Goal: Task Accomplishment & Management: Use online tool/utility

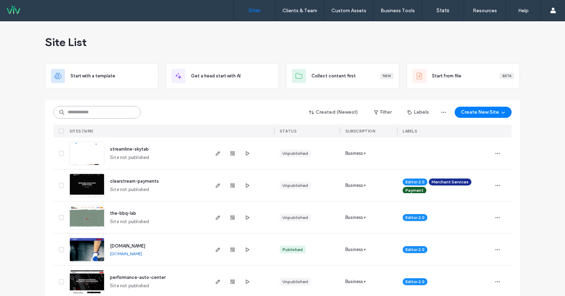
click at [104, 111] on input at bounding box center [96, 112] width 87 height 13
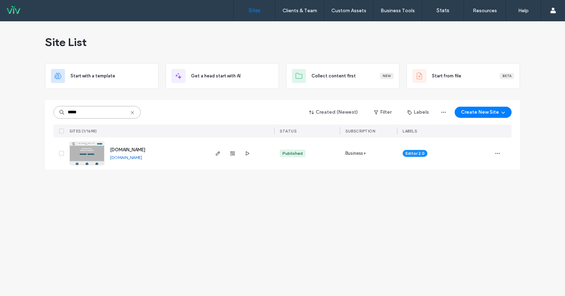
type input "*****"
click at [138, 148] on span "www.makesgoodcents.com" at bounding box center [127, 149] width 35 height 5
type input "******"
click at [132, 147] on span "mcgillicuddykennels" at bounding box center [131, 149] width 43 height 5
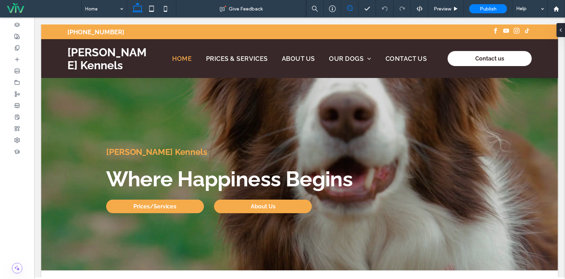
click at [352, 9] on icon at bounding box center [350, 8] width 6 height 6
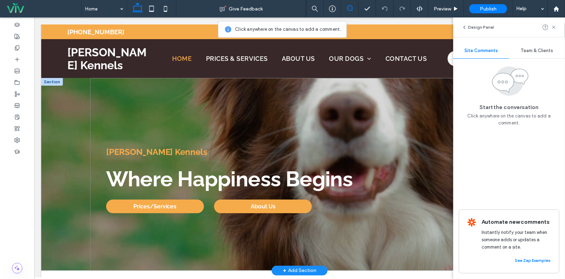
click at [371, 102] on div "McGillicuddy Kennels Where Happiness Begins Prices/Services About Us" at bounding box center [299, 174] width 419 height 192
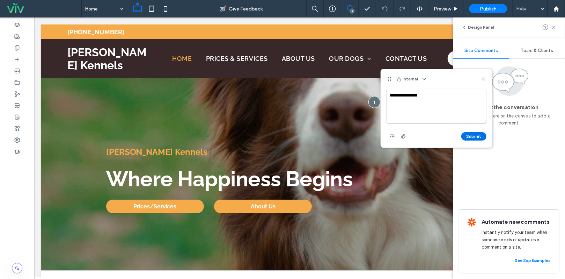
type textarea "**********"
click at [478, 134] on button "Submit" at bounding box center [473, 136] width 25 height 8
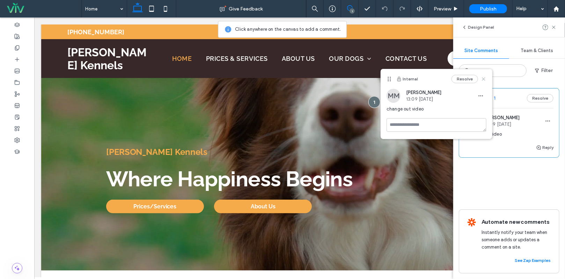
click at [485, 79] on icon at bounding box center [484, 79] width 6 height 6
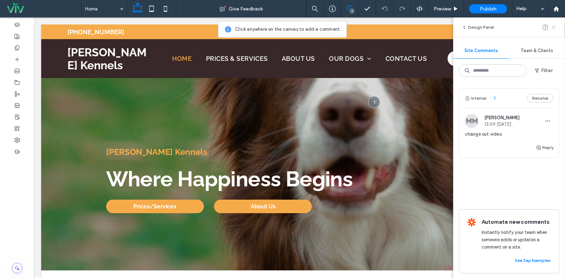
click at [553, 28] on use at bounding box center [553, 26] width 3 height 3
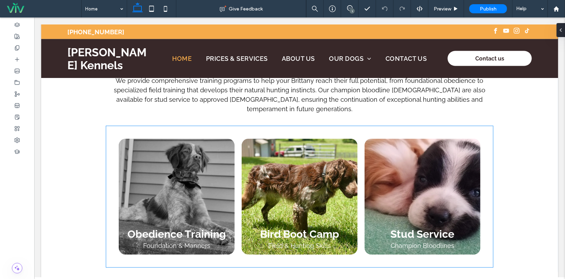
scroll to position [663, 0]
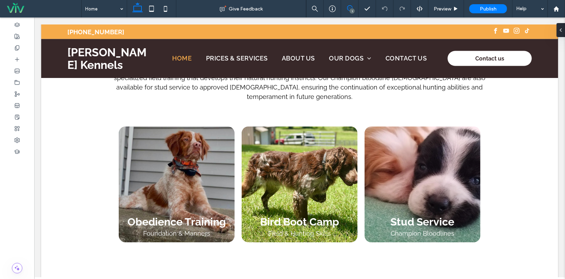
click at [348, 6] on use at bounding box center [350, 8] width 6 height 6
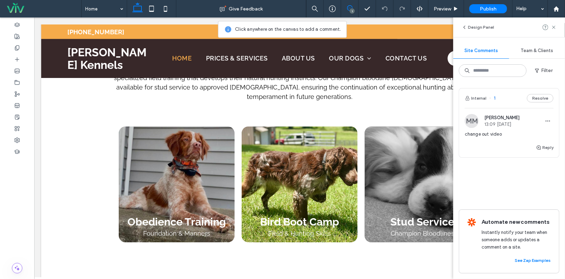
click at [390, 149] on link at bounding box center [422, 184] width 116 height 116
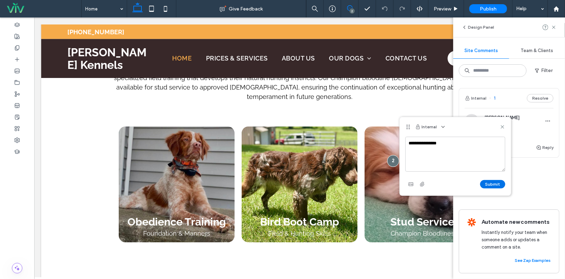
type textarea "**********"
click at [493, 183] on button "Submit" at bounding box center [492, 184] width 25 height 8
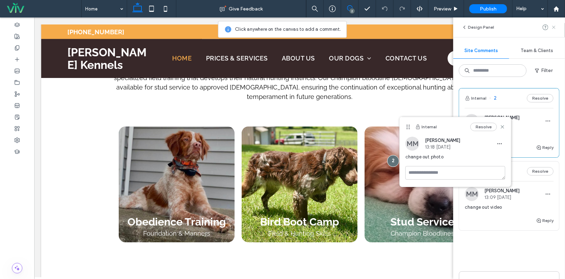
click at [555, 28] on icon at bounding box center [554, 27] width 6 height 6
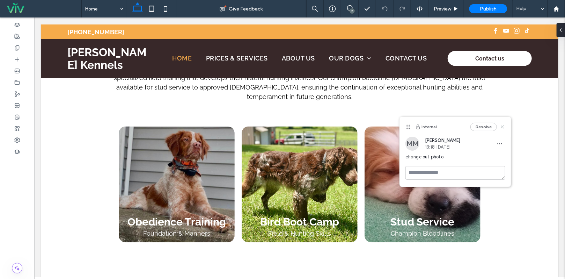
click at [502, 127] on use at bounding box center [502, 126] width 3 height 3
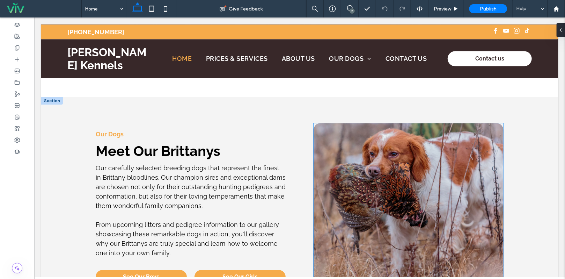
scroll to position [893, 0]
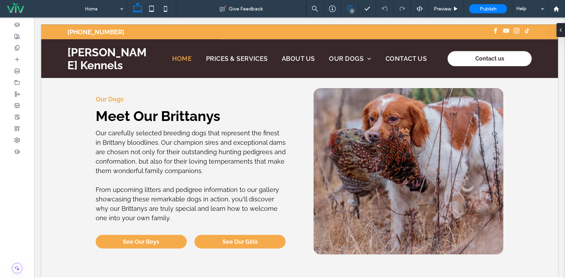
click at [349, 7] on icon at bounding box center [350, 8] width 6 height 6
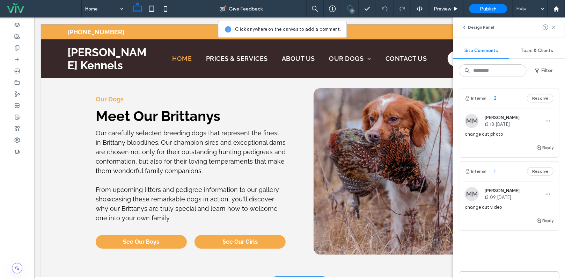
click at [338, 128] on img at bounding box center [408, 171] width 190 height 166
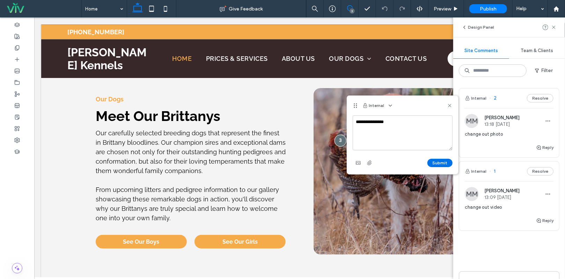
type textarea "**********"
click at [434, 164] on button "Submit" at bounding box center [439, 162] width 25 height 8
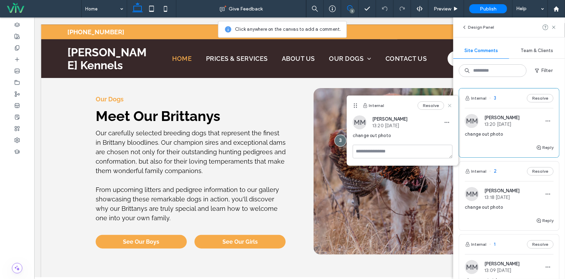
click at [450, 105] on use at bounding box center [449, 105] width 3 height 3
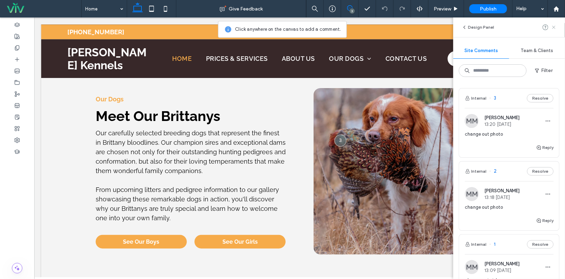
click at [554, 27] on use at bounding box center [553, 26] width 3 height 3
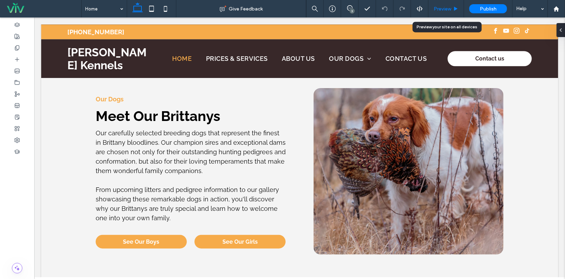
click at [444, 9] on span "Preview" at bounding box center [442, 9] width 17 height 6
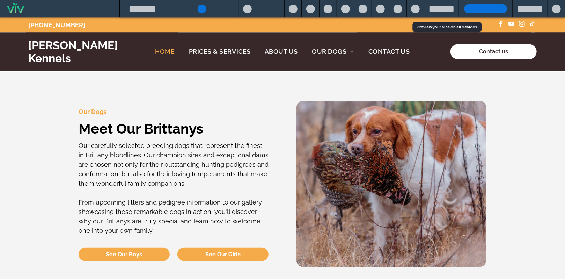
scroll to position [907, 0]
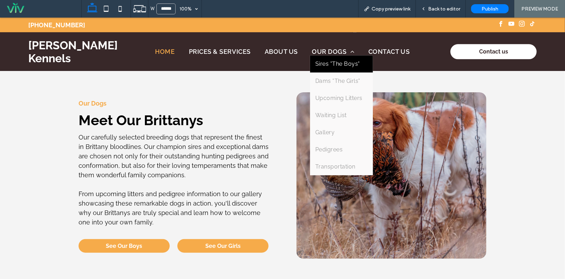
click at [333, 62] on span "Sires "The Boys"" at bounding box center [337, 63] width 45 height 7
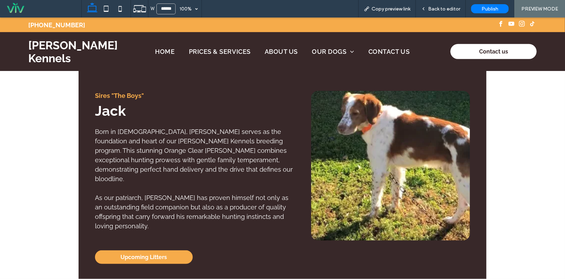
scroll to position [140, 0]
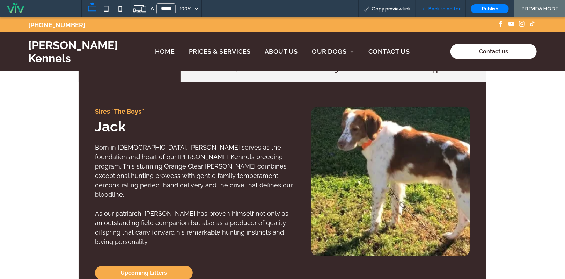
click at [432, 8] on span "Back to editor" at bounding box center [444, 9] width 32 height 6
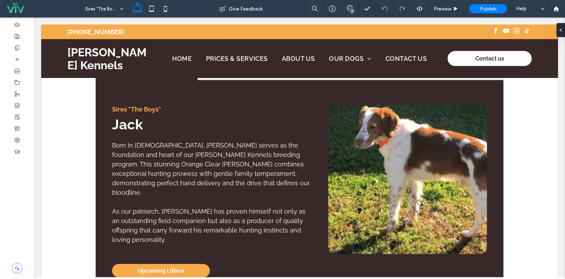
click at [353, 9] on div "3" at bounding box center [351, 10] width 5 height 5
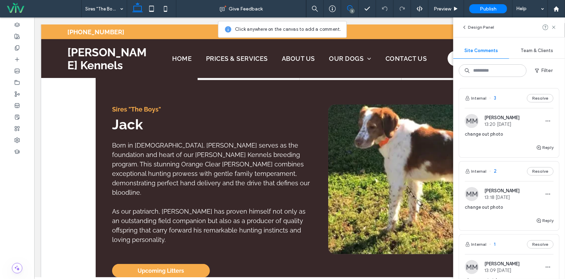
click at [358, 180] on img at bounding box center [407, 178] width 159 height 149
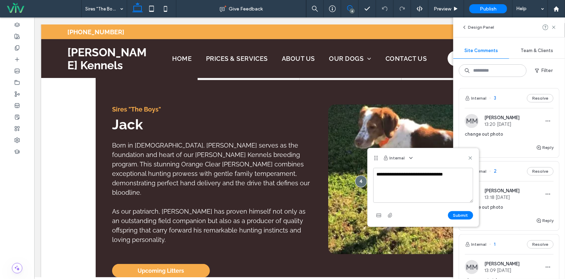
click at [440, 173] on textarea "**********" at bounding box center [423, 185] width 100 height 35
type textarea "**********"
click at [462, 216] on button "Submit" at bounding box center [460, 215] width 25 height 8
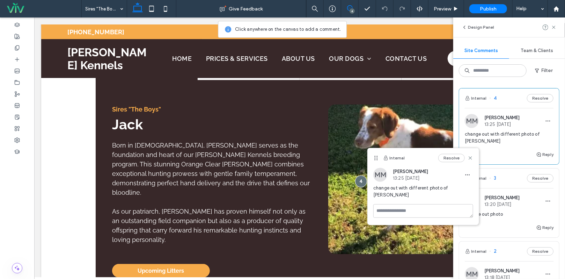
click at [470, 157] on use at bounding box center [469, 157] width 3 height 3
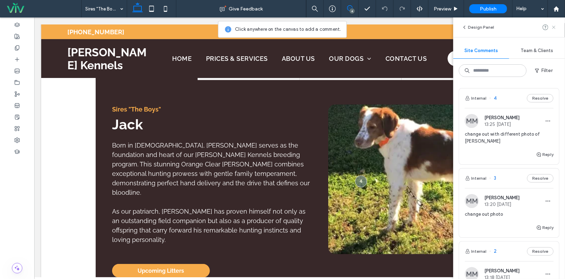
click at [555, 28] on icon at bounding box center [554, 27] width 6 height 6
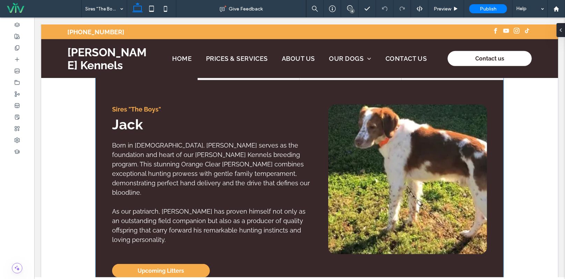
scroll to position [112, 0]
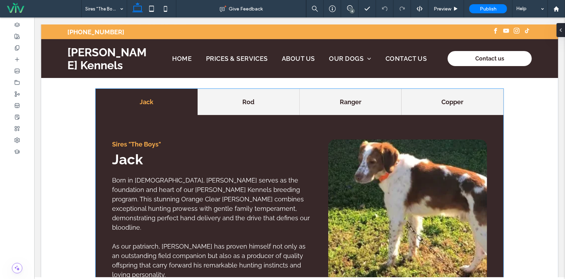
drag, startPoint x: 250, startPoint y: 104, endPoint x: 246, endPoint y: 125, distance: 20.8
click at [250, 104] on h4 "Rod" at bounding box center [248, 101] width 94 height 9
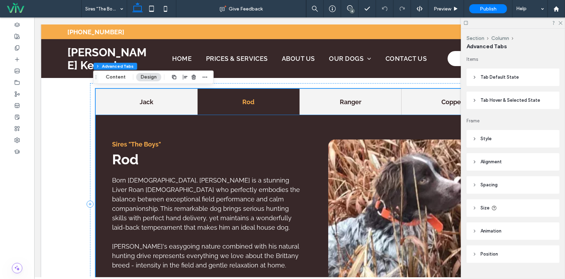
scroll to position [147, 0]
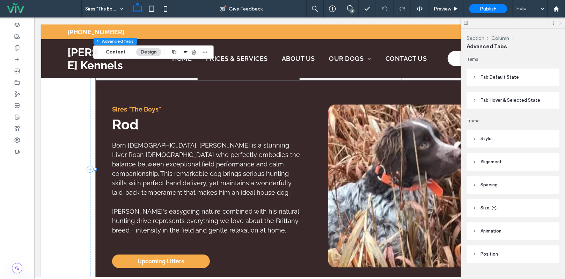
click at [560, 24] on icon at bounding box center [560, 22] width 5 height 5
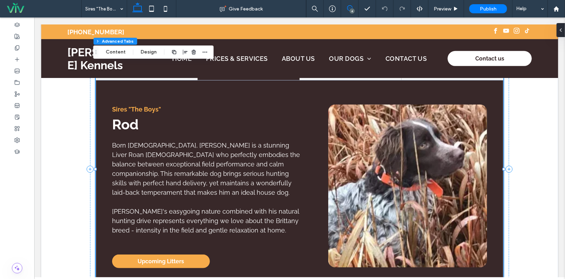
click at [346, 7] on span at bounding box center [349, 8] width 17 height 6
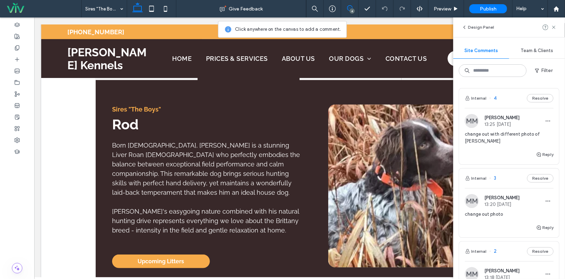
click at [399, 158] on img at bounding box center [407, 185] width 159 height 163
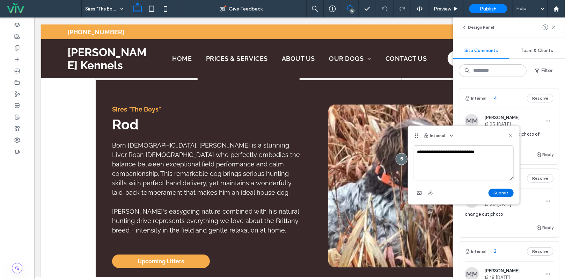
type textarea "**********"
click at [497, 190] on button "Submit" at bounding box center [500, 193] width 25 height 8
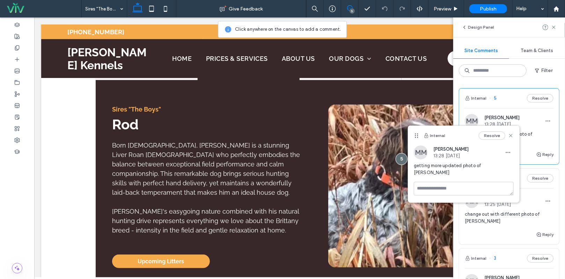
drag, startPoint x: 512, startPoint y: 135, endPoint x: 534, endPoint y: 110, distance: 32.9
click at [513, 135] on icon at bounding box center [511, 136] width 6 height 6
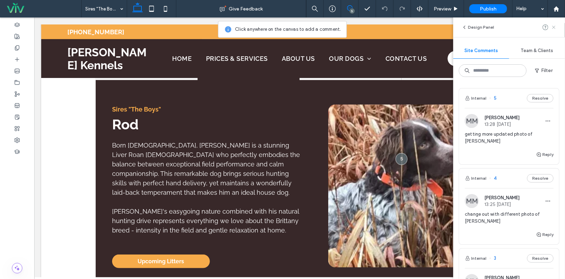
click at [556, 25] on icon at bounding box center [554, 27] width 6 height 6
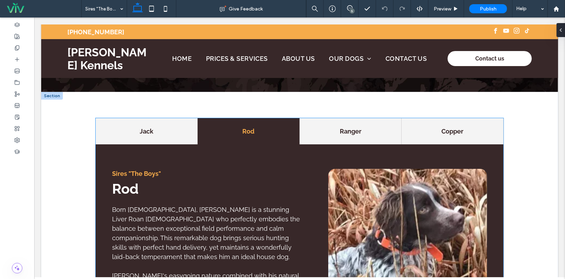
scroll to position [42, 0]
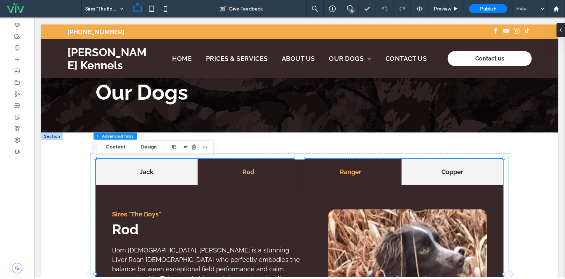
click at [359, 180] on div "Ranger" at bounding box center [350, 171] width 102 height 26
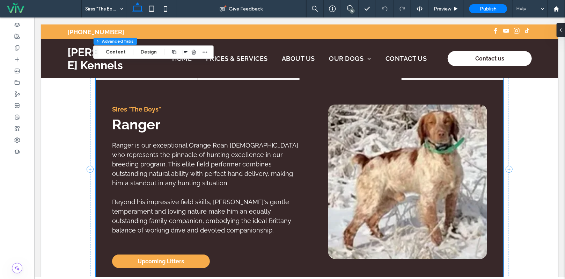
scroll to position [112, 0]
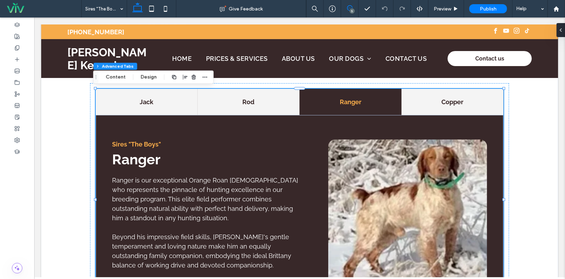
drag, startPoint x: 351, startPoint y: 7, endPoint x: 344, endPoint y: 80, distance: 73.4
click at [351, 7] on icon at bounding box center [350, 8] width 6 height 6
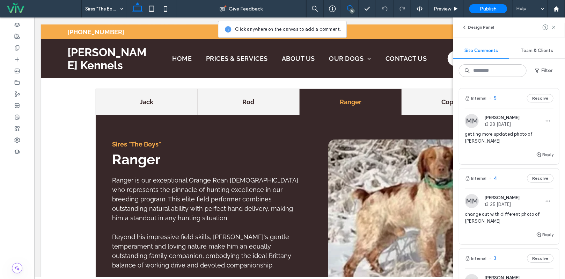
click at [368, 170] on img at bounding box center [407, 216] width 159 height 154
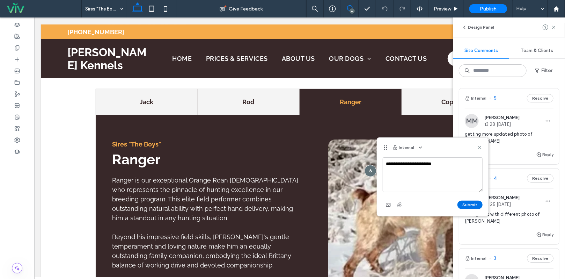
type textarea "**********"
click at [468, 205] on button "Submit" at bounding box center [469, 204] width 25 height 8
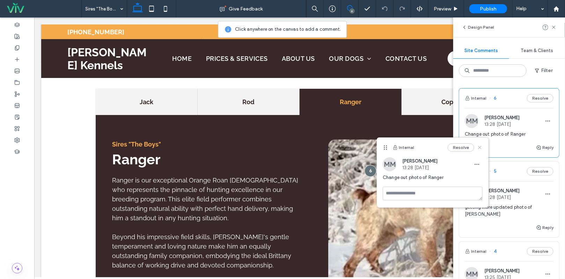
click at [480, 146] on icon at bounding box center [480, 148] width 6 height 6
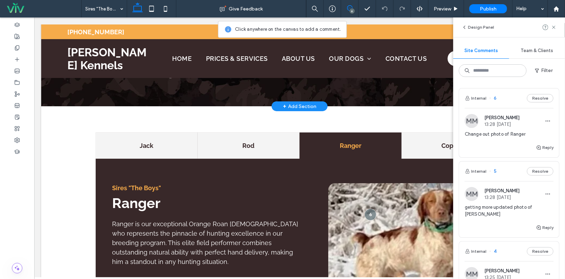
scroll to position [7, 0]
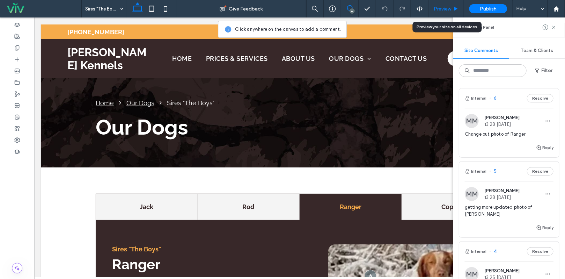
click at [449, 7] on span "Preview" at bounding box center [442, 9] width 17 height 6
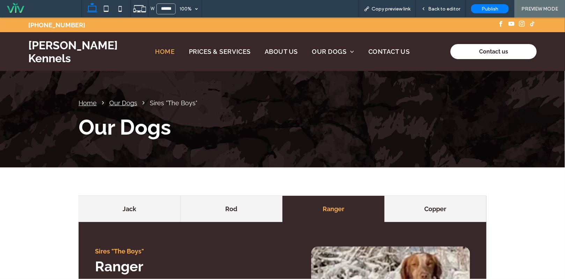
click at [160, 52] on span "Home" at bounding box center [165, 50] width 20 height 7
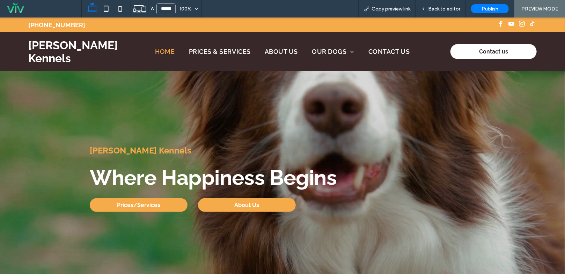
scroll to position [211, 0]
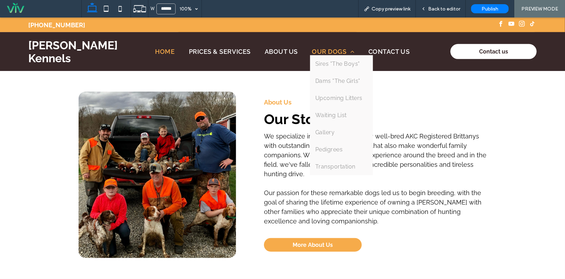
click at [333, 49] on span "Our Dogs" at bounding box center [333, 50] width 43 height 7
click at [332, 51] on span "Our Dogs" at bounding box center [333, 50] width 43 height 7
click at [334, 62] on span "Sires "The Boys"" at bounding box center [337, 63] width 45 height 7
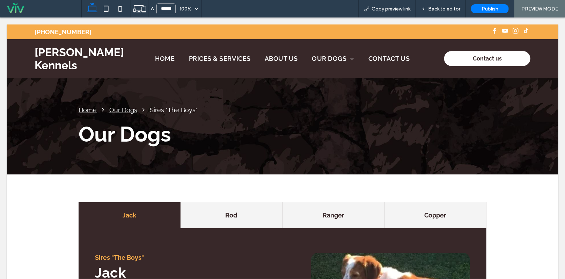
scroll to position [0, 0]
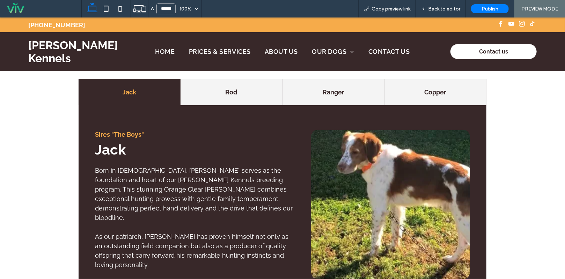
scroll to position [105, 0]
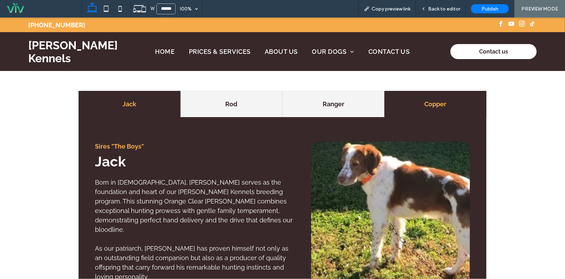
click at [444, 108] on h4 "Copper" at bounding box center [436, 103] width 94 height 9
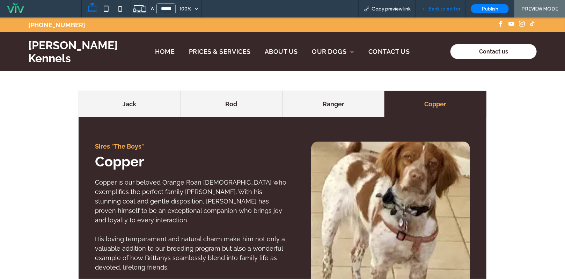
click at [442, 8] on span "Back to editor" at bounding box center [444, 9] width 32 height 6
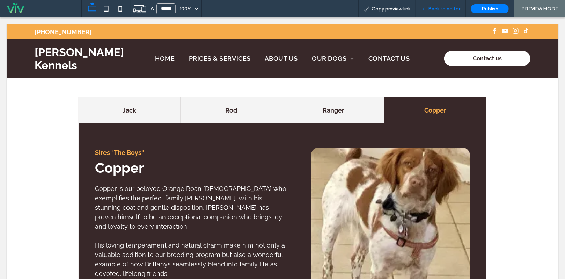
scroll to position [112, 0]
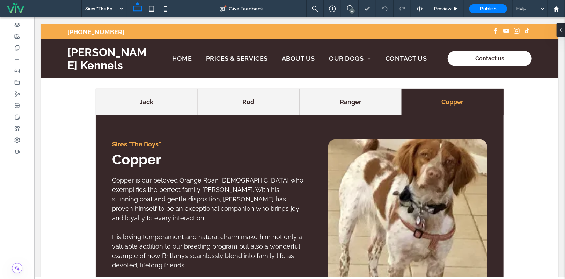
click at [351, 7] on icon at bounding box center [350, 8] width 6 height 6
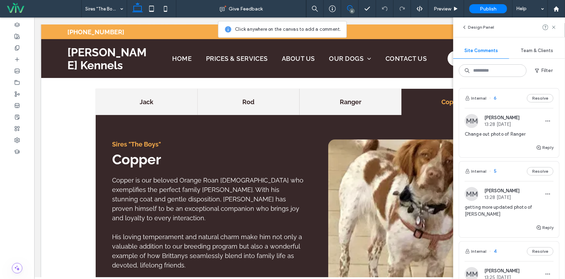
click at [347, 221] on img at bounding box center [407, 216] width 159 height 154
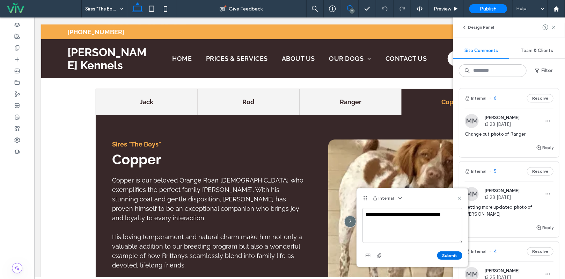
type textarea "**********"
click at [444, 255] on button "Submit" at bounding box center [449, 255] width 25 height 8
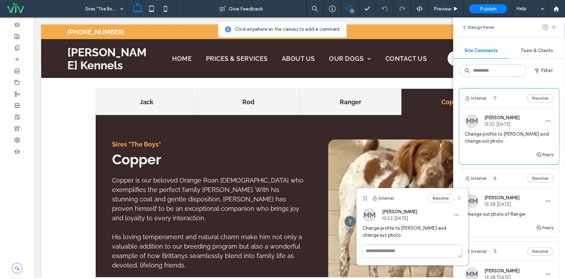
click at [460, 197] on use at bounding box center [459, 197] width 3 height 3
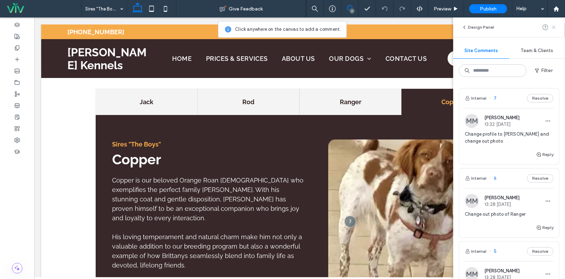
click at [555, 23] on span at bounding box center [554, 27] width 6 height 8
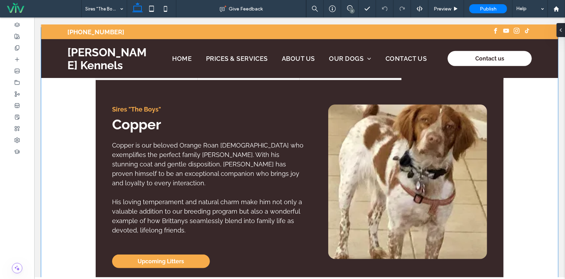
scroll to position [7, 0]
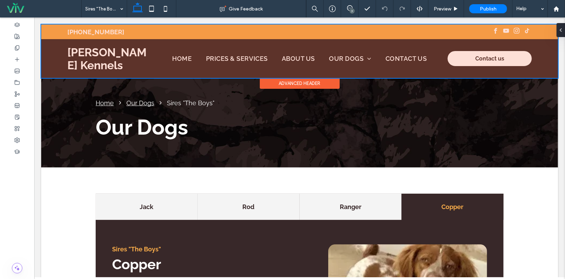
click at [356, 57] on div at bounding box center [299, 50] width 517 height 53
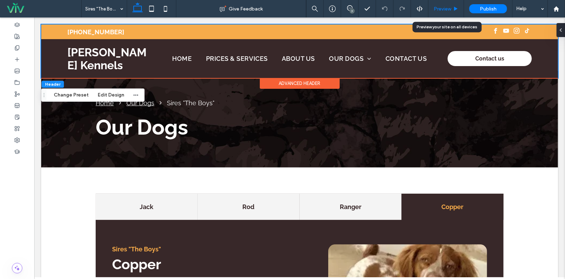
click at [443, 8] on span "Preview" at bounding box center [442, 9] width 17 height 6
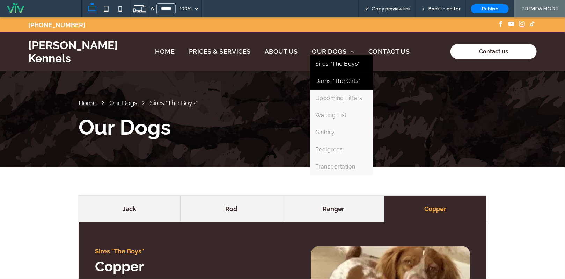
click at [334, 85] on link "Dams "The Girls"" at bounding box center [341, 80] width 63 height 17
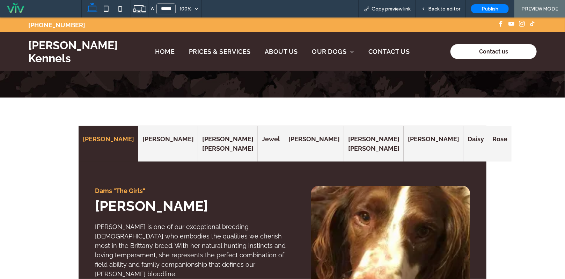
scroll to position [105, 0]
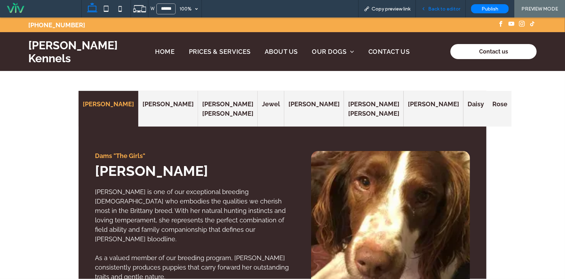
click at [448, 6] on span "Back to editor" at bounding box center [444, 9] width 32 height 6
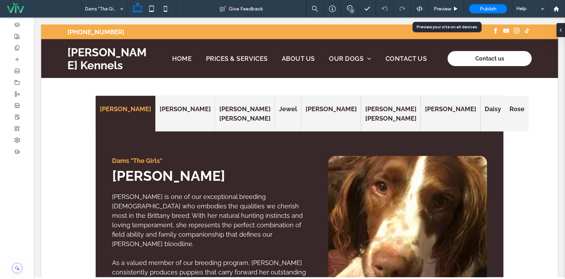
scroll to position [112, 0]
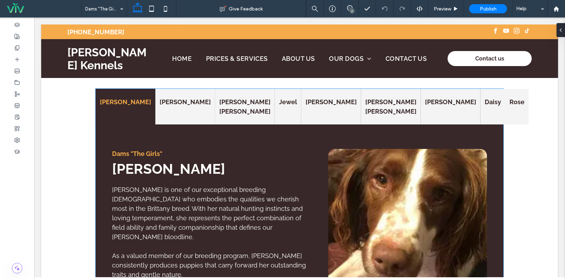
click at [360, 194] on img at bounding box center [407, 222] width 159 height 149
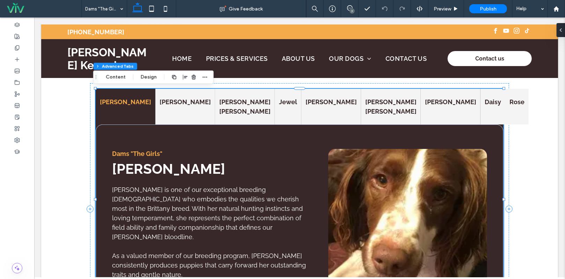
click at [360, 194] on img at bounding box center [407, 222] width 159 height 149
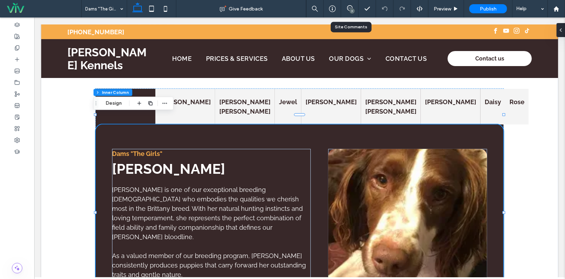
click at [350, 3] on div "7" at bounding box center [349, 8] width 17 height 17
click at [359, 159] on img at bounding box center [407, 222] width 159 height 149
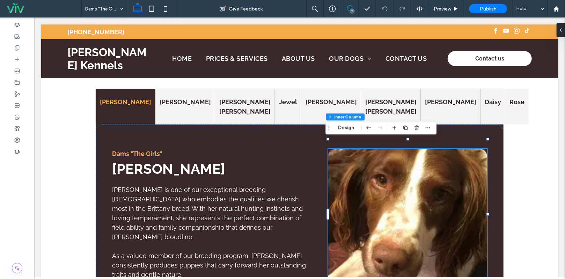
click at [354, 7] on span at bounding box center [349, 8] width 17 height 6
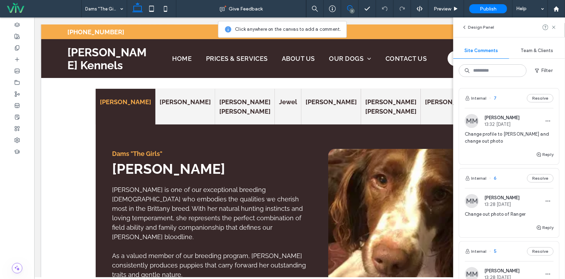
click at [368, 173] on img at bounding box center [407, 222] width 159 height 149
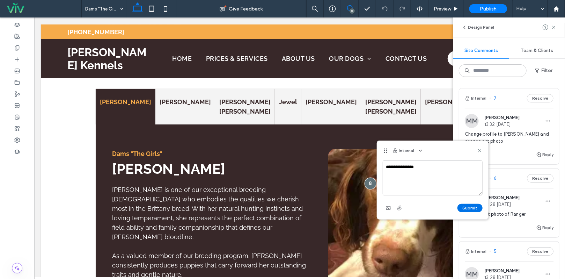
type textarea "**********"
click at [470, 206] on button "Submit" at bounding box center [469, 208] width 25 height 8
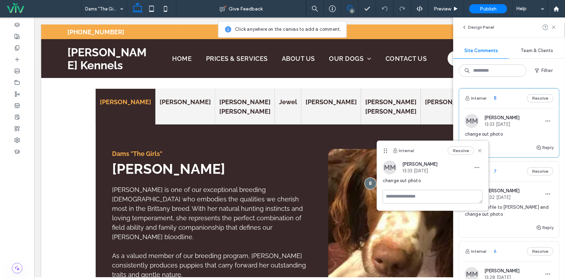
click at [479, 150] on icon at bounding box center [480, 151] width 6 height 6
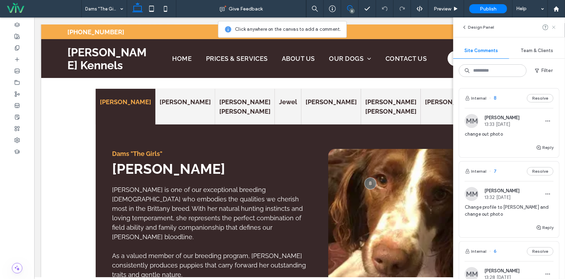
click at [553, 27] on use at bounding box center [553, 26] width 3 height 3
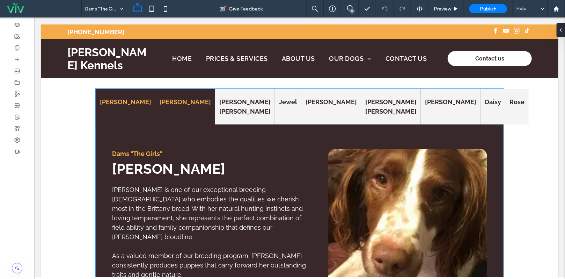
click at [168, 103] on h4 "Billie Jean" at bounding box center [184, 101] width 51 height 9
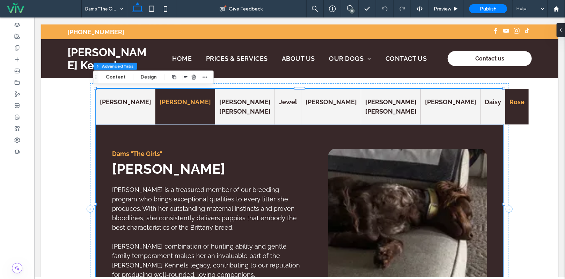
click at [509, 104] on h4 "Rose" at bounding box center [516, 101] width 15 height 9
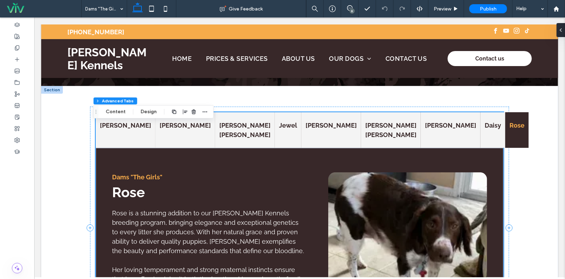
scroll to position [77, 0]
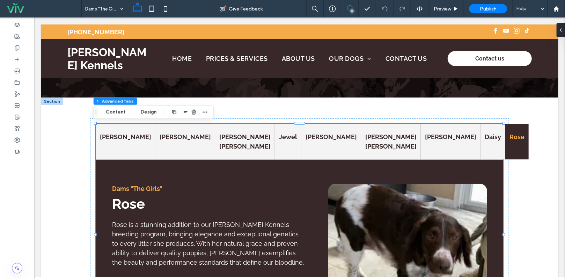
click at [351, 8] on icon at bounding box center [350, 8] width 6 height 6
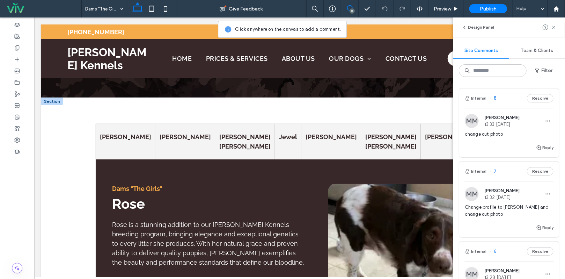
click at [365, 193] on img at bounding box center [407, 260] width 159 height 154
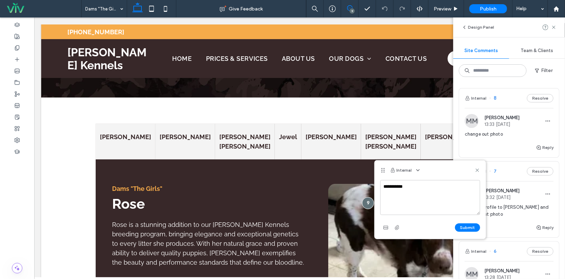
click at [402, 185] on textarea "**********" at bounding box center [430, 197] width 100 height 35
type textarea "**********"
click at [468, 227] on button "Submit" at bounding box center [467, 227] width 25 height 8
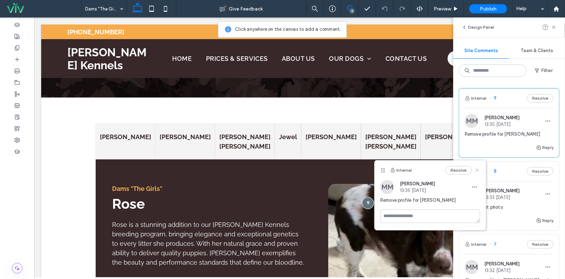
click at [479, 169] on icon at bounding box center [477, 170] width 6 height 6
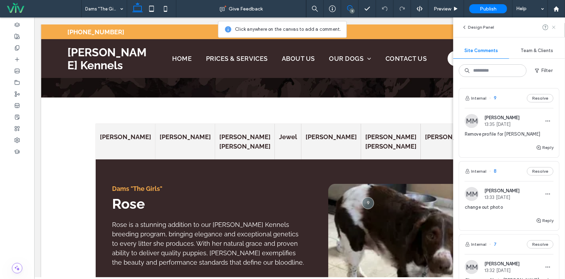
click at [553, 27] on use at bounding box center [553, 26] width 3 height 3
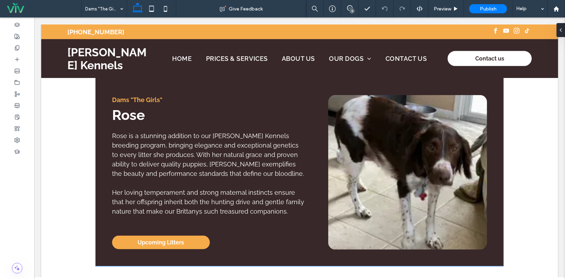
scroll to position [182, 0]
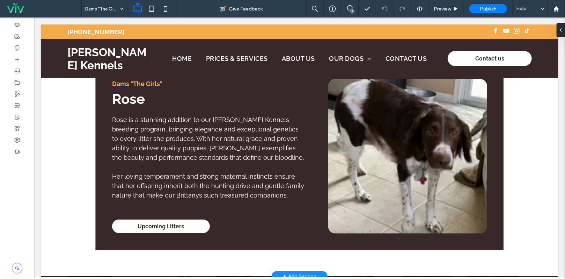
click at [183, 219] on link "Upcoming Litters" at bounding box center [161, 226] width 98 height 14
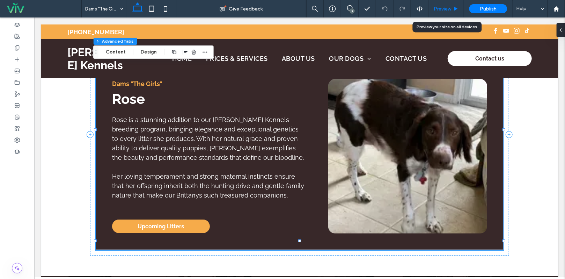
click at [443, 11] on span "Preview" at bounding box center [442, 9] width 17 height 6
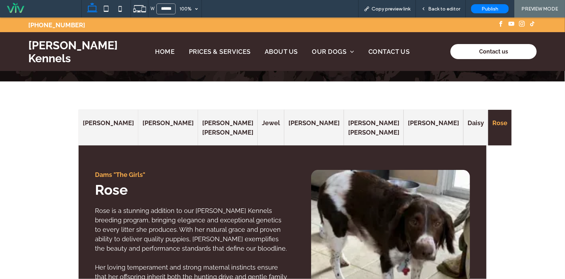
scroll to position [70, 0]
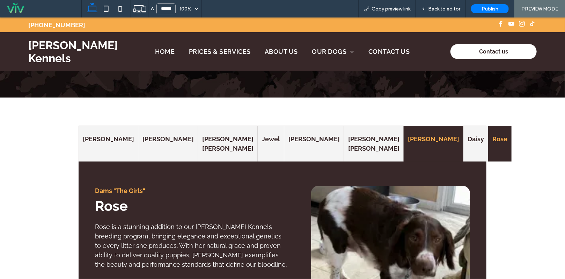
click at [408, 140] on h4 "Dottie" at bounding box center [433, 138] width 51 height 9
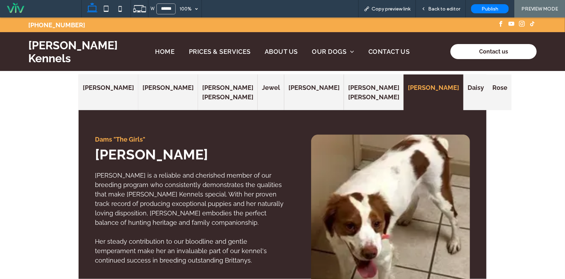
scroll to position [105, 0]
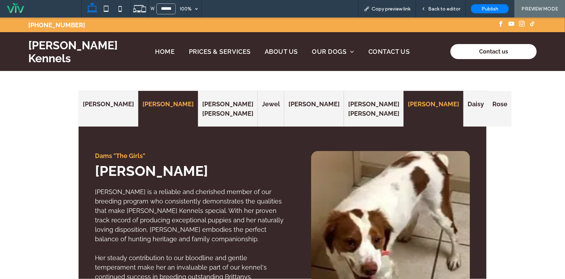
click at [151, 103] on h4 "Billie Jean" at bounding box center [167, 103] width 51 height 9
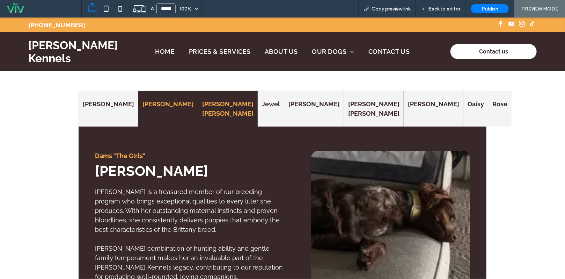
click at [202, 100] on h4 "Maggie Mae" at bounding box center [227, 108] width 51 height 19
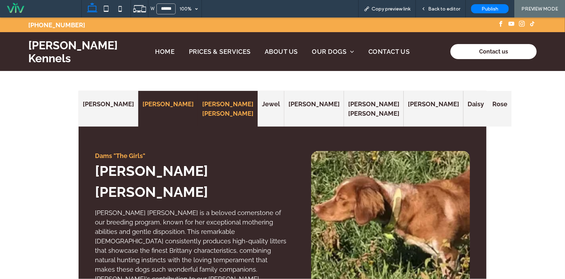
click at [142, 99] on h4 "Billie Jean" at bounding box center [167, 103] width 51 height 9
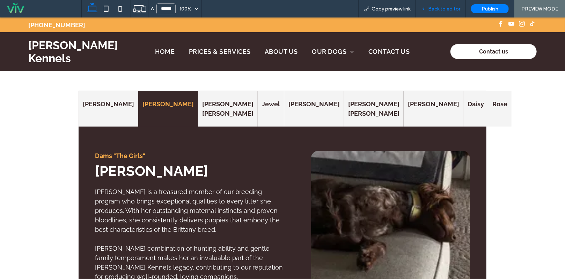
click at [430, 10] on span "Back to editor" at bounding box center [444, 9] width 32 height 6
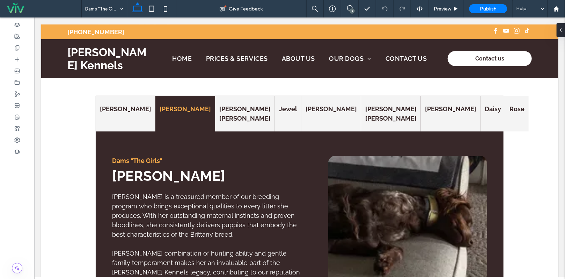
scroll to position [112, 0]
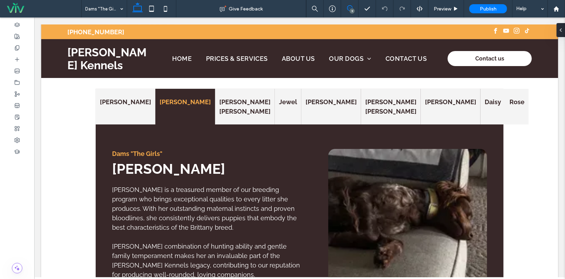
click at [351, 7] on icon at bounding box center [350, 8] width 6 height 6
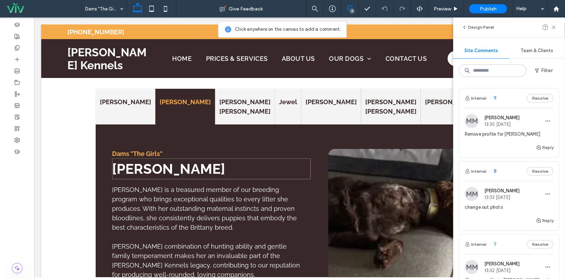
click at [202, 158] on h2 "Billie Jean" at bounding box center [211, 168] width 199 height 21
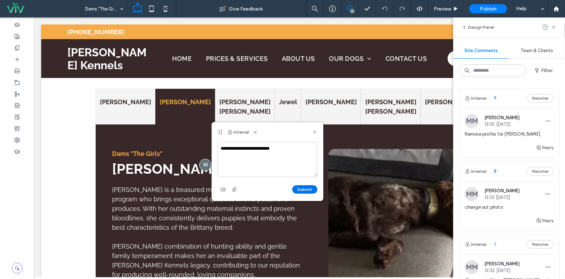
type textarea "**********"
click at [305, 189] on button "Submit" at bounding box center [304, 189] width 25 height 8
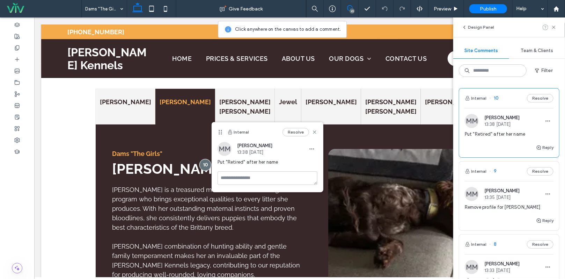
click at [555, 26] on use at bounding box center [553, 26] width 3 height 3
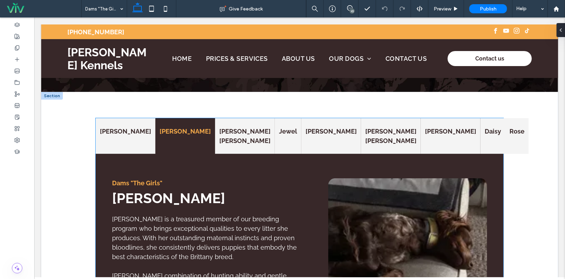
scroll to position [42, 0]
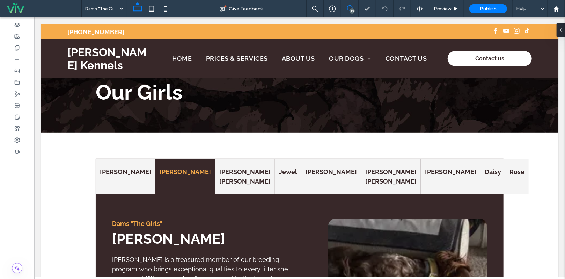
click at [351, 7] on icon at bounding box center [350, 8] width 6 height 6
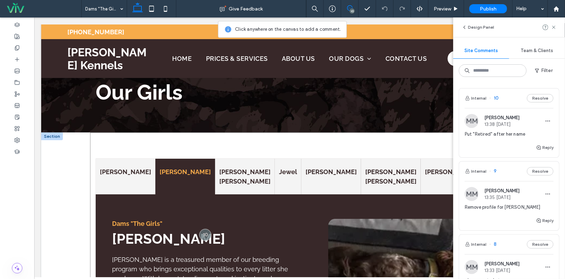
click at [225, 145] on div "Jill Billie Jean Maggie Mae Jewel Dani Ellie Lou Dottie Daisy Rose Dams "The Gi…" at bounding box center [299, 278] width 419 height 292
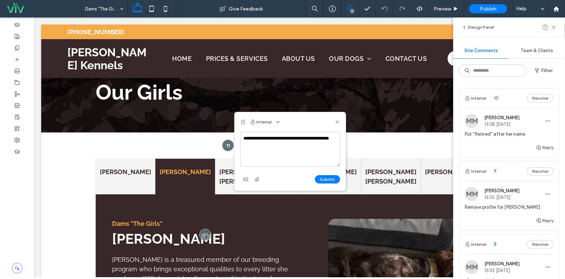
click at [303, 140] on textarea "**********" at bounding box center [290, 149] width 100 height 35
type textarea "**********"
click at [325, 177] on button "Submit" at bounding box center [327, 179] width 25 height 8
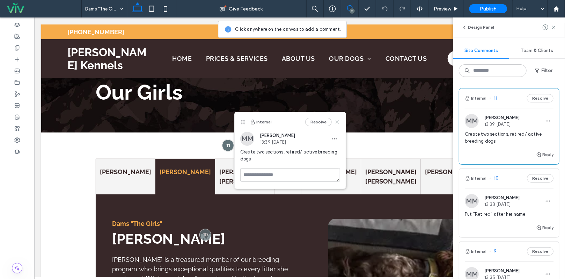
drag, startPoint x: 338, startPoint y: 122, endPoint x: 304, endPoint y: 104, distance: 38.1
click at [338, 122] on use at bounding box center [336, 121] width 3 height 3
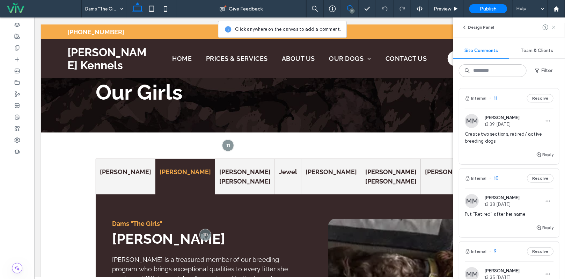
click at [553, 27] on use at bounding box center [553, 26] width 3 height 3
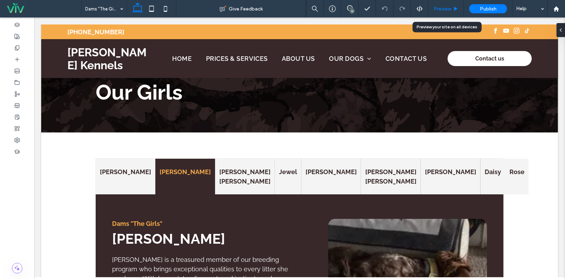
click at [446, 9] on span "Preview" at bounding box center [442, 9] width 17 height 6
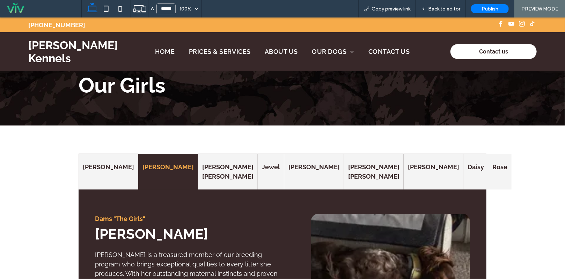
scroll to position [35, 0]
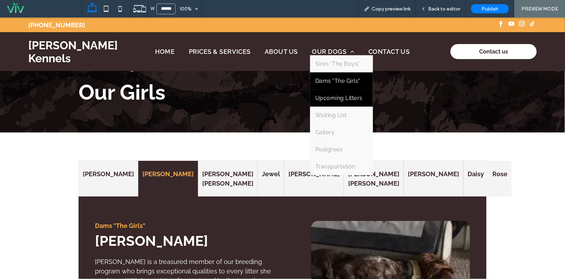
click at [317, 97] on span "Upcoming Litters" at bounding box center [338, 97] width 47 height 7
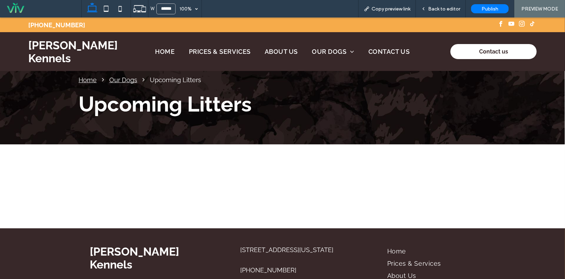
scroll to position [35, 0]
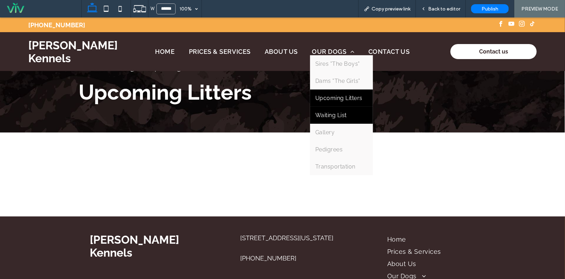
click at [334, 114] on span "Waiting List" at bounding box center [330, 114] width 31 height 7
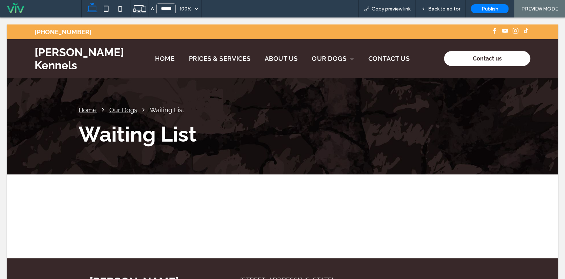
scroll to position [0, 0]
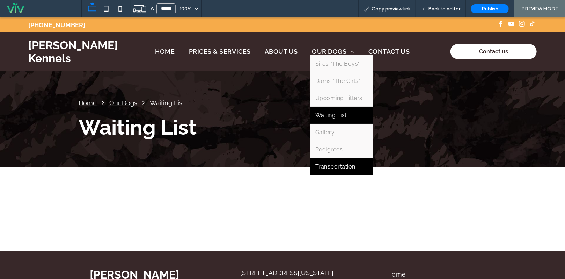
click at [330, 169] on span "Transportation" at bounding box center [335, 166] width 40 height 7
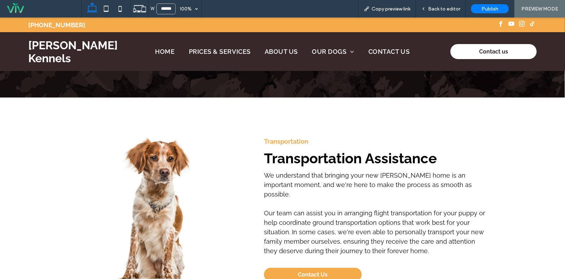
scroll to position [105, 0]
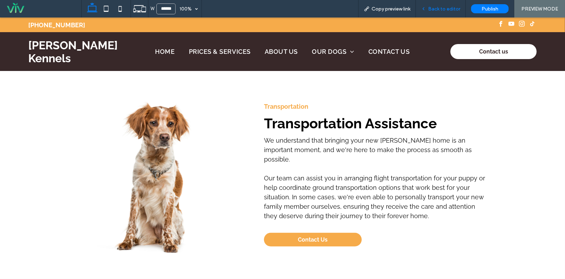
click at [431, 8] on span "Back to editor" at bounding box center [444, 9] width 32 height 6
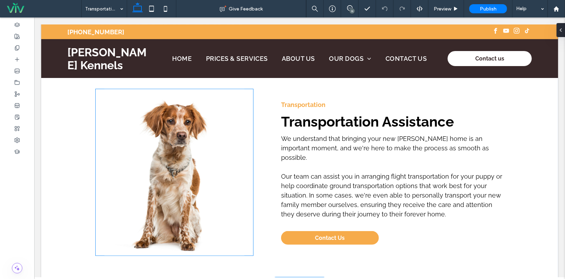
scroll to position [112, 0]
click at [350, 7] on icon at bounding box center [350, 8] width 6 height 6
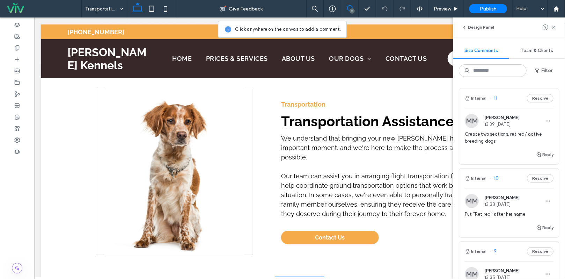
click at [120, 164] on img at bounding box center [173, 171] width 157 height 166
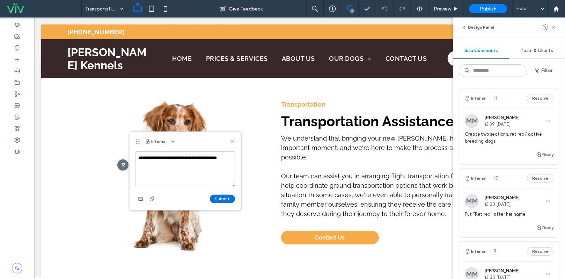
type textarea "**********"
click at [226, 198] on button "Submit" at bounding box center [222, 198] width 25 height 8
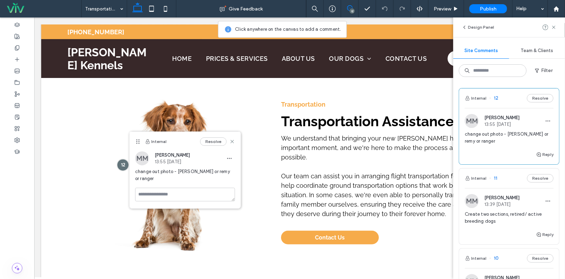
drag, startPoint x: 233, startPoint y: 141, endPoint x: 240, endPoint y: 141, distance: 6.6
click at [237, 141] on div "Internal Resolve" at bounding box center [185, 142] width 111 height 20
click at [234, 140] on icon at bounding box center [232, 142] width 6 height 6
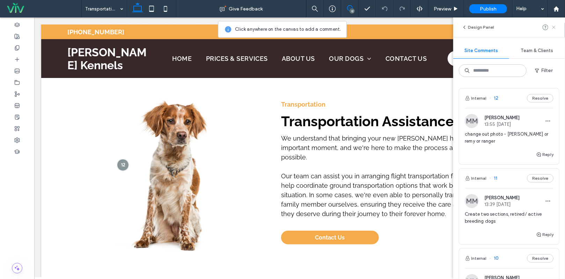
click at [555, 26] on icon at bounding box center [554, 27] width 6 height 6
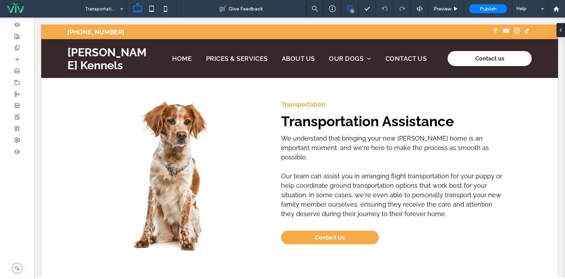
click at [352, 6] on icon at bounding box center [350, 8] width 6 height 6
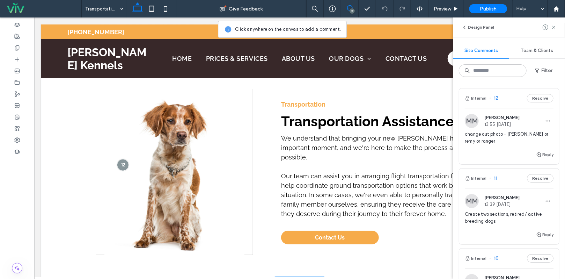
click at [141, 143] on img at bounding box center [173, 171] width 157 height 166
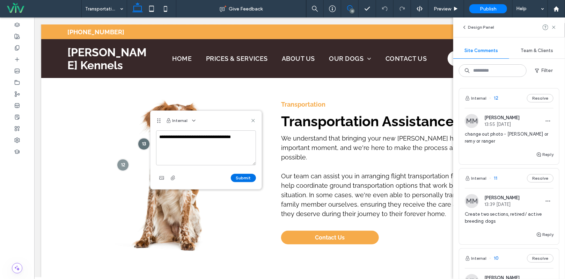
type textarea "**********"
click at [238, 178] on button "Submit" at bounding box center [243, 178] width 25 height 8
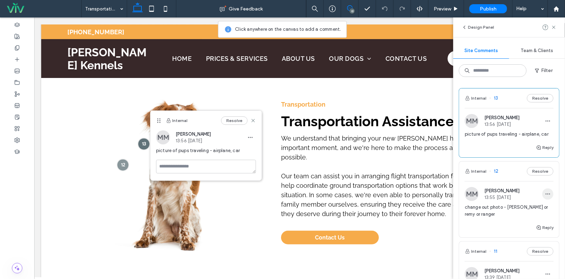
click at [545, 194] on icon "button" at bounding box center [548, 194] width 6 height 6
click at [514, 224] on div "Delete" at bounding box center [517, 224] width 62 height 13
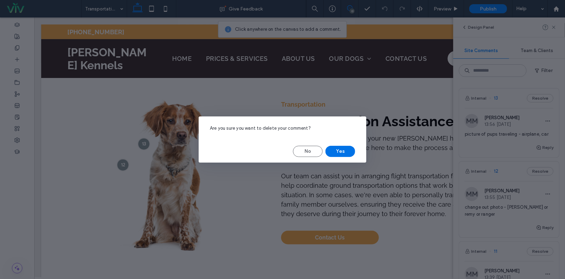
click at [341, 150] on button "Yes" at bounding box center [340, 151] width 30 height 11
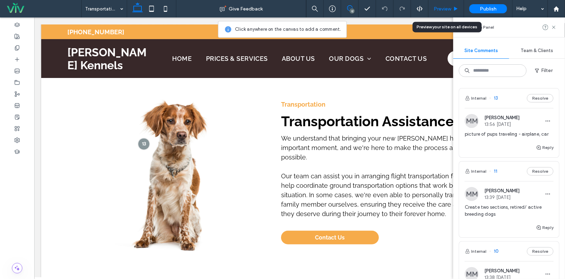
click at [446, 8] on span "Preview" at bounding box center [442, 9] width 17 height 6
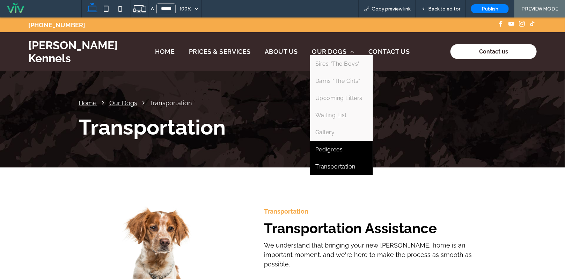
click at [350, 152] on link "Pedigrees" at bounding box center [341, 148] width 63 height 17
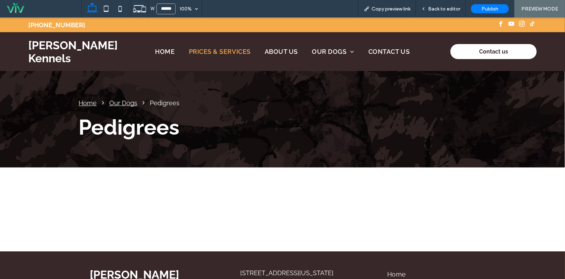
click at [224, 53] on span "Prices & Services" at bounding box center [220, 50] width 62 height 7
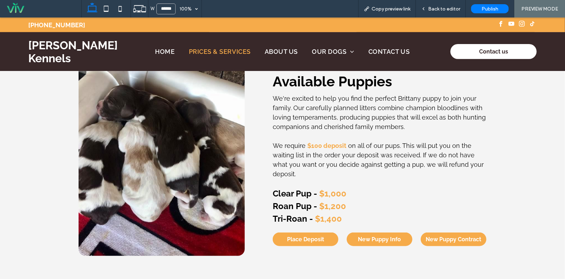
scroll to position [105, 0]
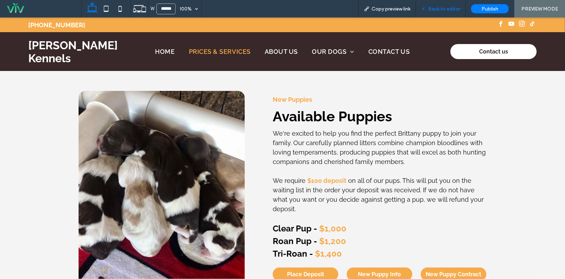
click at [438, 9] on span "Back to editor" at bounding box center [444, 9] width 32 height 6
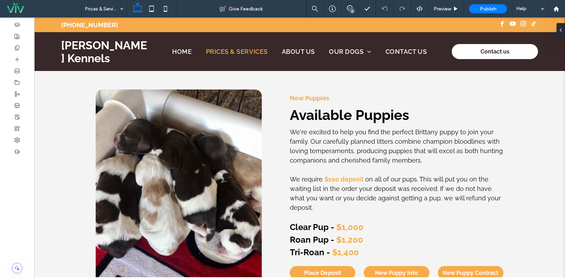
scroll to position [112, 0]
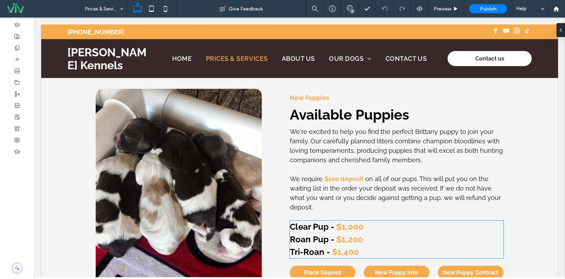
click at [343, 231] on strong "$1,000" at bounding box center [349, 226] width 27 height 10
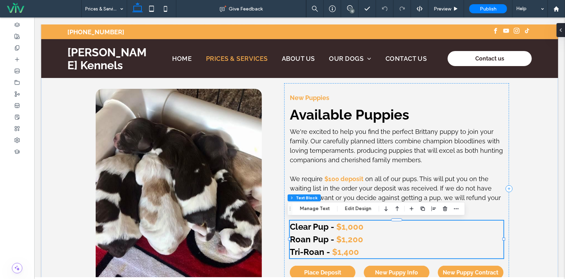
click at [344, 230] on strong "$1,000" at bounding box center [349, 226] width 27 height 10
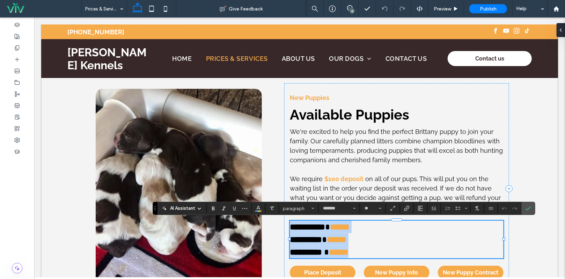
click at [346, 229] on strong "******" at bounding box center [340, 226] width 20 height 8
click at [347, 226] on strong "******" at bounding box center [340, 226] width 20 height 8
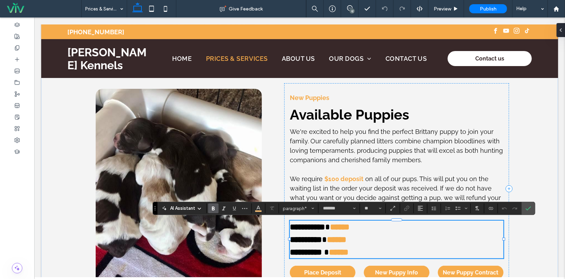
click at [349, 226] on strong "******" at bounding box center [340, 226] width 20 height 8
click at [347, 253] on strong "******" at bounding box center [339, 251] width 20 height 8
click at [524, 148] on div "**********" at bounding box center [299, 188] width 517 height 252
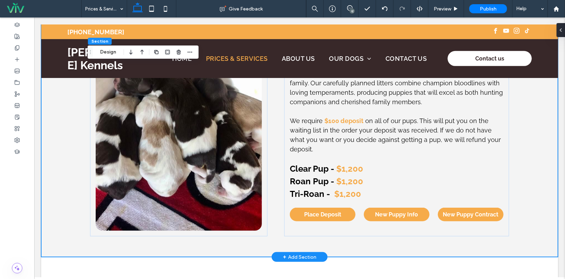
scroll to position [182, 0]
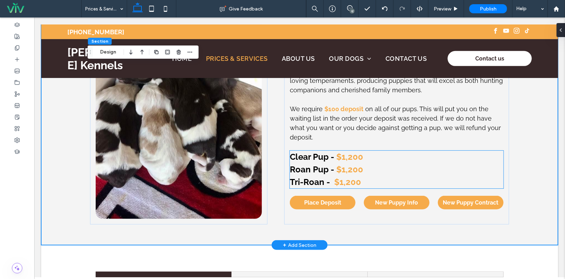
click at [313, 184] on strong "Tri-Roan -" at bounding box center [309, 181] width 40 height 10
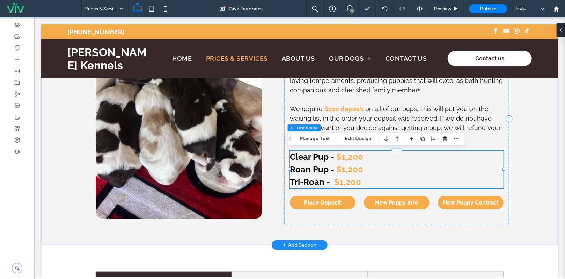
click at [320, 184] on strong "Tri-Roan -" at bounding box center [309, 181] width 40 height 10
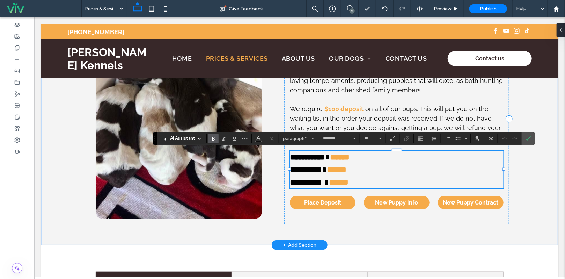
click at [321, 182] on strong "**********" at bounding box center [305, 181] width 32 height 8
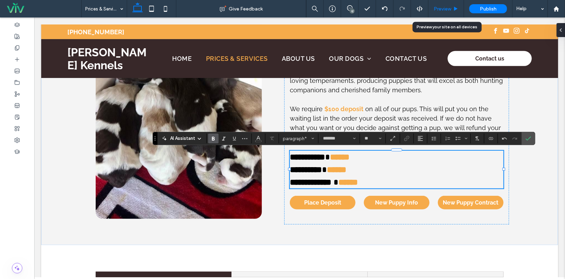
click at [442, 5] on div "Preview" at bounding box center [446, 8] width 36 height 17
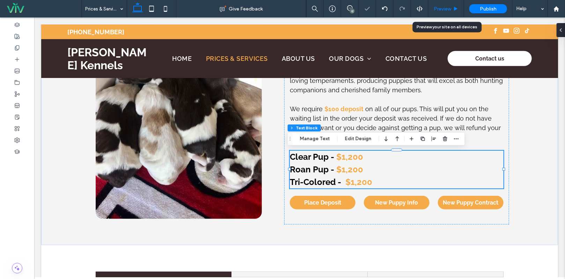
click at [444, 10] on span "Preview" at bounding box center [442, 9] width 17 height 6
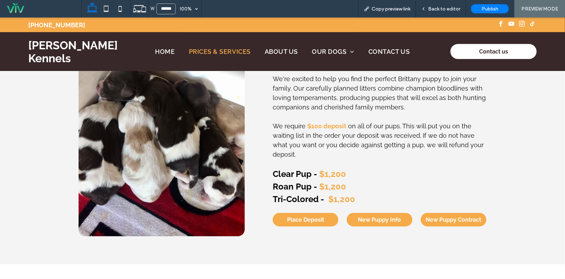
scroll to position [176, 0]
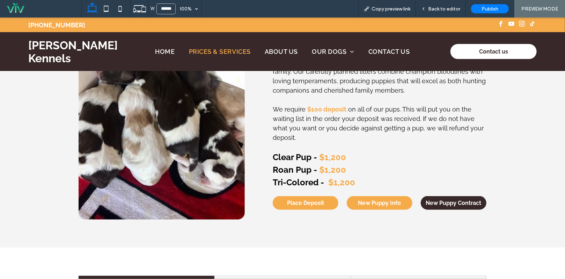
click at [426, 202] on span "New Puppy Contract" at bounding box center [454, 202] width 56 height 7
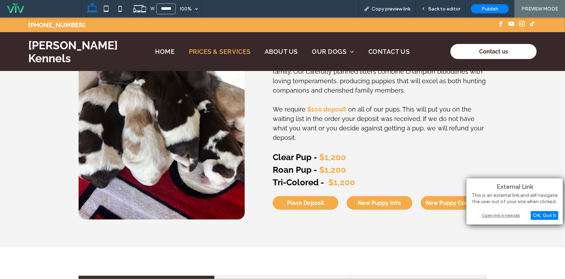
click at [493, 215] on div "Open link in new tab" at bounding box center [514, 214] width 87 height 7
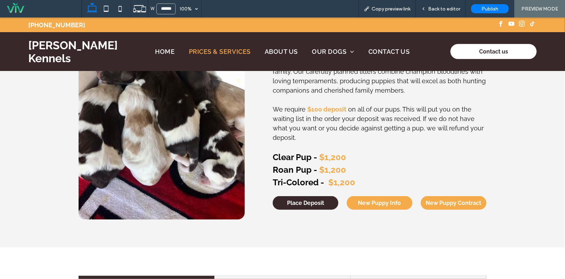
click at [317, 202] on span "Place Deposit" at bounding box center [305, 202] width 37 height 7
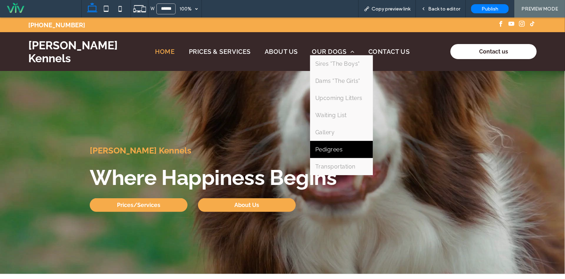
click at [350, 149] on link "Pedigrees" at bounding box center [341, 148] width 63 height 17
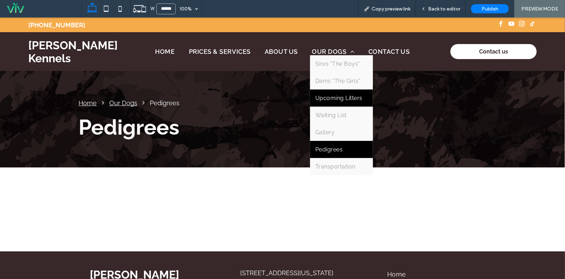
click at [340, 105] on link "Upcoming Litters" at bounding box center [341, 97] width 63 height 17
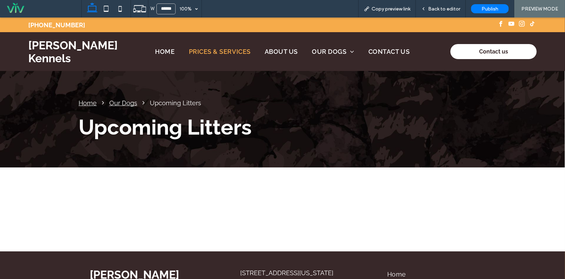
click at [237, 47] on span "Prices & Services" at bounding box center [220, 50] width 62 height 7
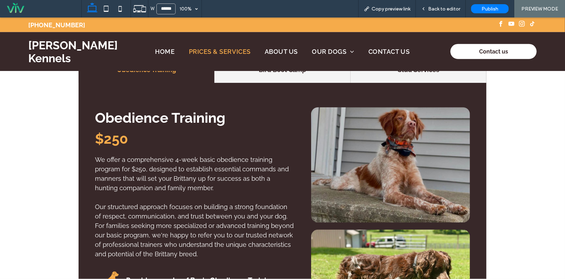
scroll to position [384, 0]
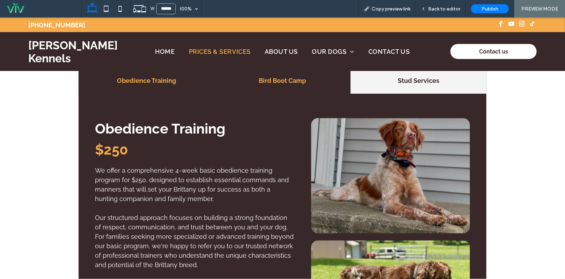
click at [282, 81] on h4 "Bird Boot Camp" at bounding box center [282, 79] width 127 height 9
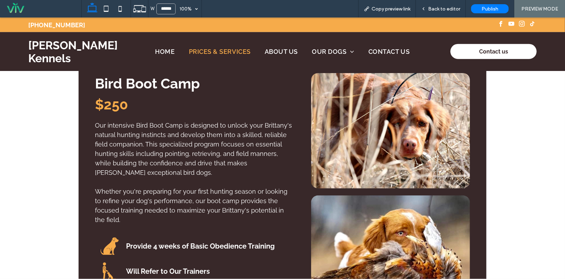
scroll to position [419, 0]
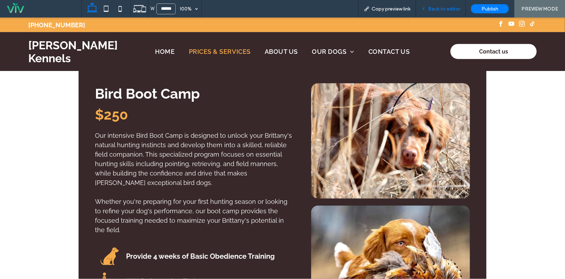
click at [440, 10] on span "Back to editor" at bounding box center [444, 9] width 32 height 6
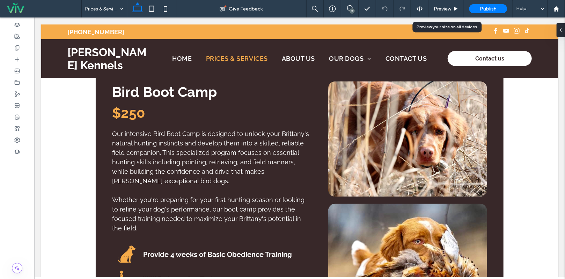
scroll to position [422, 0]
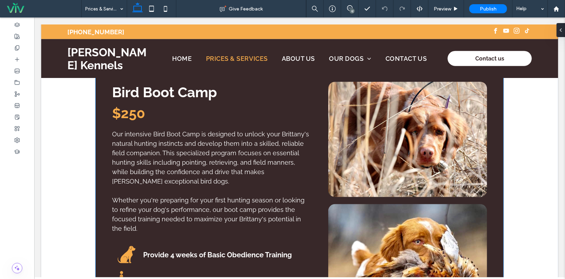
click at [132, 115] on span "$250" at bounding box center [128, 112] width 33 height 16
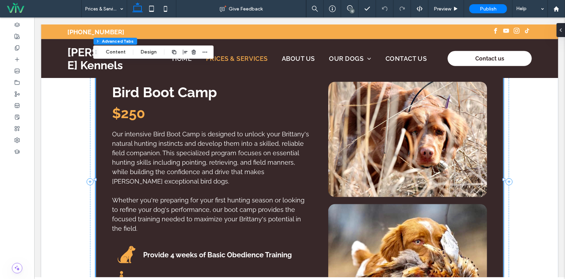
click at [132, 115] on span "$250" at bounding box center [128, 112] width 33 height 16
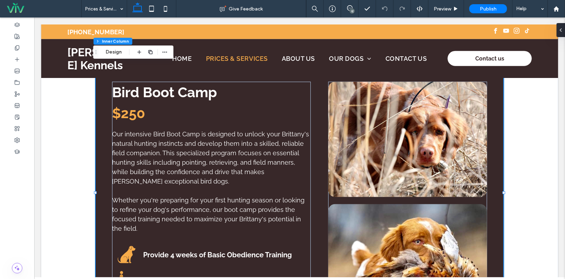
click at [132, 115] on span "$250" at bounding box center [128, 112] width 33 height 16
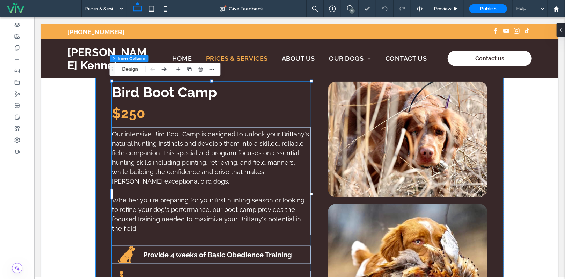
click at [132, 115] on span "$250" at bounding box center [128, 112] width 33 height 16
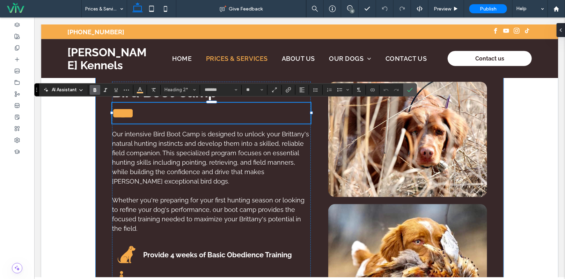
click at [132, 115] on span "****" at bounding box center [123, 113] width 22 height 14
click at [133, 112] on span "****" at bounding box center [123, 113] width 22 height 14
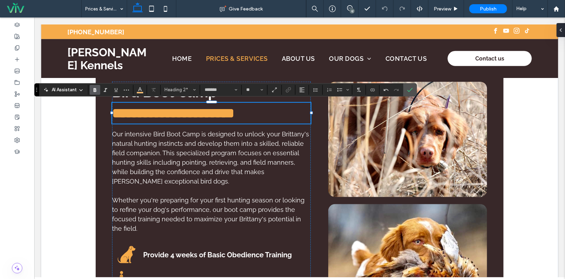
click at [169, 112] on span "**********" at bounding box center [173, 113] width 122 height 14
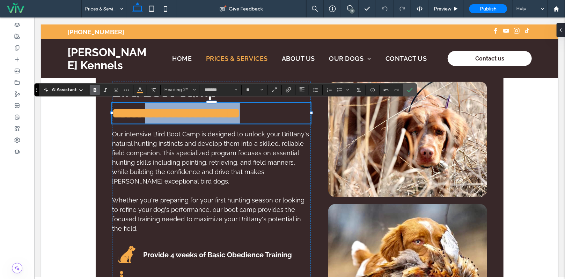
drag, startPoint x: 273, startPoint y: 112, endPoint x: 154, endPoint y: 109, distance: 119.8
click at [154, 109] on h2 "**********" at bounding box center [211, 112] width 199 height 21
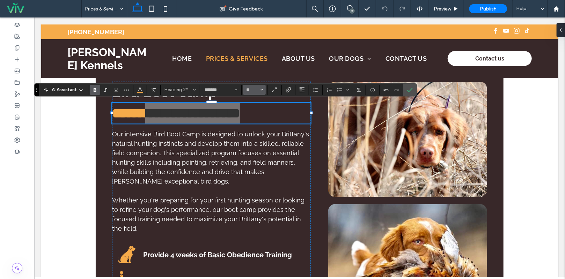
click at [262, 89] on icon "Size" at bounding box center [261, 89] width 3 height 3
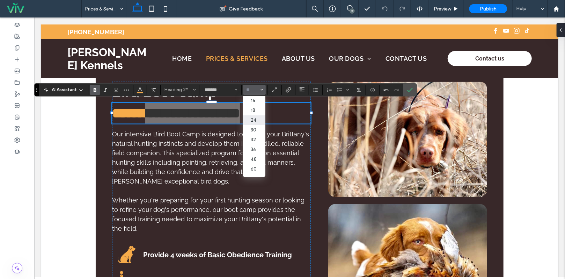
scroll to position [70, 0]
click at [257, 142] on label "36" at bounding box center [254, 139] width 22 height 10
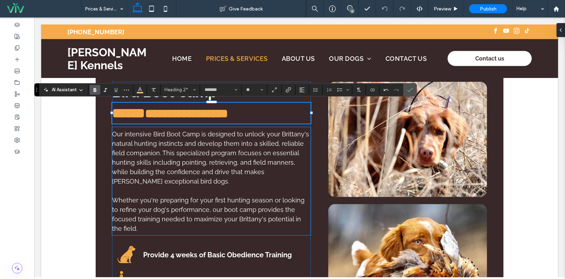
type input "**"
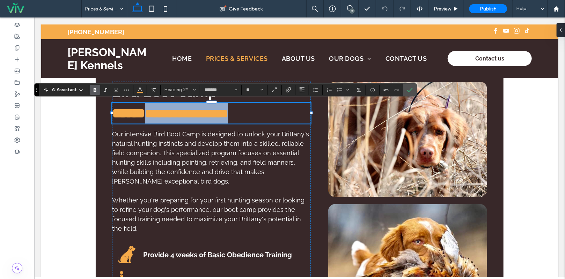
click at [271, 115] on h2 "**********" at bounding box center [211, 112] width 199 height 21
drag, startPoint x: 256, startPoint y: 111, endPoint x: 155, endPoint y: 111, distance: 100.9
click at [155, 111] on h2 "**********" at bounding box center [211, 112] width 199 height 21
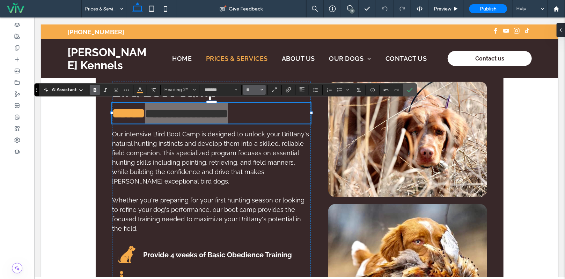
click at [261, 89] on icon "Size" at bounding box center [261, 89] width 3 height 3
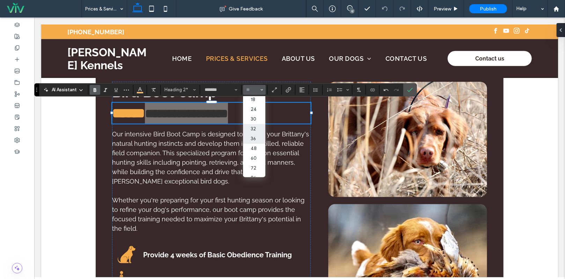
click at [261, 133] on label "32" at bounding box center [254, 129] width 22 height 10
type input "**"
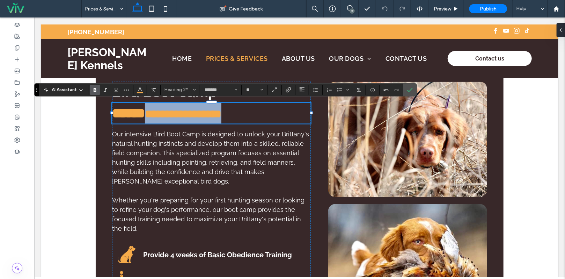
click at [260, 113] on h2 "**********" at bounding box center [211, 112] width 199 height 21
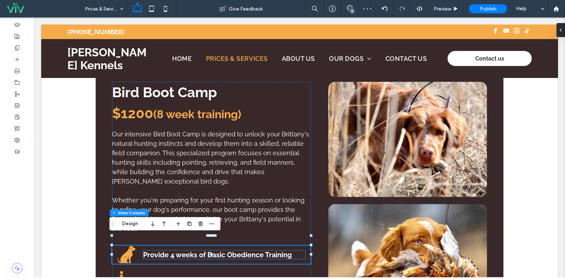
click at [286, 250] on span "Provide 4 weeks of Basic Obedience Training" at bounding box center [217, 254] width 149 height 8
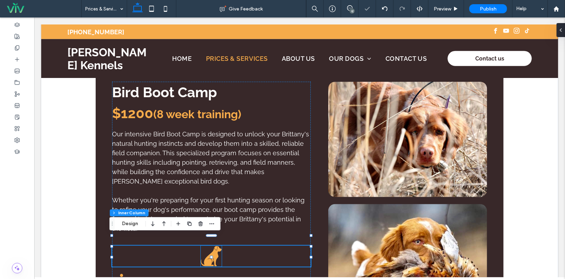
click at [208, 249] on icon at bounding box center [210, 255] width 21 height 20
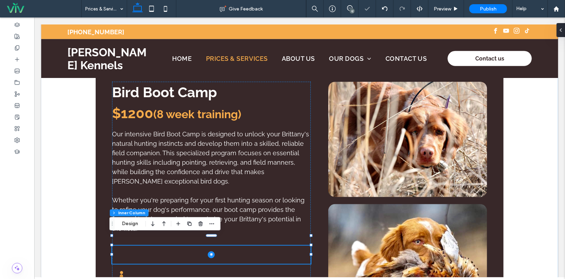
click at [528, 228] on div "Obedience Training Bird Boot Camp Stud Services Obedience Training $250 We offe…" at bounding box center [299, 181] width 517 height 354
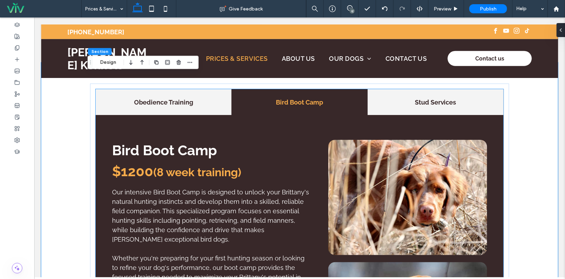
scroll to position [352, 0]
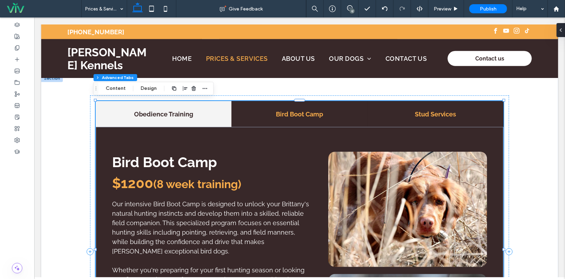
click at [441, 113] on h4 "Stud Services" at bounding box center [434, 113] width 127 height 9
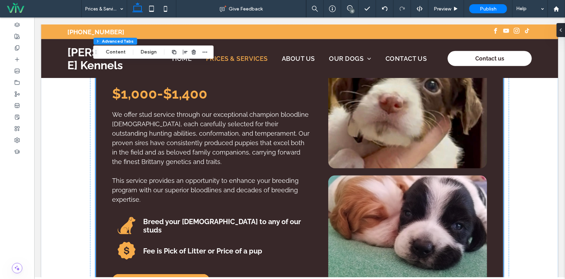
scroll to position [457, 0]
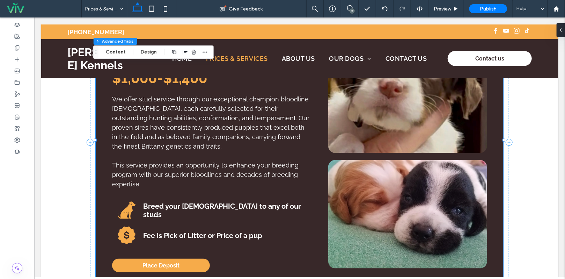
drag, startPoint x: 349, startPoint y: 7, endPoint x: 352, endPoint y: 15, distance: 7.8
click at [349, 7] on icon at bounding box center [350, 8] width 6 height 6
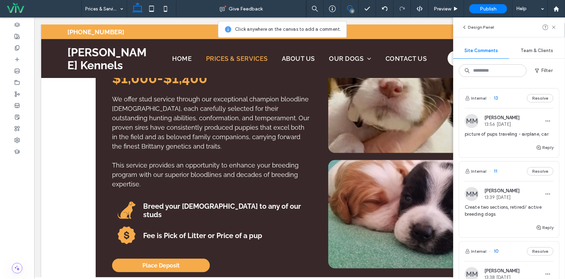
click at [376, 230] on img at bounding box center [407, 214] width 159 height 108
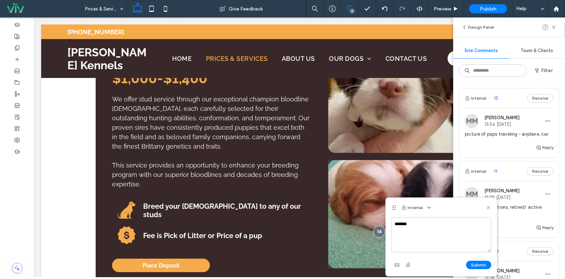
type textarea "********"
type textarea "**********"
click at [476, 262] on button "Submit" at bounding box center [478, 264] width 25 height 8
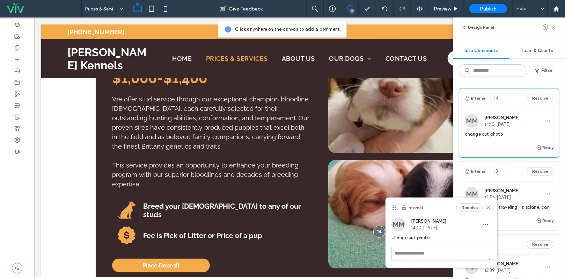
click at [489, 207] on use at bounding box center [488, 207] width 3 height 3
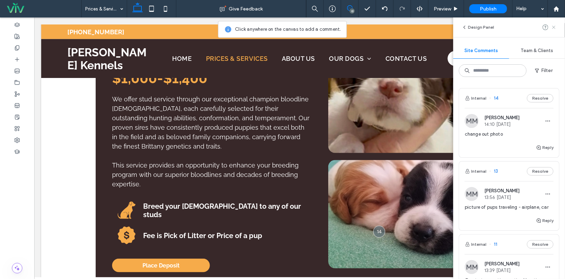
click at [555, 27] on icon at bounding box center [554, 27] width 6 height 6
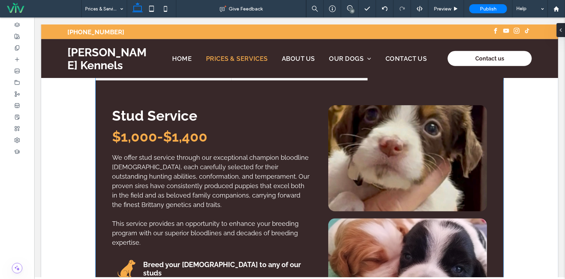
scroll to position [387, 0]
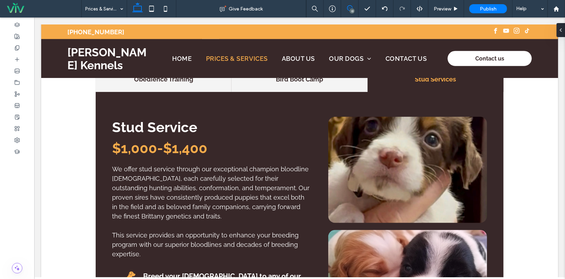
click at [348, 7] on use at bounding box center [350, 8] width 6 height 6
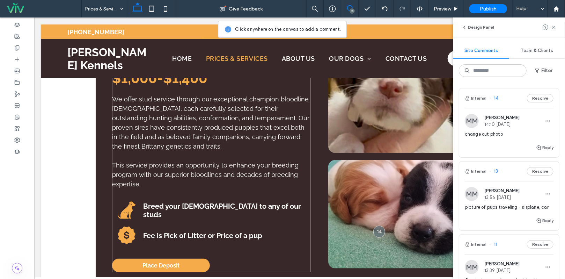
scroll to position [457, 0]
click at [264, 201] on span "Breed your Female to any of our studs" at bounding box center [222, 209] width 158 height 17
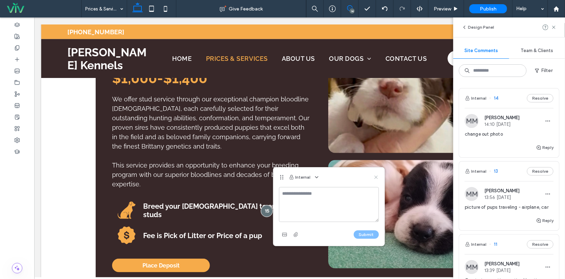
click at [376, 176] on use at bounding box center [375, 176] width 3 height 3
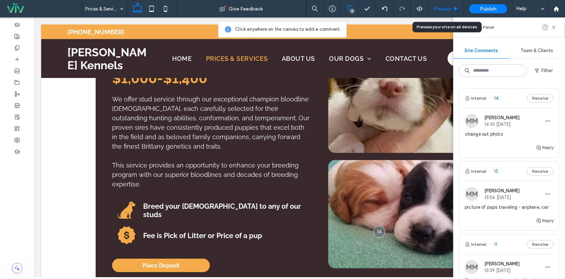
click at [445, 7] on span "Preview" at bounding box center [442, 9] width 17 height 6
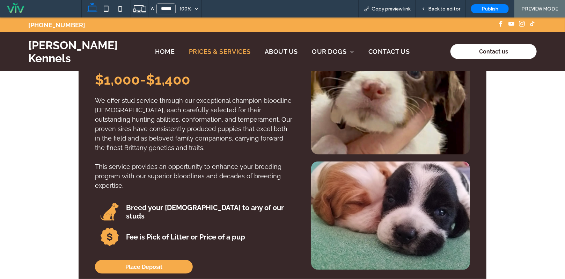
click at [445, 7] on span "Back to editor" at bounding box center [444, 9] width 32 height 6
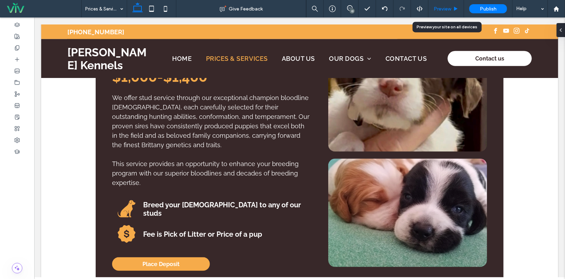
scroll to position [457, 0]
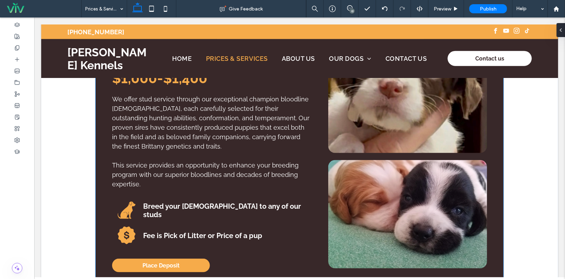
click at [228, 202] on span "Breed your Female to any of our studs" at bounding box center [222, 209] width 158 height 17
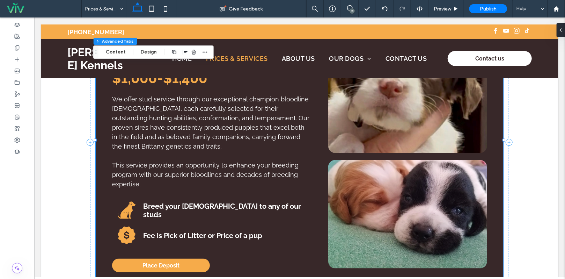
click at [227, 201] on span "Breed your Female to any of our studs" at bounding box center [222, 209] width 158 height 17
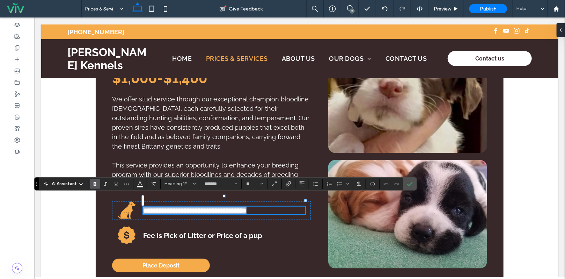
click at [271, 206] on h1 "**********" at bounding box center [224, 210] width 162 height 8
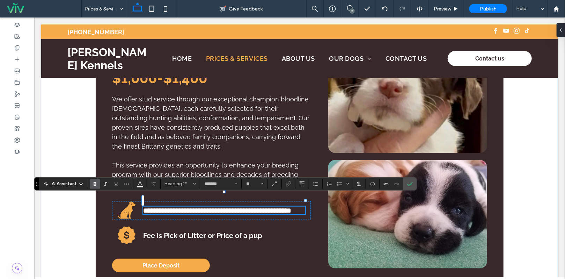
click at [526, 163] on div "Obedience Training Bird Boot Camp Stud Services Obedience Training $250 We offe…" at bounding box center [299, 141] width 517 height 345
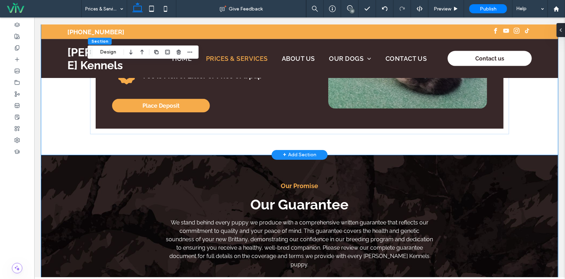
scroll to position [651, 0]
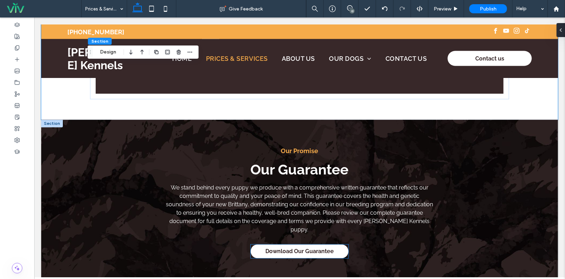
click at [299, 248] on span "Download Our Guarantee" at bounding box center [299, 251] width 68 height 7
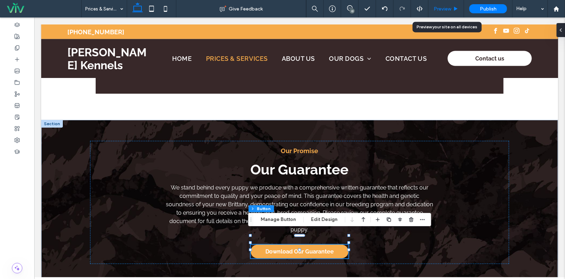
click at [442, 5] on div "Preview" at bounding box center [446, 8] width 36 height 17
click at [442, 7] on span "Preview" at bounding box center [442, 9] width 17 height 6
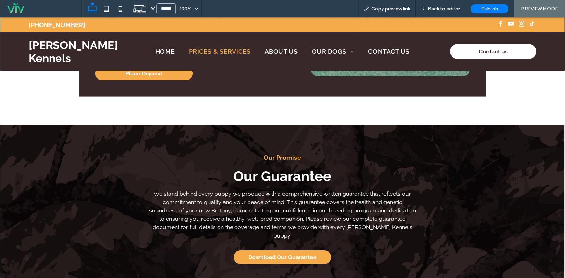
scroll to position [648, 0]
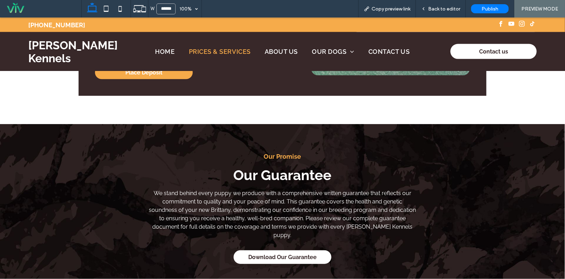
click at [295, 253] on span "Download Our Guarantee" at bounding box center [282, 256] width 68 height 7
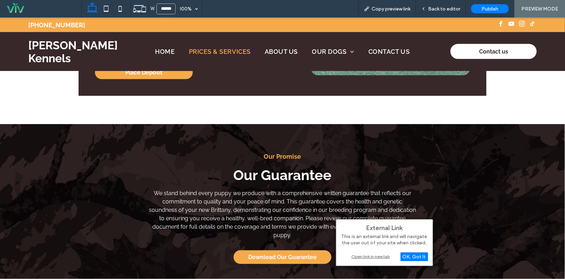
click at [375, 258] on div "Open link in new tab" at bounding box center [384, 255] width 87 height 7
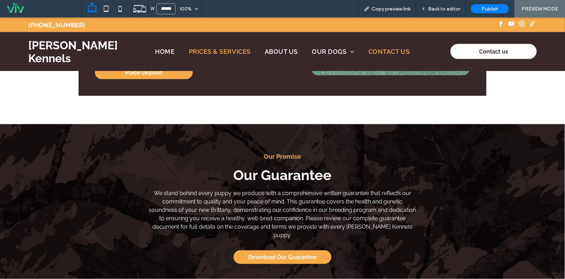
click at [382, 50] on span "Contact Us" at bounding box center [388, 50] width 41 height 7
click at [445, 8] on span "Back to editor" at bounding box center [444, 9] width 32 height 6
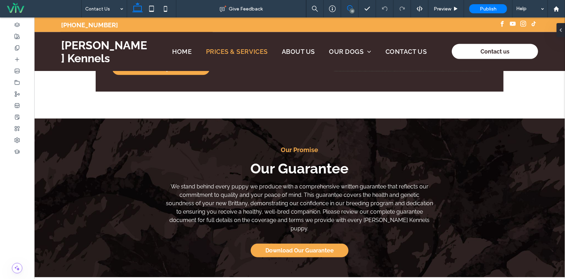
click at [352, 6] on icon at bounding box center [350, 8] width 6 height 6
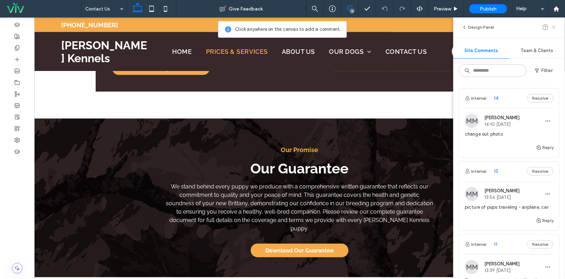
click at [554, 27] on use at bounding box center [553, 26] width 3 height 3
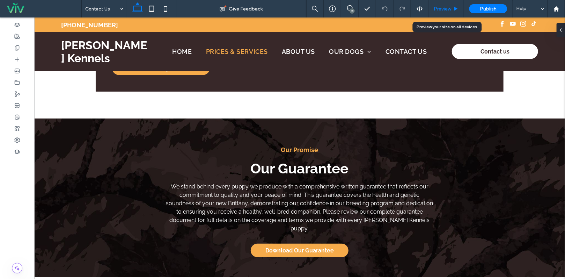
click at [446, 10] on span "Preview" at bounding box center [442, 9] width 17 height 6
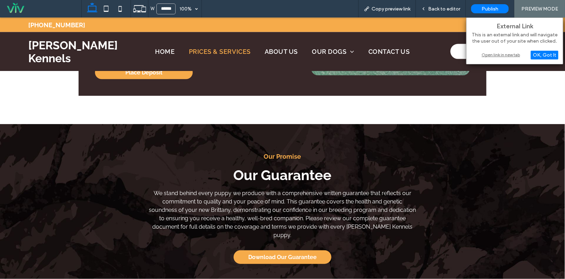
click at [492, 57] on div "Open link in new tab" at bounding box center [514, 54] width 87 height 7
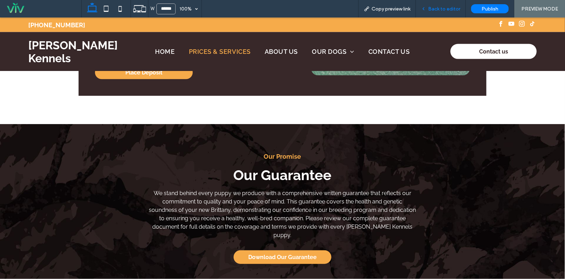
click at [441, 10] on span "Back to editor" at bounding box center [444, 9] width 32 height 6
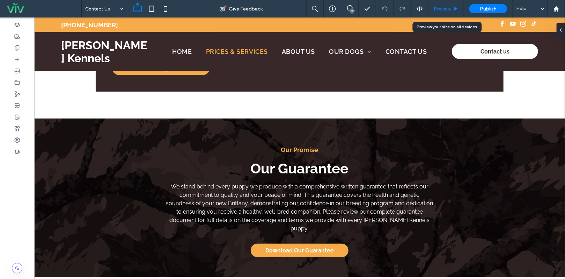
click at [443, 7] on span "Preview" at bounding box center [442, 9] width 17 height 6
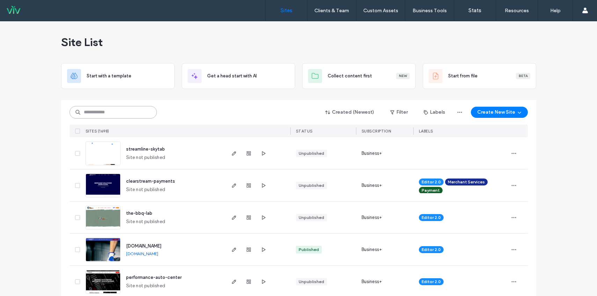
click at [134, 112] on input at bounding box center [112, 112] width 87 height 13
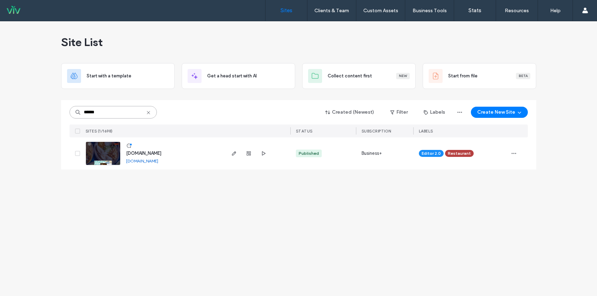
type input "******"
click at [144, 153] on span "[DOMAIN_NAME]" at bounding box center [143, 153] width 35 height 5
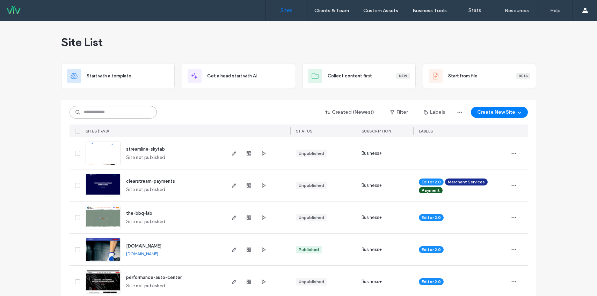
click at [123, 111] on input at bounding box center [112, 112] width 87 height 13
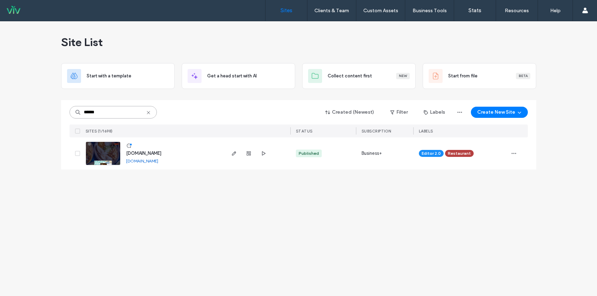
type input "******"
click at [144, 161] on link "[DOMAIN_NAME]" at bounding box center [142, 160] width 32 height 5
click at [150, 112] on icon at bounding box center [149, 113] width 6 height 6
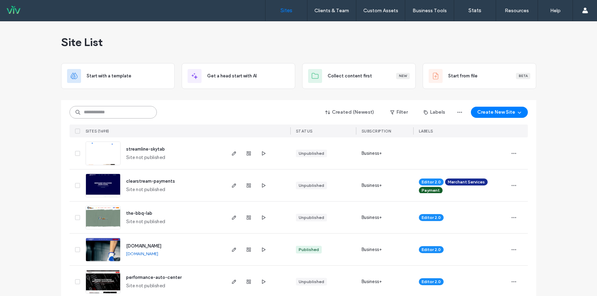
click at [106, 111] on input at bounding box center [112, 112] width 87 height 13
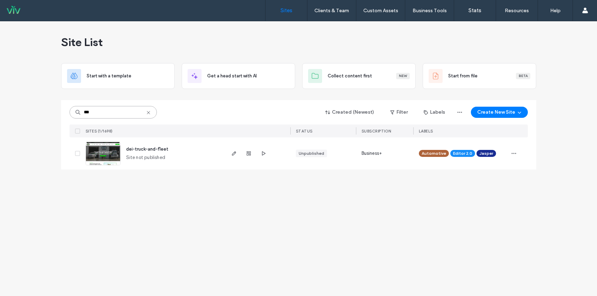
type input "***"
click at [161, 148] on span "dei-truck-and-fleet" at bounding box center [147, 149] width 42 height 5
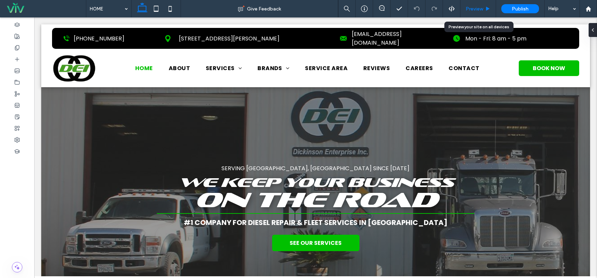
click at [469, 7] on span "Preview" at bounding box center [473, 9] width 17 height 6
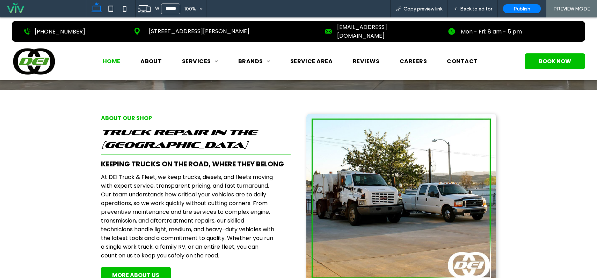
scroll to position [279, 0]
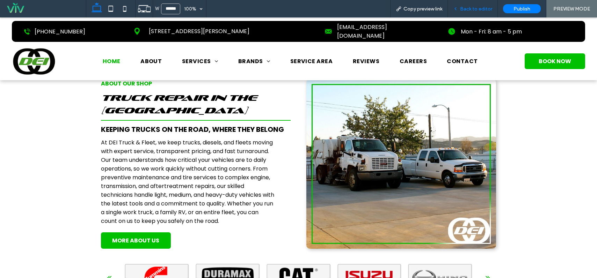
click at [465, 8] on span "Back to editor" at bounding box center [476, 9] width 32 height 6
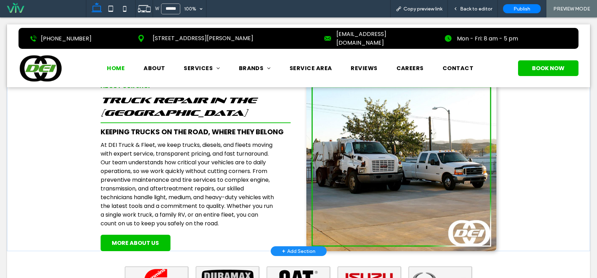
scroll to position [286, 0]
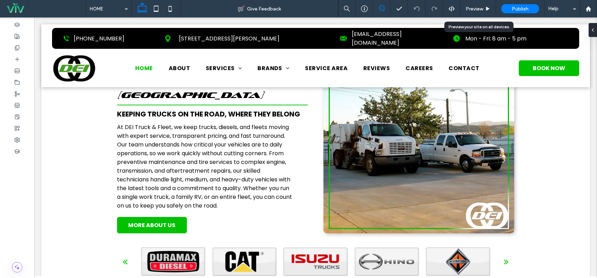
click at [382, 7] on icon at bounding box center [382, 8] width 6 height 6
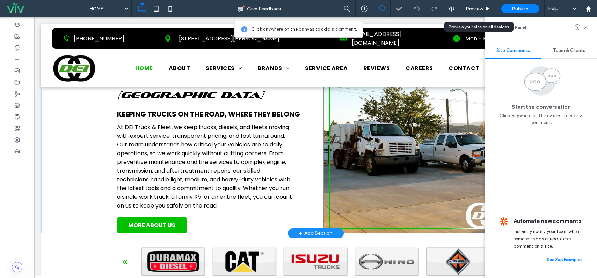
click at [367, 103] on div at bounding box center [418, 149] width 191 height 170
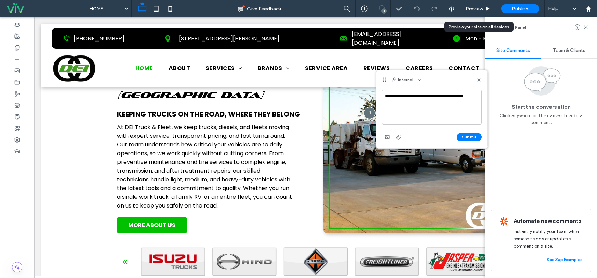
drag, startPoint x: 461, startPoint y: 97, endPoint x: 451, endPoint y: 97, distance: 9.4
click at [451, 97] on textarea "**********" at bounding box center [432, 107] width 100 height 35
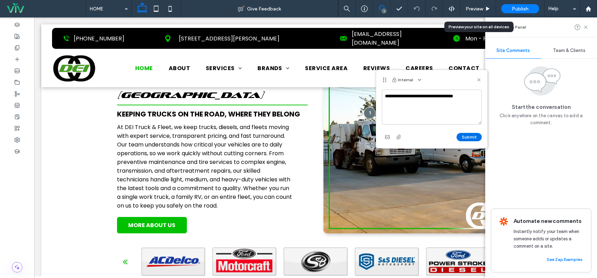
type textarea "**********"
click at [471, 136] on button "Submit" at bounding box center [468, 137] width 25 height 8
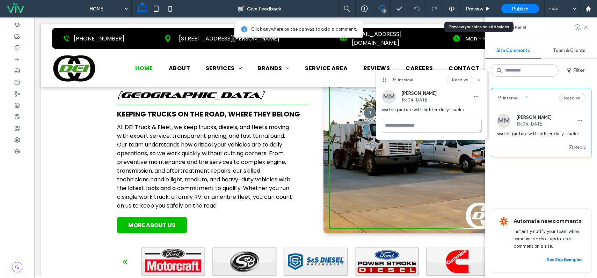
click at [479, 81] on use at bounding box center [478, 79] width 3 height 3
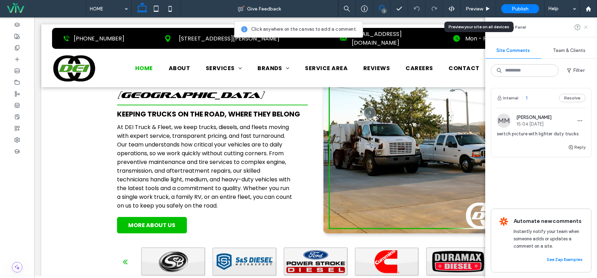
click at [586, 26] on use at bounding box center [585, 26] width 3 height 3
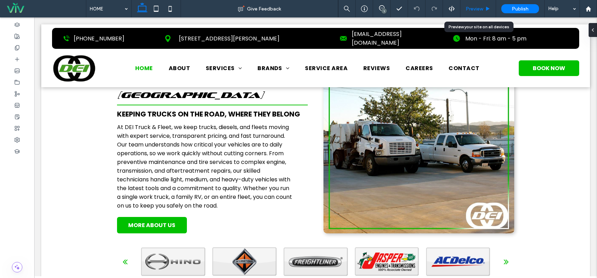
click at [474, 7] on span "Preview" at bounding box center [473, 9] width 17 height 6
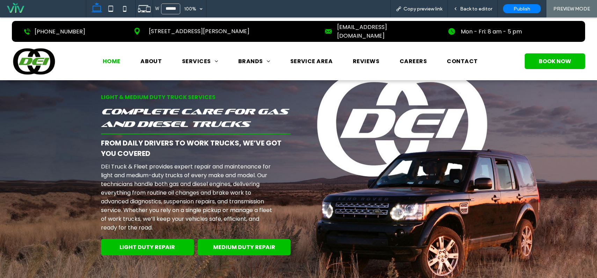
scroll to position [1292, 0]
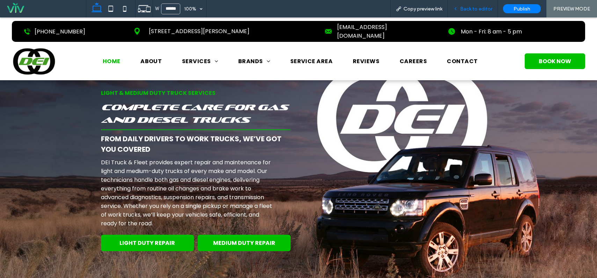
click at [477, 10] on span "Back to editor" at bounding box center [476, 9] width 32 height 6
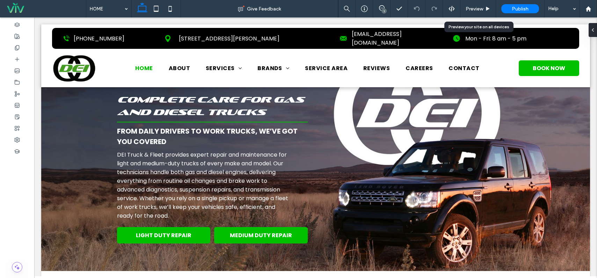
scroll to position [1268, 0]
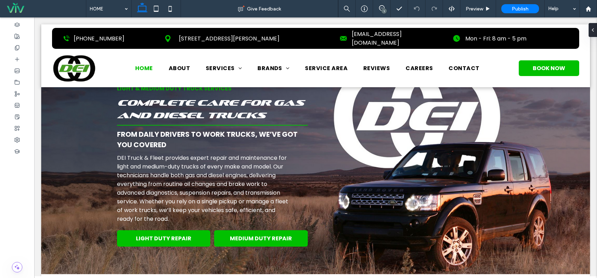
drag, startPoint x: 383, startPoint y: 7, endPoint x: 384, endPoint y: 14, distance: 6.6
click at [383, 8] on icon at bounding box center [382, 8] width 6 height 6
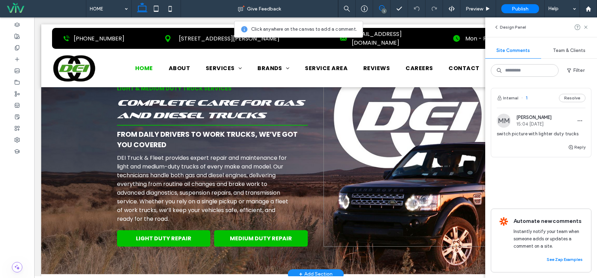
click at [377, 180] on span at bounding box center [418, 165] width 191 height 163
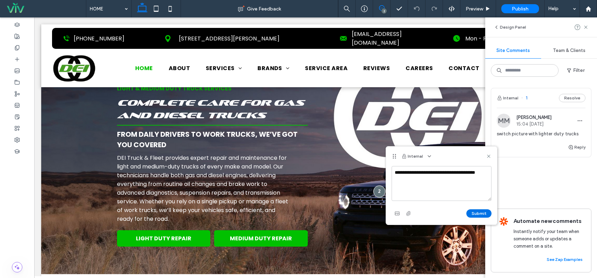
type textarea "**********"
click at [484, 213] on button "Submit" at bounding box center [478, 213] width 25 height 8
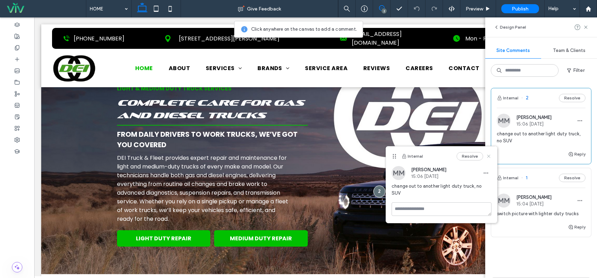
click at [489, 156] on icon at bounding box center [489, 157] width 6 height 6
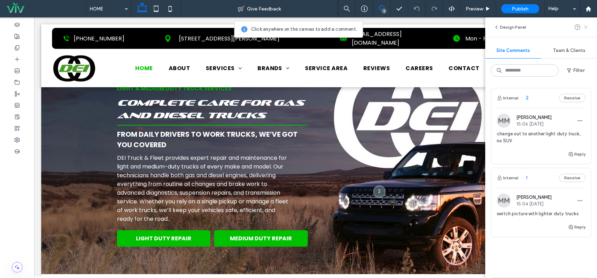
drag, startPoint x: 586, startPoint y: 27, endPoint x: 550, endPoint y: 23, distance: 36.5
click at [587, 27] on icon at bounding box center [586, 27] width 6 height 6
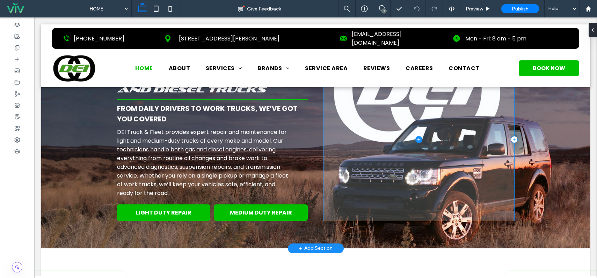
scroll to position [1303, 0]
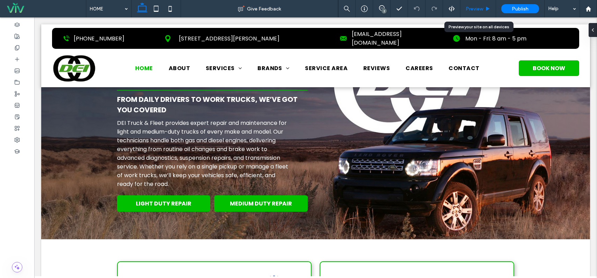
click at [478, 10] on span "Preview" at bounding box center [473, 9] width 17 height 6
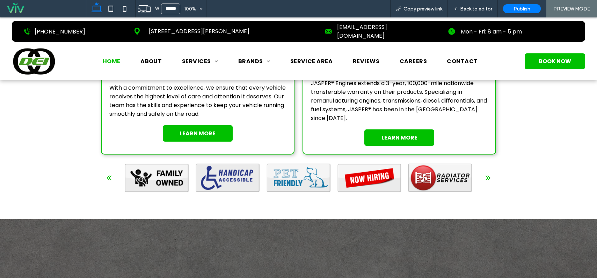
scroll to position [1610, 0]
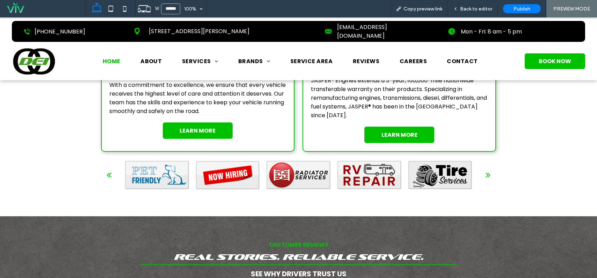
click at [487, 171] on div "next" at bounding box center [487, 175] width 5 height 9
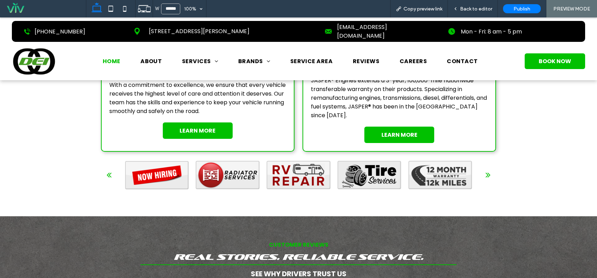
click at [487, 171] on div "next" at bounding box center [487, 175] width 5 height 9
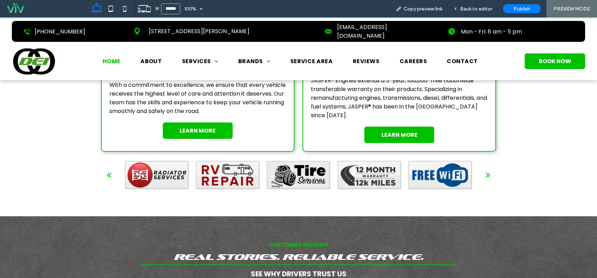
click at [487, 171] on div "next" at bounding box center [487, 175] width 5 height 9
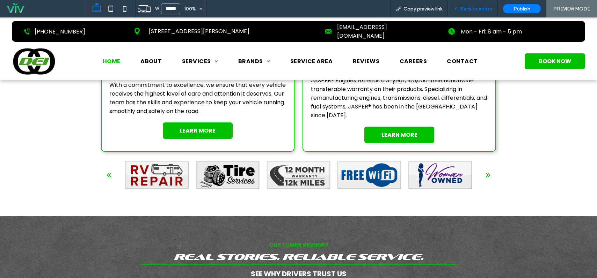
click at [475, 8] on span "Back to editor" at bounding box center [476, 9] width 32 height 6
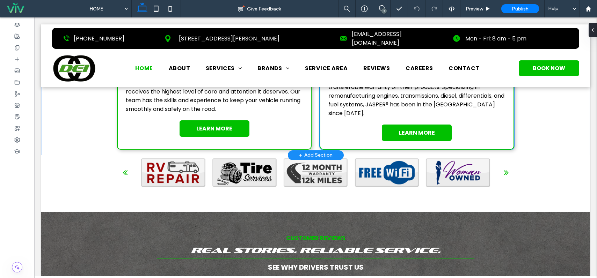
scroll to position [1578, 0]
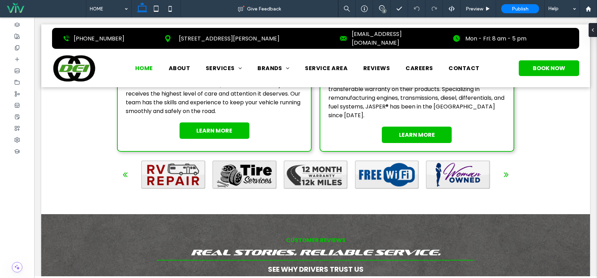
click at [383, 8] on icon at bounding box center [382, 8] width 6 height 6
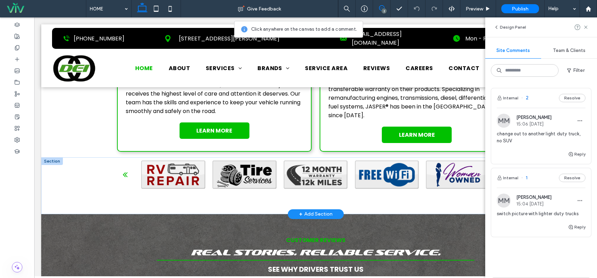
click at [451, 171] on div at bounding box center [457, 176] width 67 height 10
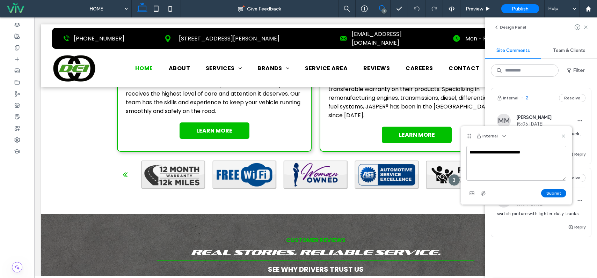
type textarea "**********"
click at [548, 193] on button "Submit" at bounding box center [553, 193] width 25 height 8
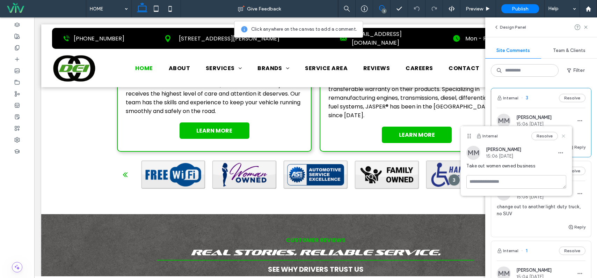
click at [564, 136] on icon at bounding box center [563, 136] width 6 height 6
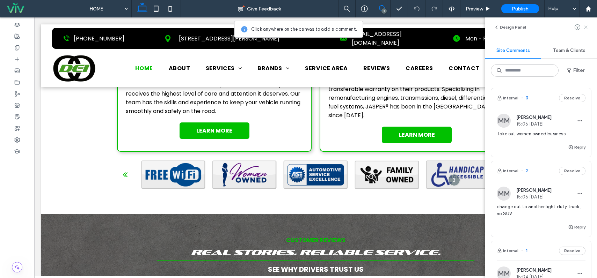
click at [585, 26] on icon at bounding box center [586, 27] width 6 height 6
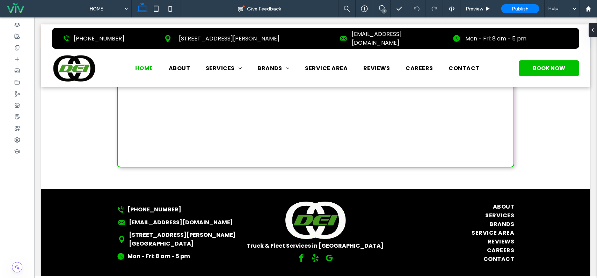
scroll to position [2205, 0]
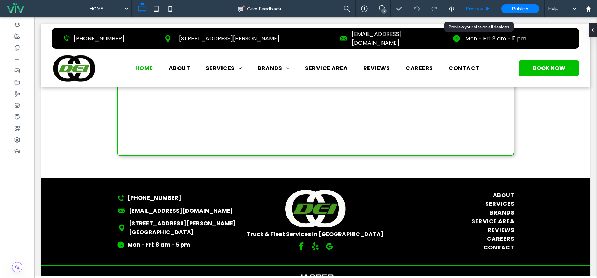
click at [465, 8] on div "Preview" at bounding box center [477, 9] width 35 height 6
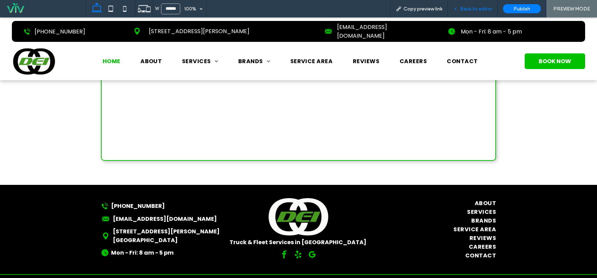
scroll to position [2246, 0]
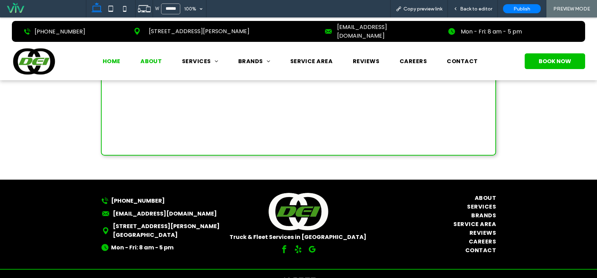
click at [149, 57] on span "ABOUT" at bounding box center [150, 61] width 21 height 9
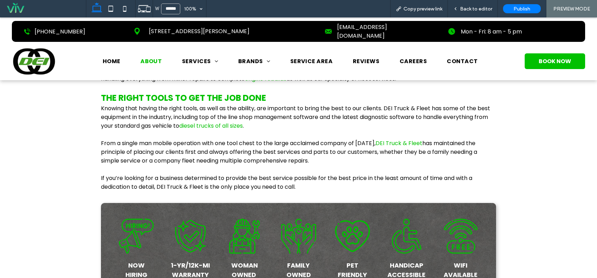
scroll to position [349, 0]
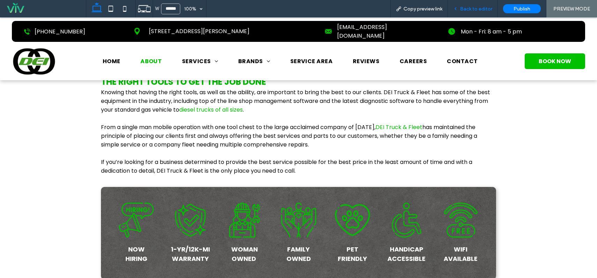
click at [466, 10] on span "Back to editor" at bounding box center [476, 9] width 32 height 6
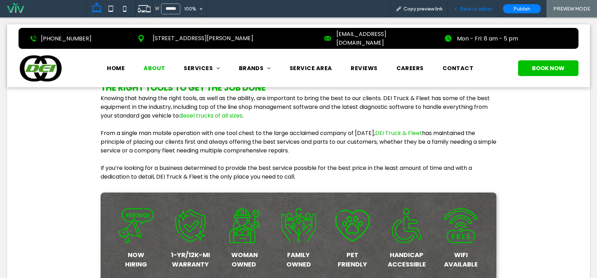
scroll to position [352, 0]
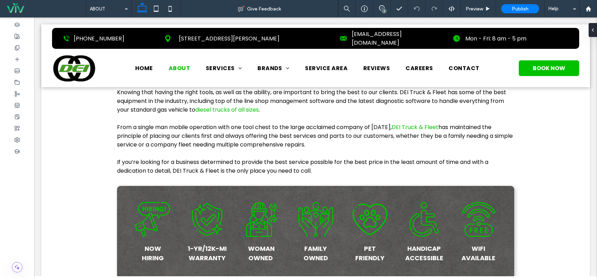
click at [383, 10] on div "3" at bounding box center [383, 10] width 5 height 5
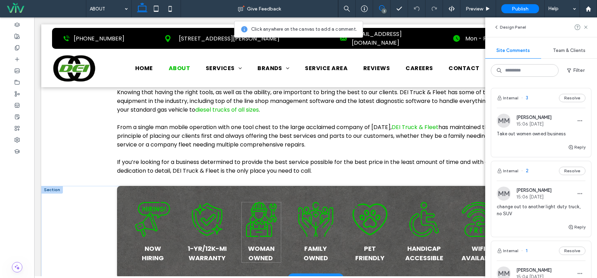
click at [257, 222] on div "Woman-Owned Business Woman Owned ﻿" at bounding box center [261, 232] width 40 height 61
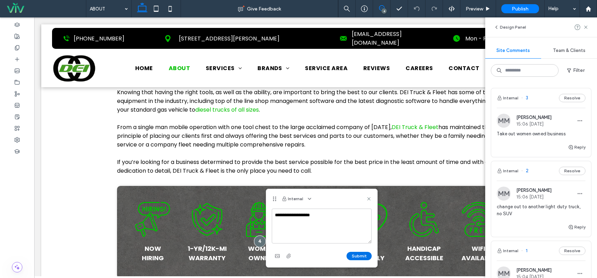
type textarea "**********"
click at [355, 256] on button "Submit" at bounding box center [358, 256] width 25 height 8
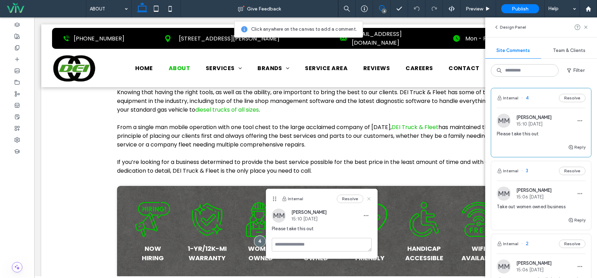
drag, startPoint x: 348, startPoint y: 167, endPoint x: 369, endPoint y: 200, distance: 39.0
click at [369, 200] on use at bounding box center [368, 198] width 3 height 3
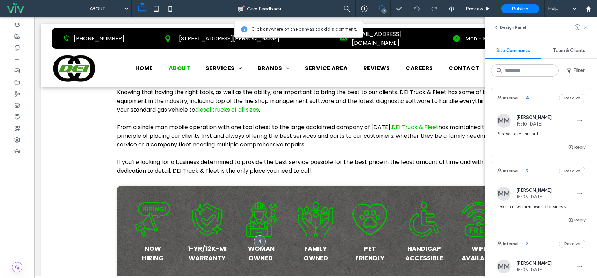
drag, startPoint x: 587, startPoint y: 25, endPoint x: 465, endPoint y: 56, distance: 126.0
click at [587, 25] on icon at bounding box center [586, 27] width 6 height 6
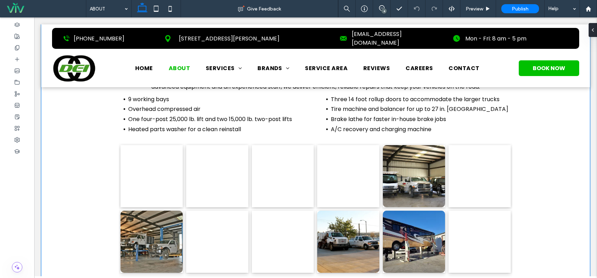
scroll to position [631, 0]
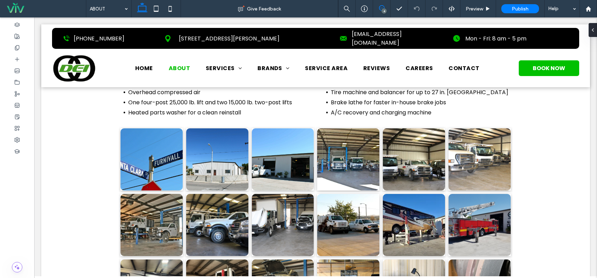
click at [385, 8] on span at bounding box center [381, 8] width 17 height 6
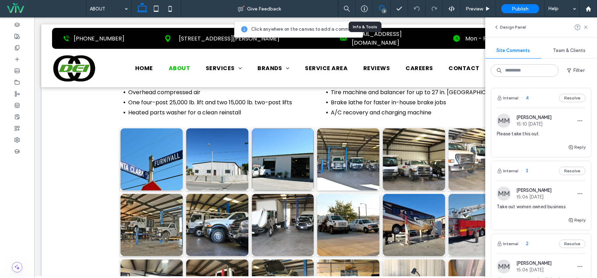
click at [271, 135] on link at bounding box center [283, 159] width 62 height 62
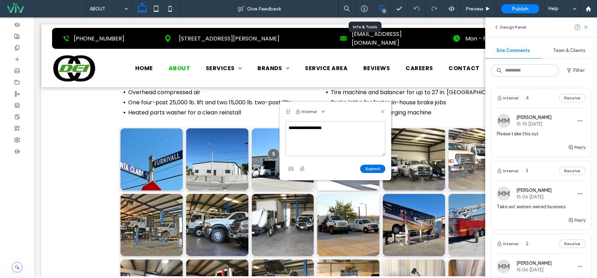
type textarea "**********"
click at [370, 170] on button "Submit" at bounding box center [372, 169] width 25 height 8
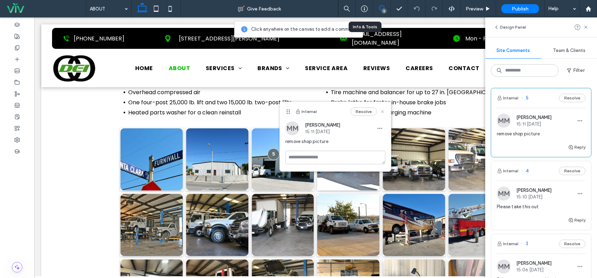
drag, startPoint x: 383, startPoint y: 111, endPoint x: 324, endPoint y: 96, distance: 60.5
click at [383, 111] on use at bounding box center [382, 111] width 3 height 3
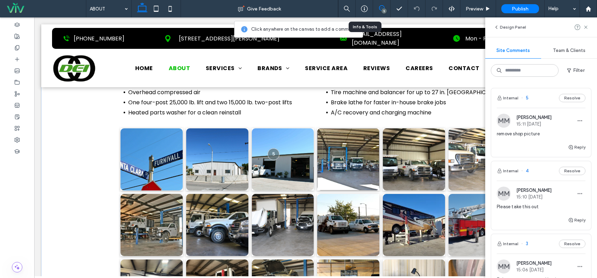
click at [347, 132] on link at bounding box center [348, 159] width 62 height 62
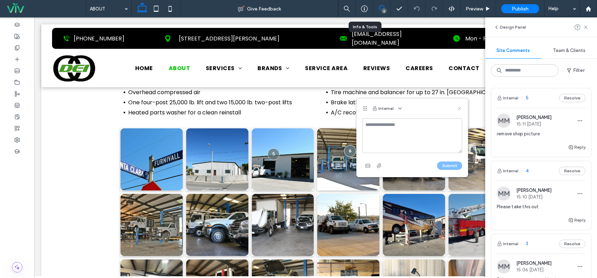
click at [458, 107] on use at bounding box center [458, 108] width 3 height 3
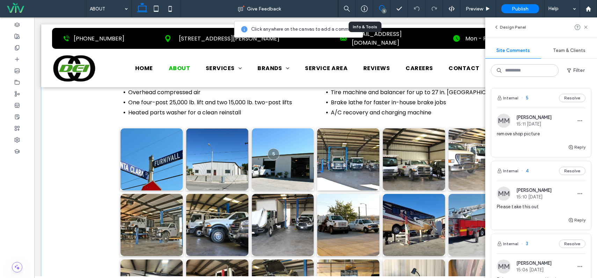
click at [219, 136] on link at bounding box center [217, 159] width 62 height 62
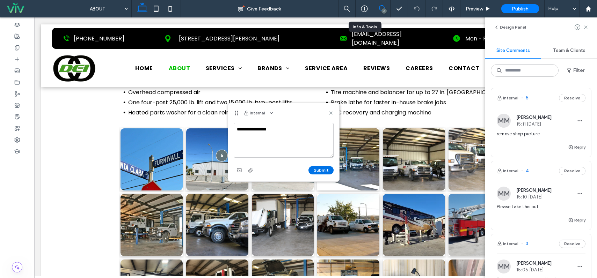
type textarea "**********"
click at [318, 172] on button "Submit" at bounding box center [320, 170] width 25 height 8
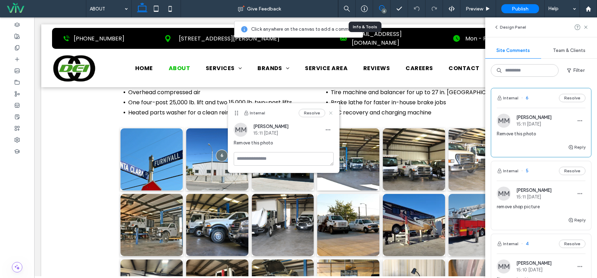
click at [330, 114] on use at bounding box center [330, 112] width 3 height 3
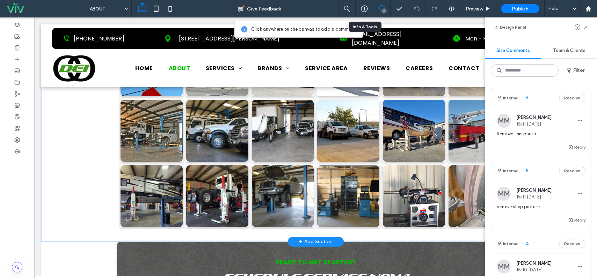
scroll to position [736, 0]
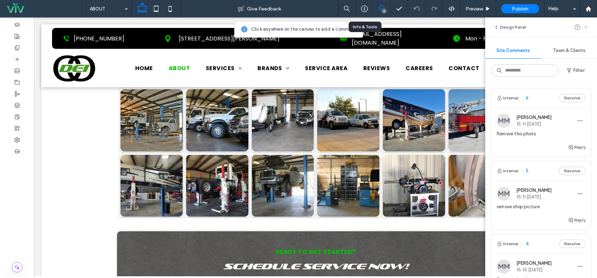
click at [586, 27] on use at bounding box center [585, 26] width 3 height 3
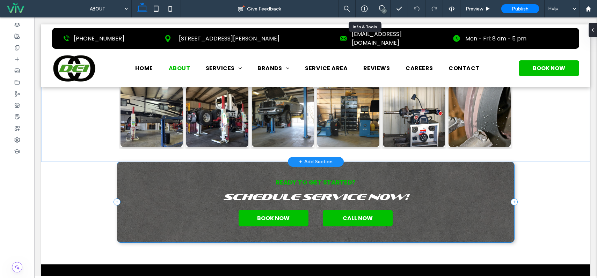
scroll to position [771, 0]
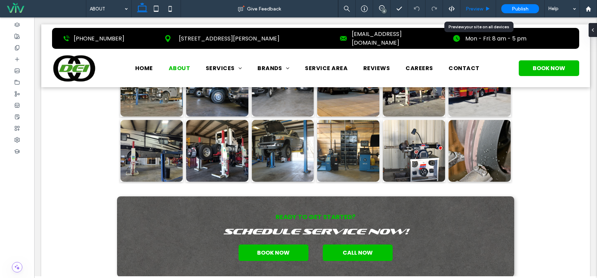
click at [467, 8] on span "Preview" at bounding box center [473, 9] width 17 height 6
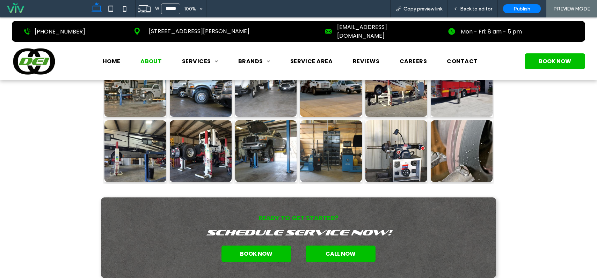
scroll to position [770, 0]
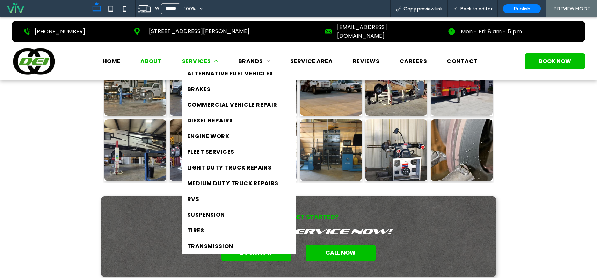
click at [198, 57] on span "SERVICES" at bounding box center [200, 61] width 36 height 9
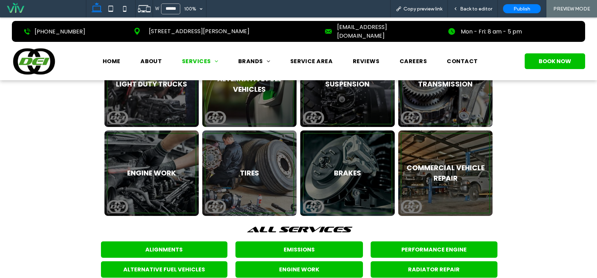
scroll to position [349, 0]
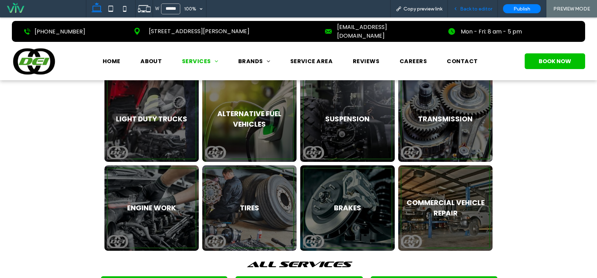
click at [467, 9] on span "Back to editor" at bounding box center [476, 9] width 32 height 6
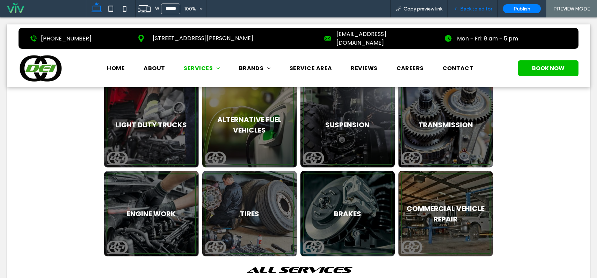
scroll to position [346, 0]
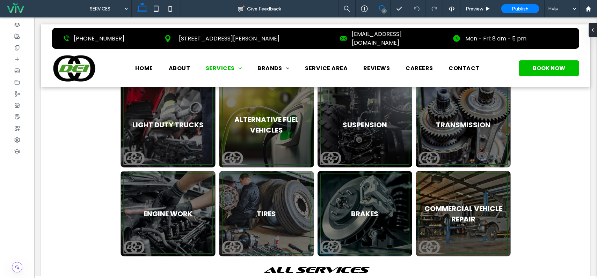
click at [384, 8] on icon at bounding box center [382, 8] width 6 height 6
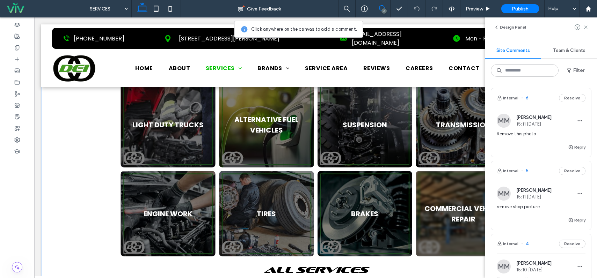
click at [452, 202] on link at bounding box center [462, 214] width 95 height 86
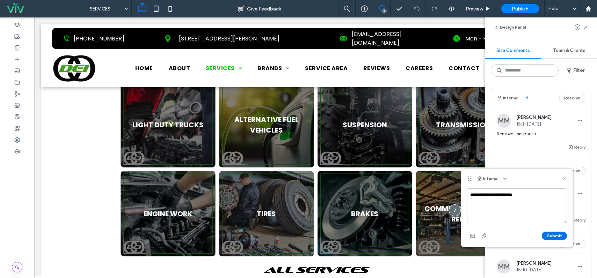
type textarea "**********"
click at [554, 236] on button "Submit" at bounding box center [553, 236] width 25 height 8
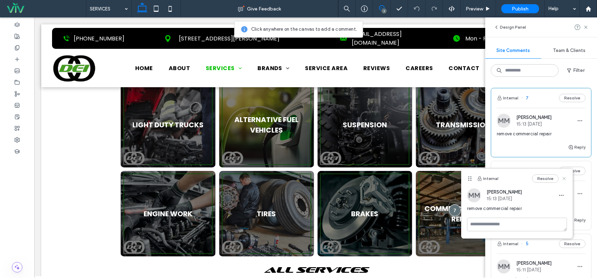
click at [565, 180] on use at bounding box center [563, 178] width 3 height 3
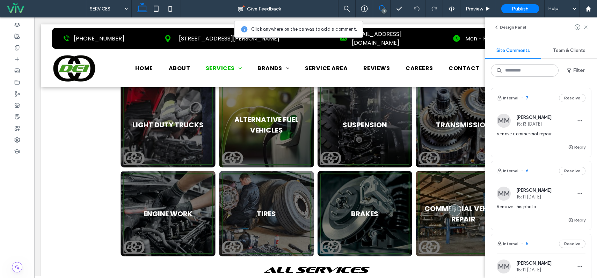
click at [585, 23] on span at bounding box center [586, 27] width 6 height 8
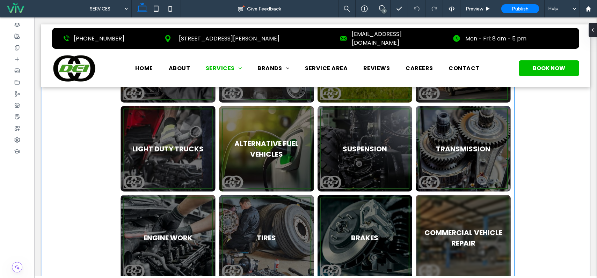
scroll to position [311, 0]
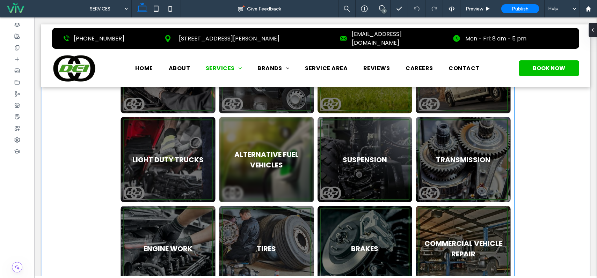
click at [269, 153] on link at bounding box center [266, 160] width 95 height 86
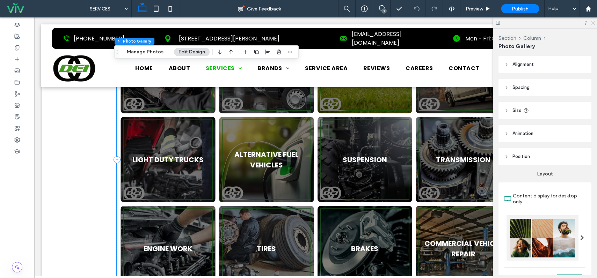
click at [591, 22] on icon at bounding box center [592, 22] width 5 height 5
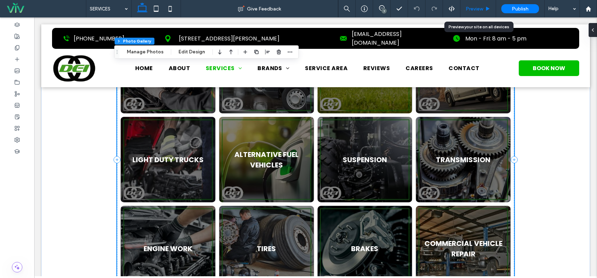
click at [478, 10] on span "Preview" at bounding box center [473, 9] width 17 height 6
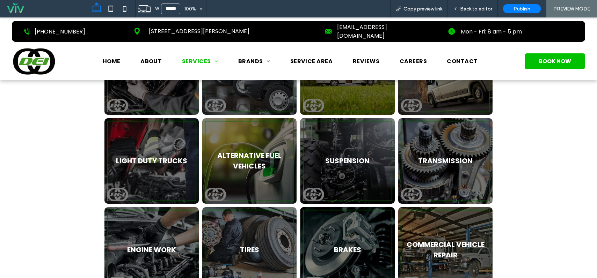
scroll to position [309, 0]
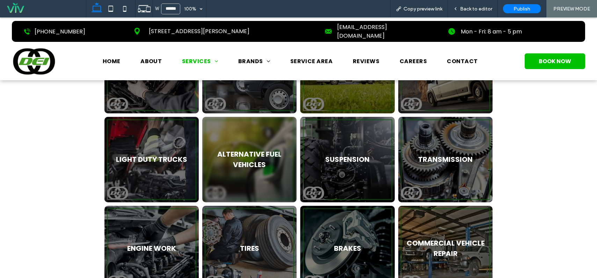
click at [263, 165] on link at bounding box center [249, 160] width 94 height 86
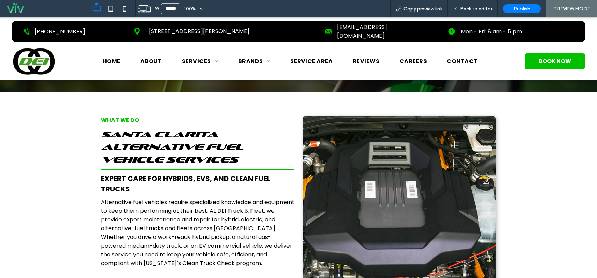
scroll to position [70, 0]
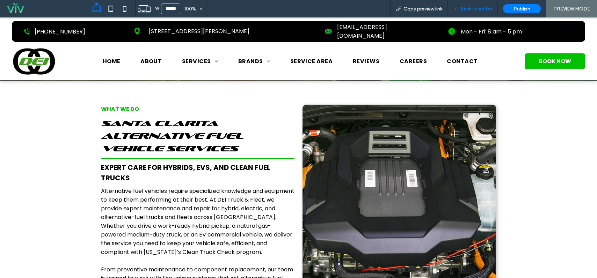
click at [475, 9] on span "Back to editor" at bounding box center [476, 9] width 32 height 6
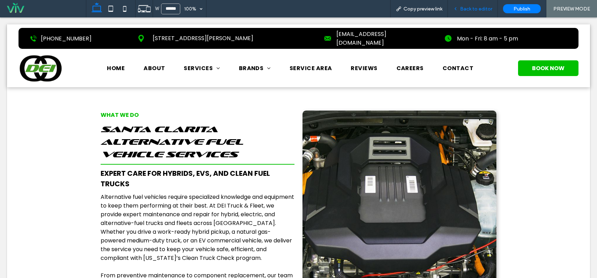
scroll to position [77, 0]
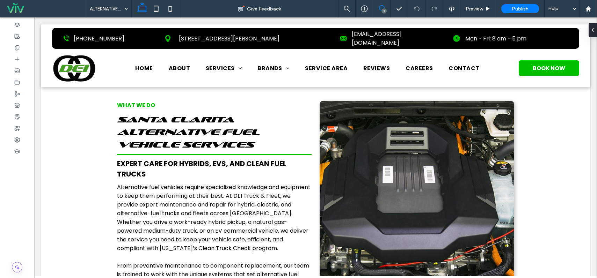
click at [383, 6] on use at bounding box center [382, 8] width 6 height 6
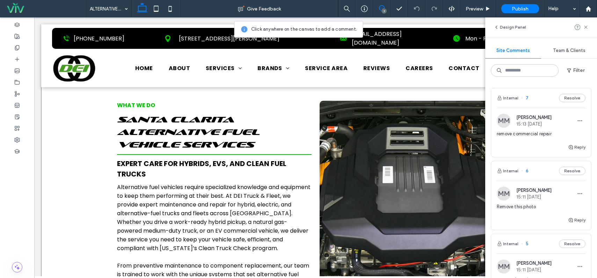
click at [97, 167] on div "What We Do Santa Clarita Alternative Fuel Vehicle Services Expert Care for Hybr…" at bounding box center [315, 193] width 548 height 228
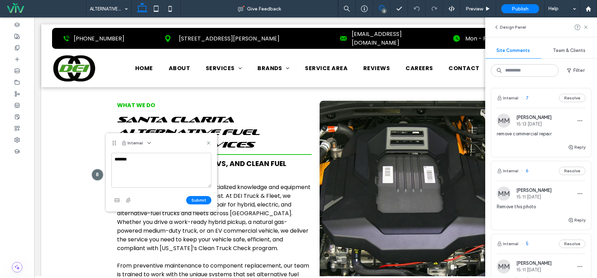
type textarea "******"
drag, startPoint x: 166, startPoint y: 135, endPoint x: 143, endPoint y: 141, distance: 23.8
click at [143, 141] on div "Internal" at bounding box center [161, 143] width 111 height 20
click at [208, 144] on use at bounding box center [208, 142] width 3 height 3
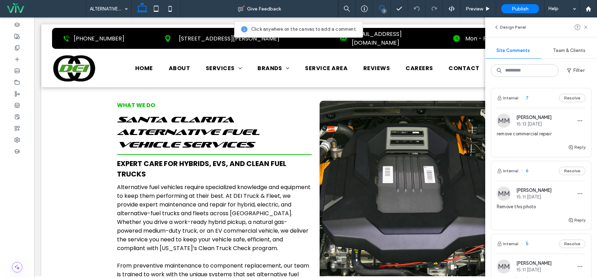
click at [382, 7] on icon at bounding box center [382, 8] width 6 height 6
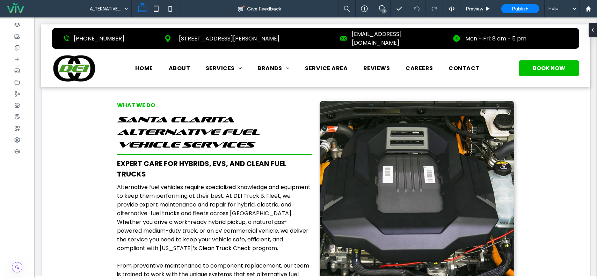
click at [80, 91] on div "What We Do Santa Clarita Alternative Fuel Vehicle Services Expert Care for Hybr…" at bounding box center [315, 193] width 548 height 228
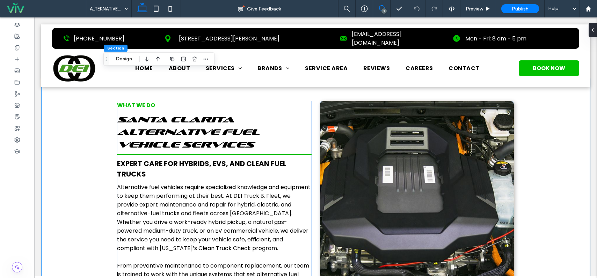
click at [382, 7] on icon at bounding box center [382, 8] width 6 height 6
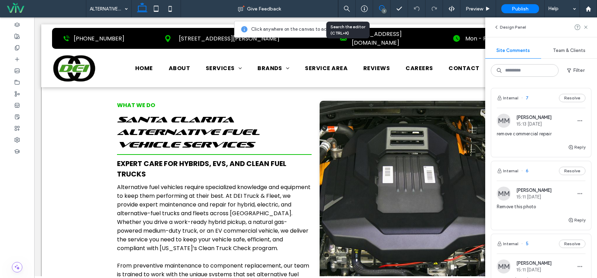
click at [87, 152] on div "What We Do Santa Clarita Alternative Fuel Vehicle Services Expert Care for Hybr…" at bounding box center [315, 193] width 548 height 228
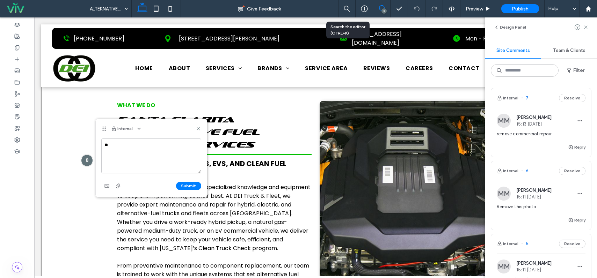
type textarea "*"
type textarea "**********"
drag, startPoint x: 193, startPoint y: 185, endPoint x: 187, endPoint y: 185, distance: 5.9
click at [192, 185] on button "Submit" at bounding box center [188, 186] width 25 height 8
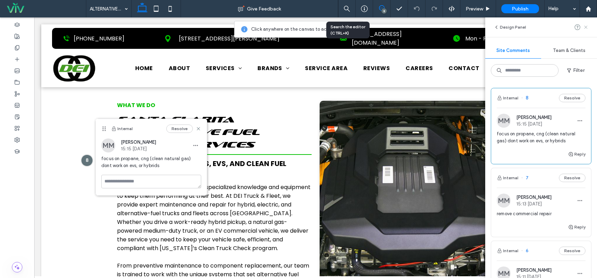
click at [586, 25] on icon at bounding box center [586, 27] width 6 height 6
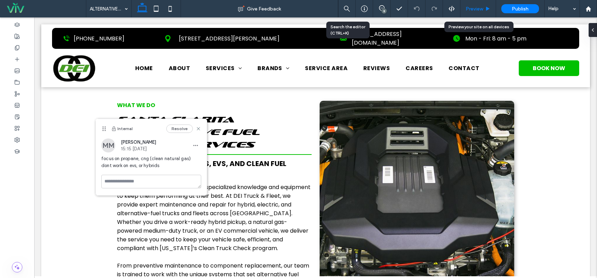
click at [470, 12] on div "Preview" at bounding box center [478, 8] width 36 height 17
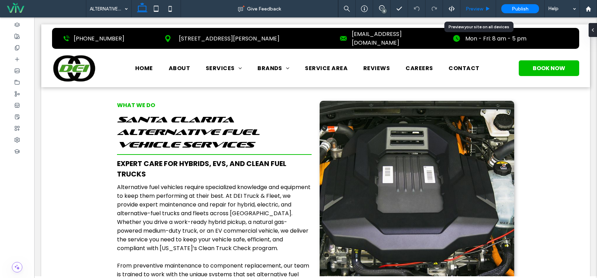
click at [470, 7] on span "Preview" at bounding box center [473, 9] width 17 height 6
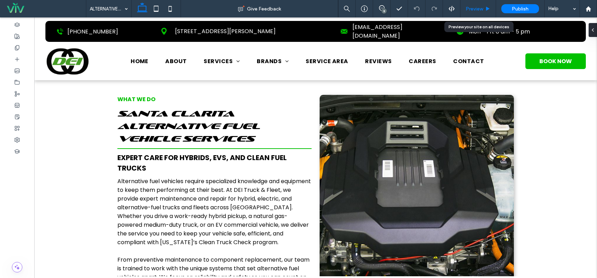
scroll to position [70, 0]
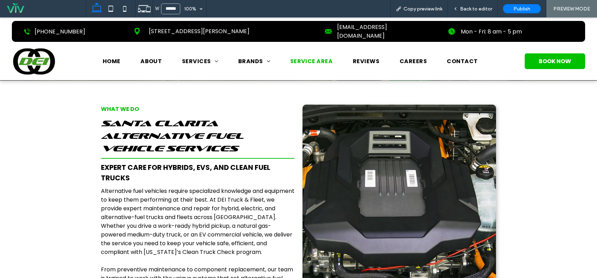
click at [304, 57] on span "SERVICE AREA" at bounding box center [311, 61] width 43 height 9
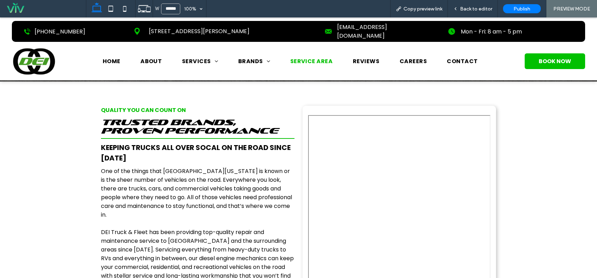
scroll to position [70, 0]
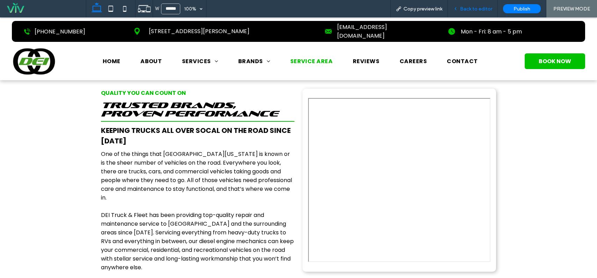
click at [471, 8] on span "Back to editor" at bounding box center [476, 9] width 32 height 6
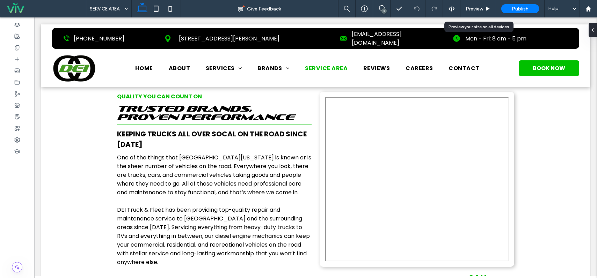
scroll to position [77, 0]
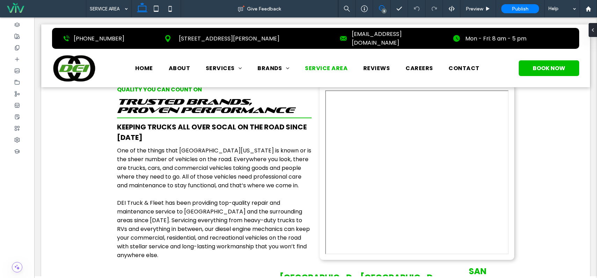
click at [382, 8] on icon at bounding box center [382, 8] width 6 height 6
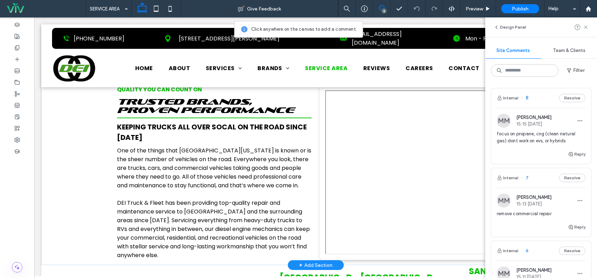
click at [372, 158] on div at bounding box center [416, 172] width 183 height 164
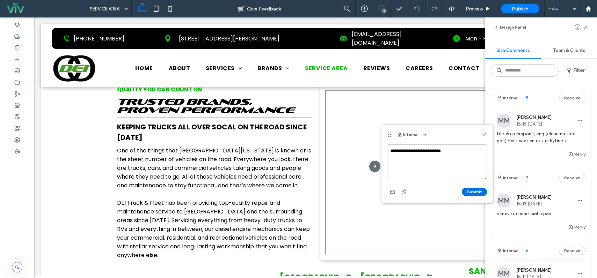
type textarea "**********"
click at [473, 190] on button "Submit" at bounding box center [474, 192] width 25 height 8
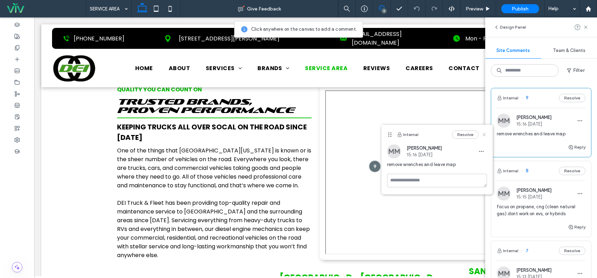
drag, startPoint x: 483, startPoint y: 135, endPoint x: 450, endPoint y: 117, distance: 37.3
click at [483, 135] on icon at bounding box center [484, 135] width 6 height 6
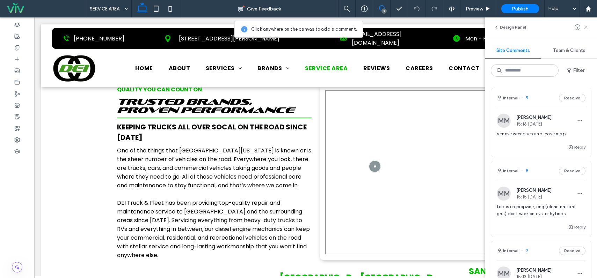
click at [587, 28] on icon at bounding box center [586, 27] width 6 height 6
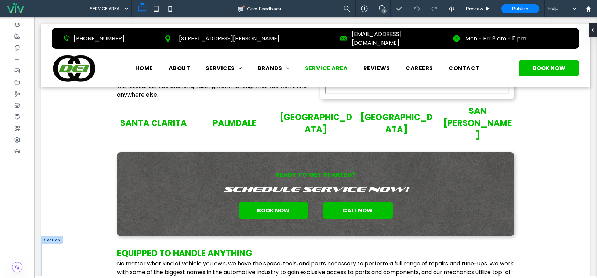
scroll to position [216, 0]
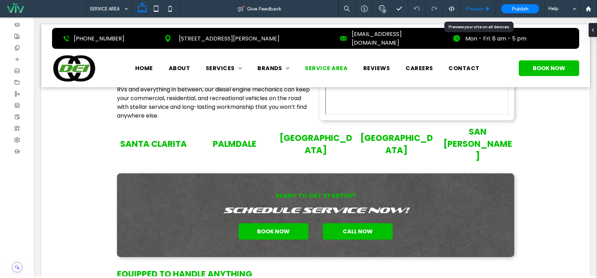
click at [476, 8] on span "Preview" at bounding box center [473, 9] width 17 height 6
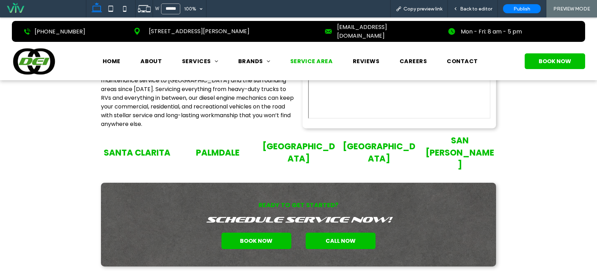
scroll to position [214, 0]
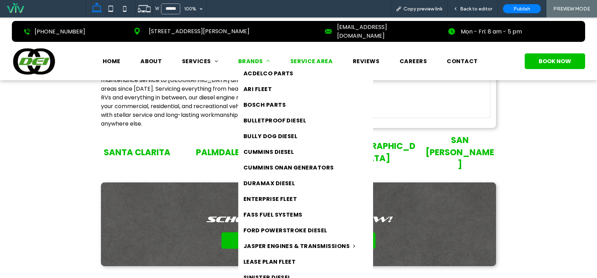
click at [248, 57] on span "BRANDS" at bounding box center [254, 61] width 32 height 9
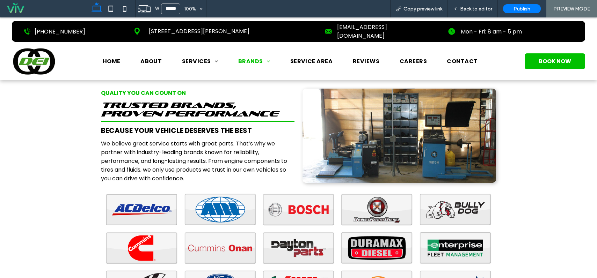
scroll to position [35, 0]
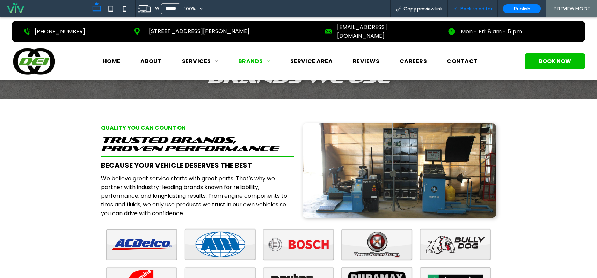
click at [468, 8] on span "Back to editor" at bounding box center [476, 9] width 32 height 6
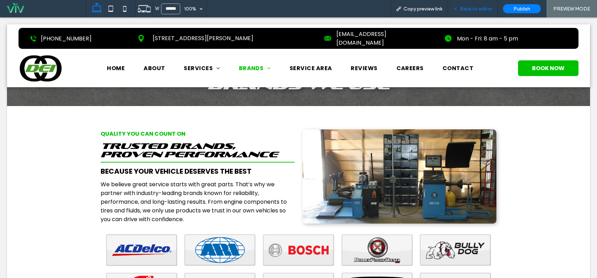
scroll to position [42, 0]
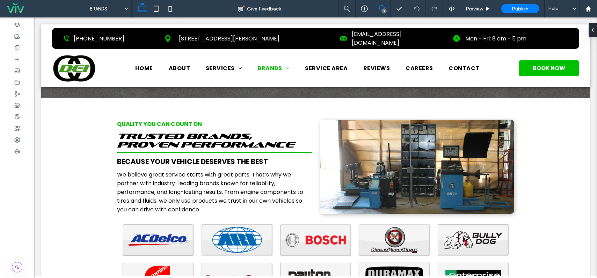
click at [382, 6] on icon at bounding box center [382, 8] width 6 height 6
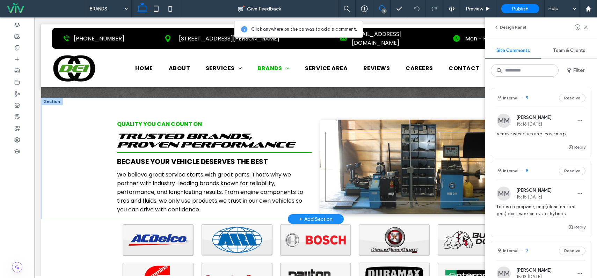
click at [343, 132] on div at bounding box center [416, 167] width 183 height 70
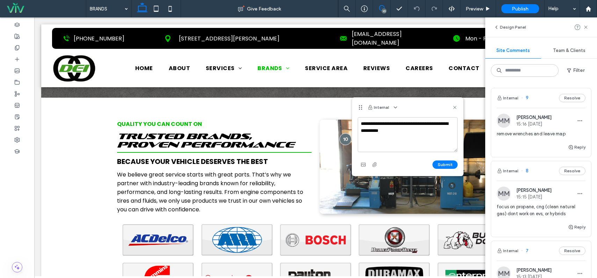
click at [377, 123] on textarea "**********" at bounding box center [407, 134] width 100 height 35
click at [414, 125] on textarea "**********" at bounding box center [407, 134] width 100 height 35
type textarea "**********"
click at [443, 162] on button "Submit" at bounding box center [444, 165] width 25 height 8
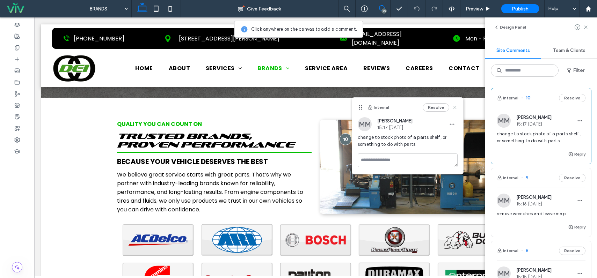
click at [455, 106] on icon at bounding box center [455, 108] width 6 height 6
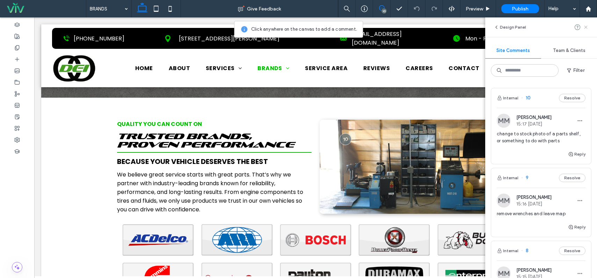
click at [588, 27] on icon at bounding box center [586, 27] width 6 height 6
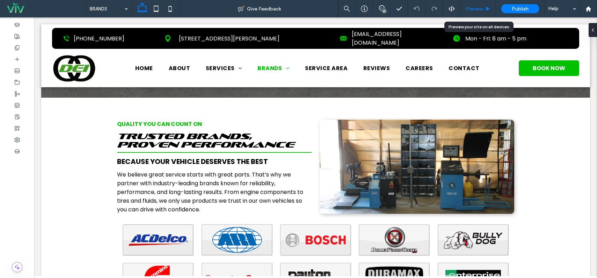
click at [474, 8] on span "Preview" at bounding box center [473, 9] width 17 height 6
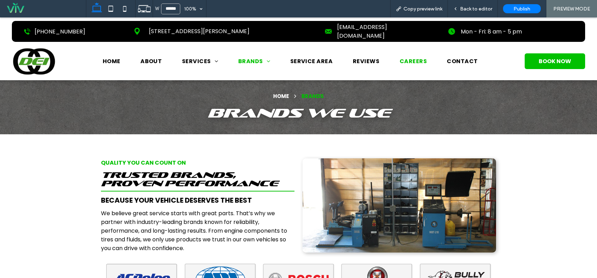
drag, startPoint x: 402, startPoint y: 70, endPoint x: 401, endPoint y: 52, distance: 17.5
click at [401, 57] on span "CAREERS" at bounding box center [412, 61] width 27 height 9
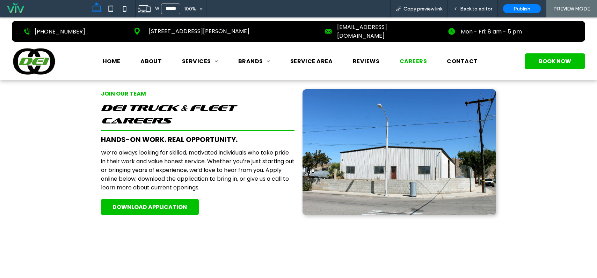
scroll to position [70, 0]
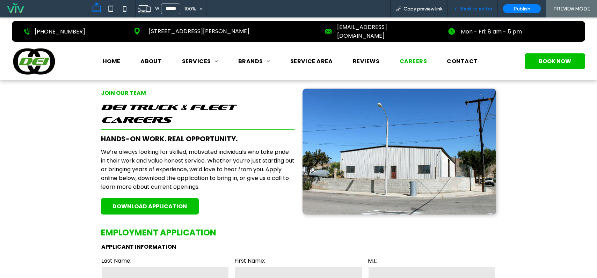
click at [471, 11] on span "Back to editor" at bounding box center [476, 9] width 32 height 6
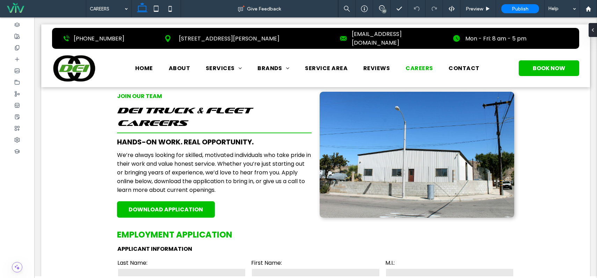
scroll to position [77, 0]
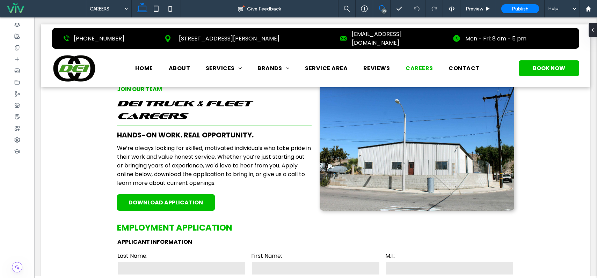
click at [383, 7] on icon at bounding box center [382, 8] width 6 height 6
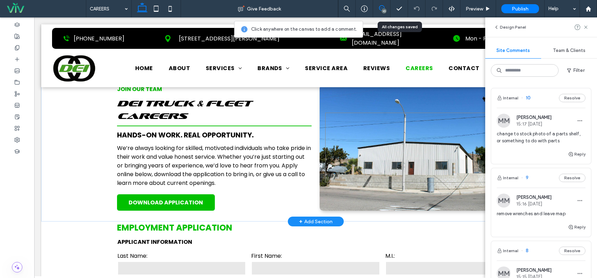
click at [366, 129] on div at bounding box center [416, 148] width 183 height 70
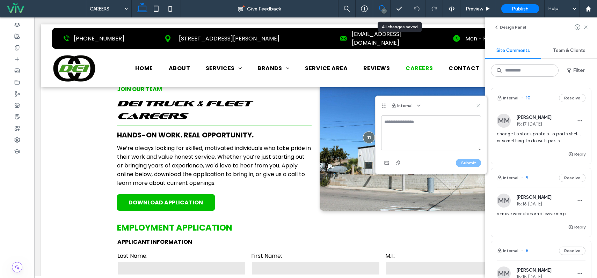
click at [480, 106] on icon at bounding box center [478, 106] width 6 height 6
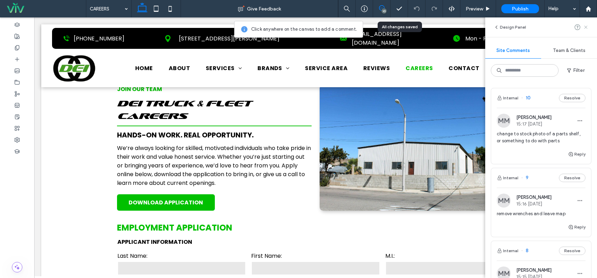
click at [585, 27] on use at bounding box center [585, 26] width 3 height 3
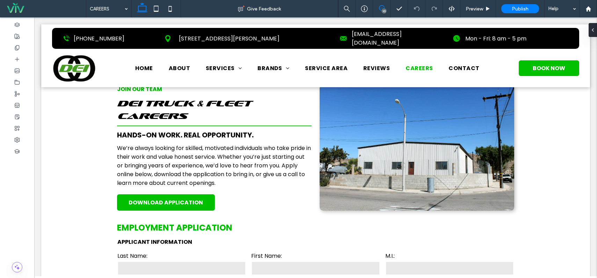
click at [380, 5] on icon at bounding box center [382, 8] width 6 height 6
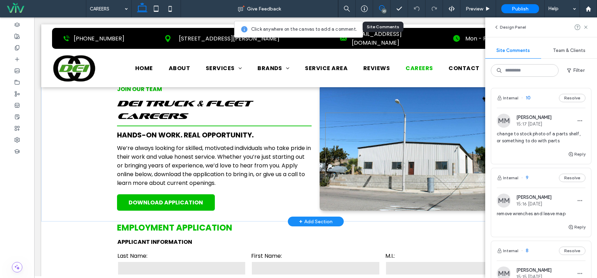
click at [340, 113] on div at bounding box center [416, 148] width 183 height 70
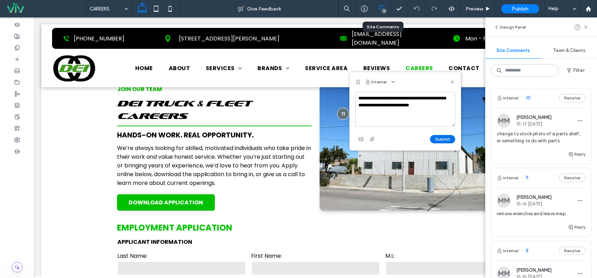
type textarea "**********"
click at [443, 136] on button "Submit" at bounding box center [442, 139] width 25 height 8
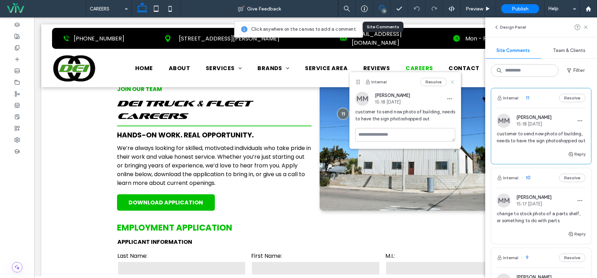
click at [452, 80] on icon at bounding box center [452, 82] width 6 height 6
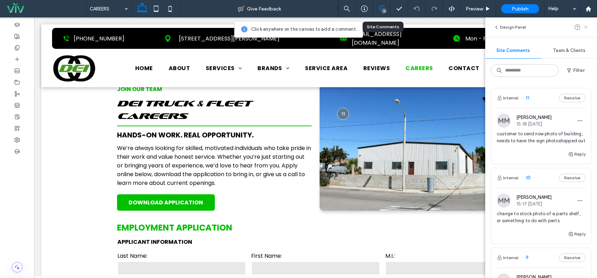
click at [588, 26] on icon at bounding box center [586, 27] width 6 height 6
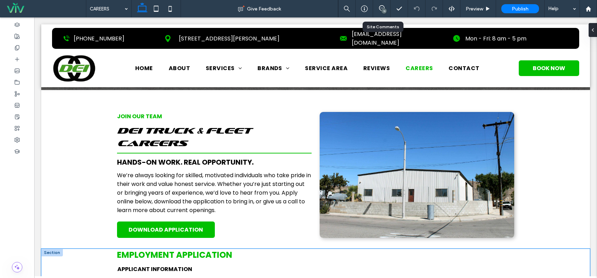
scroll to position [0, 0]
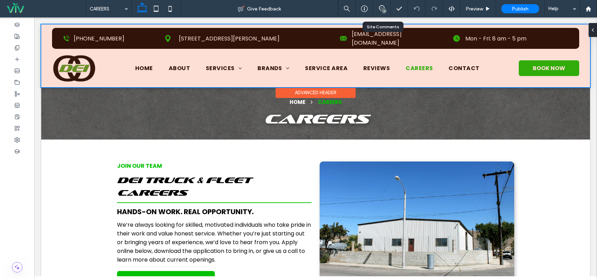
click at [462, 58] on div at bounding box center [315, 55] width 548 height 63
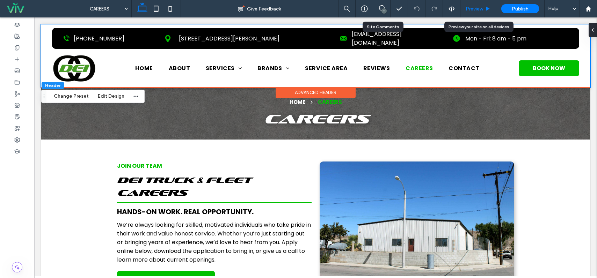
click at [479, 5] on div "Preview" at bounding box center [478, 8] width 36 height 17
click at [479, 9] on span "Preview" at bounding box center [473, 9] width 17 height 6
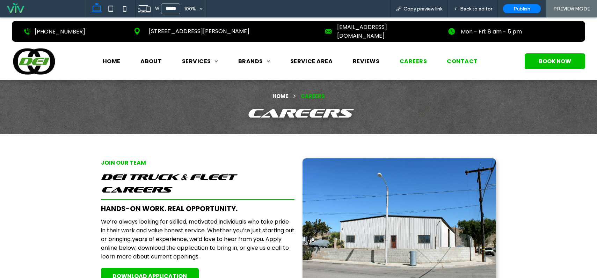
click at [455, 57] on span "CONTACT" at bounding box center [461, 61] width 31 height 9
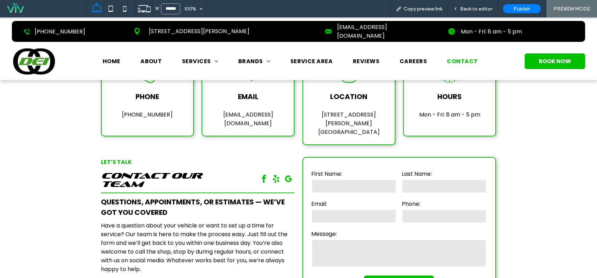
scroll to position [70, 0]
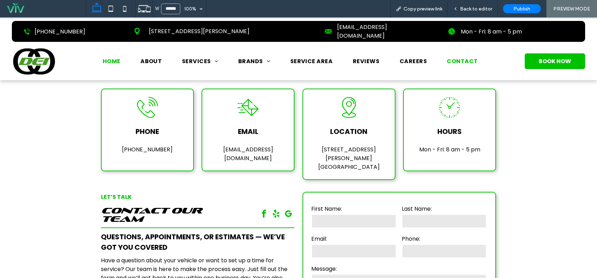
click at [105, 57] on span "HOME" at bounding box center [112, 61] width 18 height 9
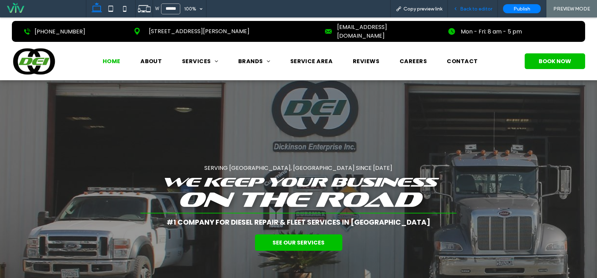
click at [471, 8] on span "Back to editor" at bounding box center [476, 9] width 32 height 6
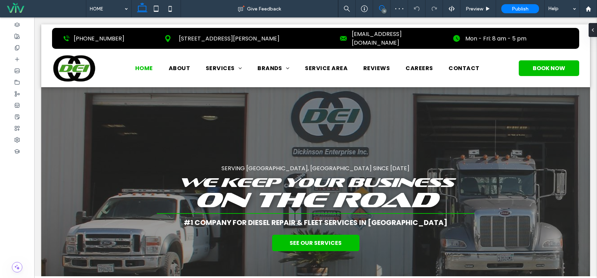
click at [383, 7] on icon at bounding box center [382, 8] width 6 height 6
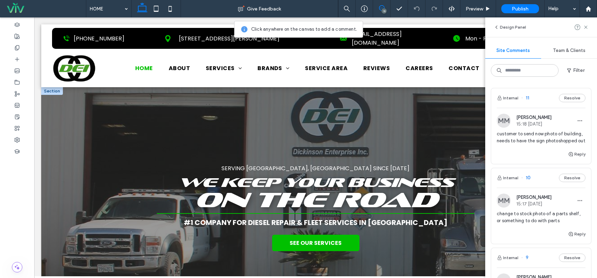
click at [65, 104] on div "Serving Santa Clarita, CA Since 2008 We Keep Your Business On The Road #1 Compa…" at bounding box center [315, 207] width 548 height 241
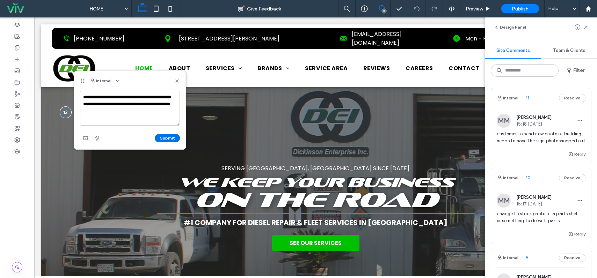
type textarea "**********"
click at [157, 138] on button "Submit" at bounding box center [167, 138] width 25 height 8
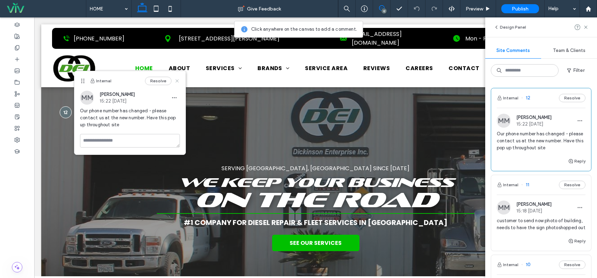
click at [176, 81] on icon at bounding box center [177, 81] width 6 height 6
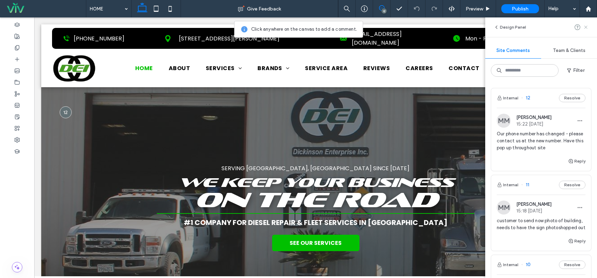
click at [586, 26] on use at bounding box center [585, 26] width 3 height 3
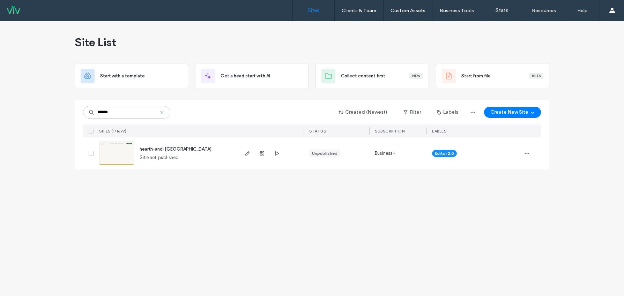
type input "******"
click at [154, 149] on span "hearth-and-haven" at bounding box center [176, 149] width 72 height 5
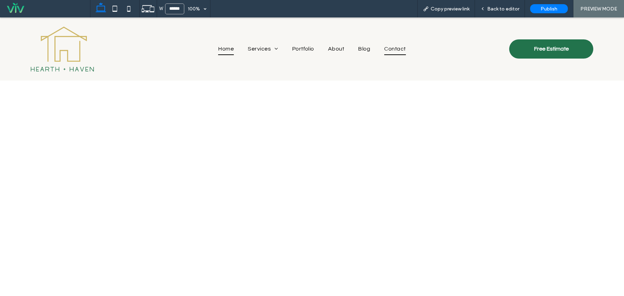
drag, startPoint x: 391, startPoint y: 48, endPoint x: 392, endPoint y: 65, distance: 17.5
click at [391, 48] on span "Contact" at bounding box center [394, 49] width 21 height 12
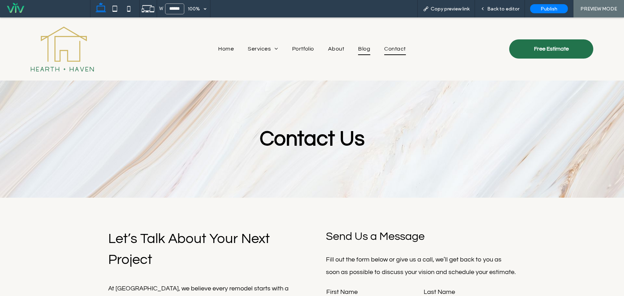
click at [358, 50] on span "Blog" at bounding box center [364, 49] width 12 height 12
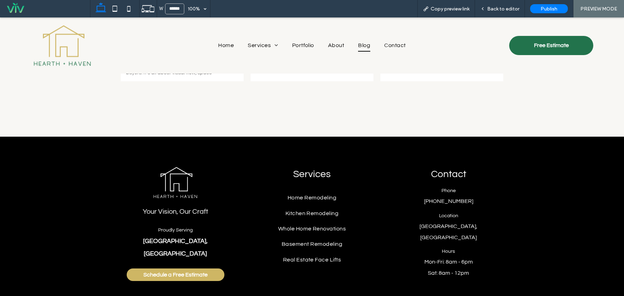
scroll to position [314, 0]
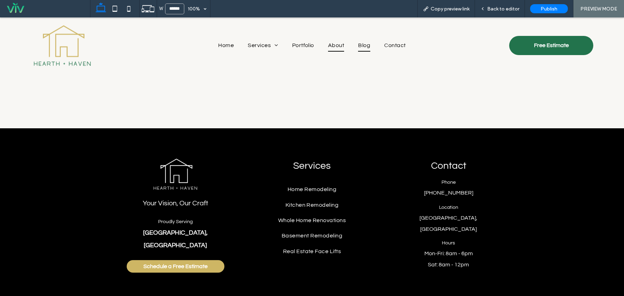
click at [331, 47] on span "About" at bounding box center [336, 45] width 16 height 12
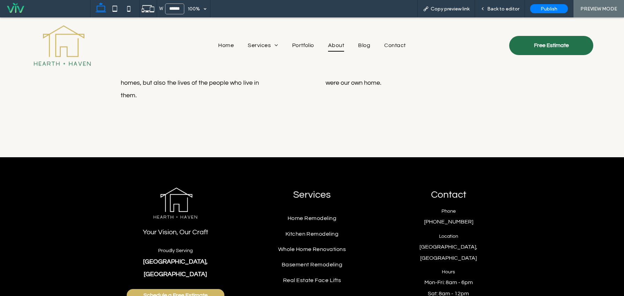
scroll to position [733, 0]
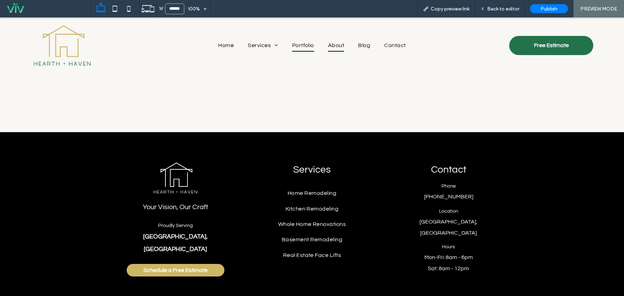
click at [303, 45] on span "Portfolio" at bounding box center [303, 45] width 22 height 12
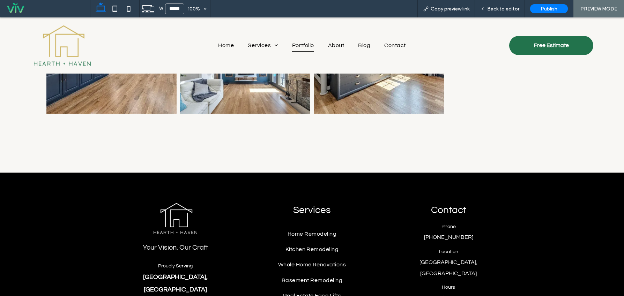
scroll to position [1741, 0]
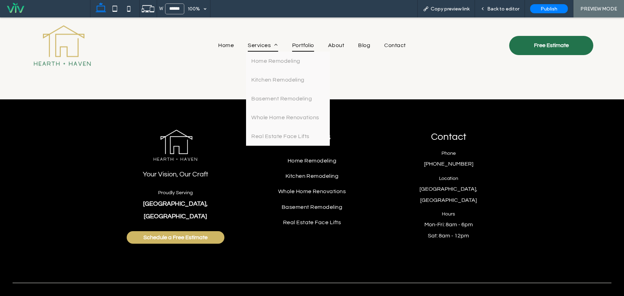
click at [259, 44] on span "Services" at bounding box center [263, 45] width 30 height 12
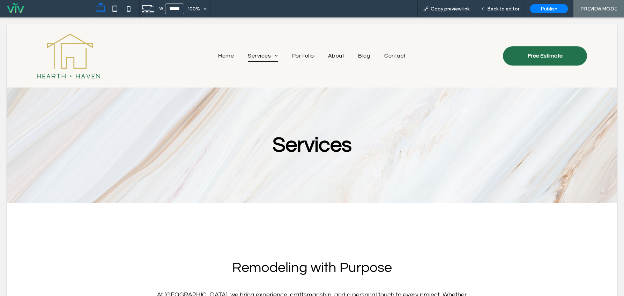
scroll to position [0, 0]
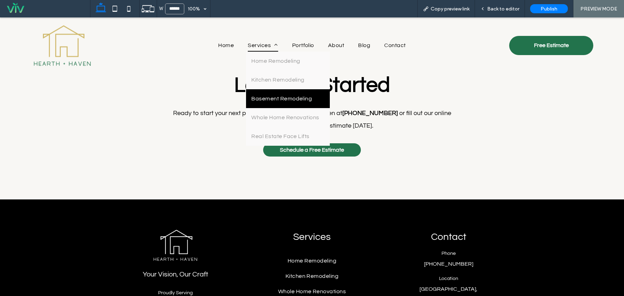
scroll to position [751, 0]
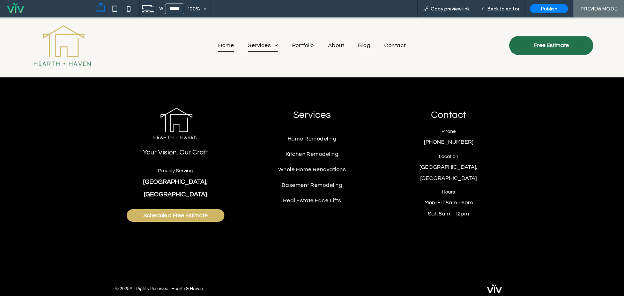
click at [222, 45] on span "Home" at bounding box center [226, 45] width 16 height 12
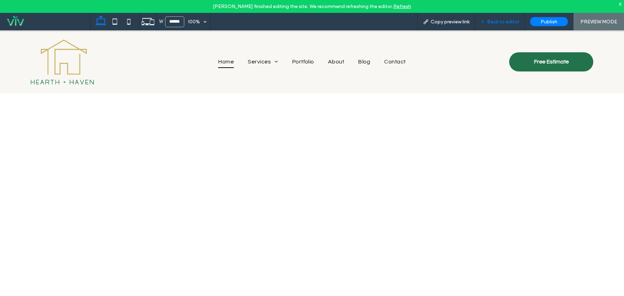
click at [513, 22] on span "Back to editor" at bounding box center [503, 22] width 32 height 6
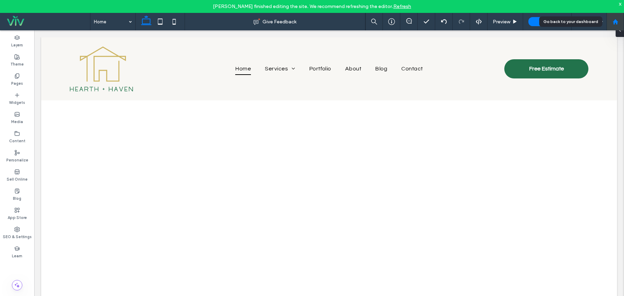
click at [616, 22] on use at bounding box center [615, 21] width 5 height 5
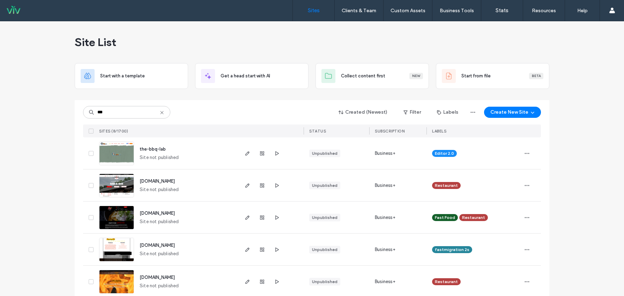
type input "***"
click at [161, 149] on span "the-bbq-lab" at bounding box center [153, 149] width 26 height 5
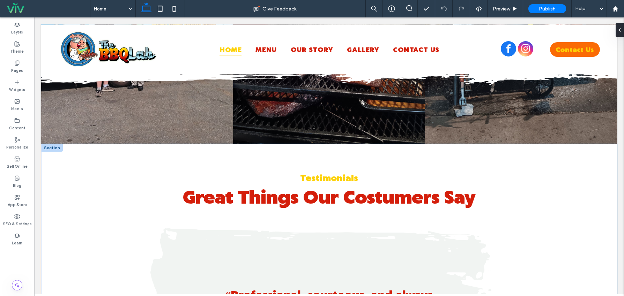
scroll to position [1431, 0]
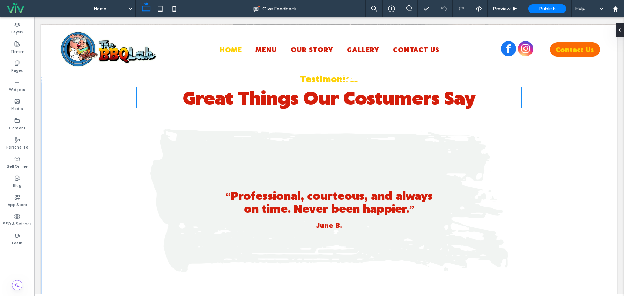
click at [388, 98] on span "Great Things Our Costumers Say" at bounding box center [329, 97] width 293 height 21
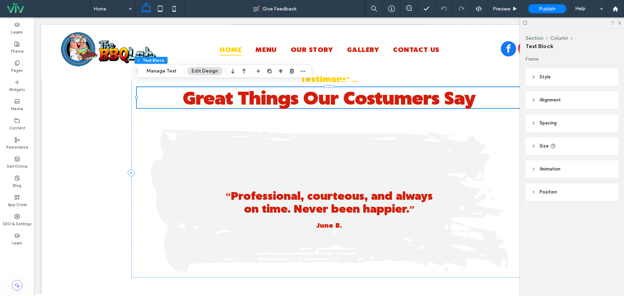
click at [370, 98] on span "Great Things Our Costumers Say" at bounding box center [329, 97] width 293 height 21
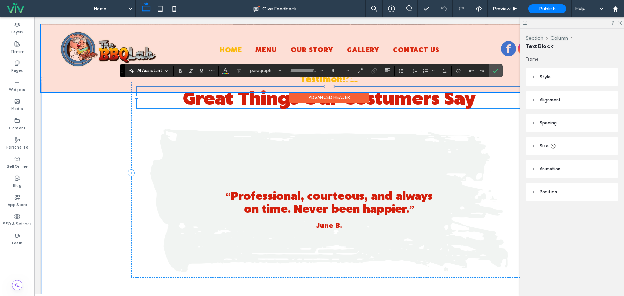
type input "**********"
type input "**"
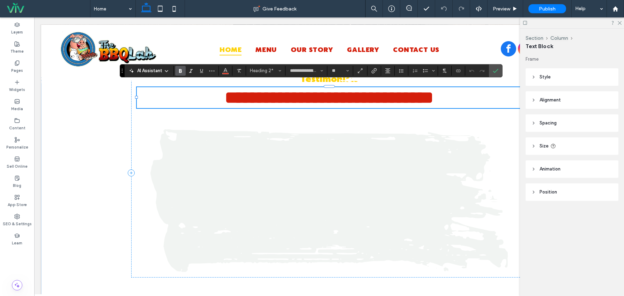
click at [379, 96] on span "**********" at bounding box center [329, 97] width 209 height 17
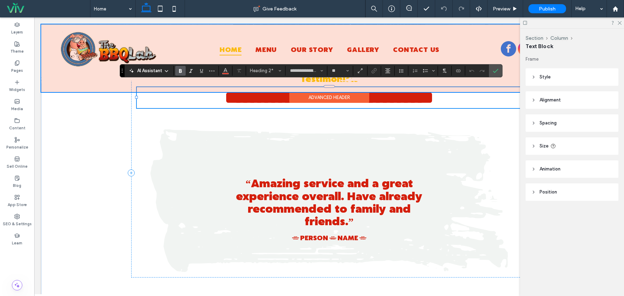
click at [363, 95] on div "Advanced Header" at bounding box center [329, 97] width 80 height 11
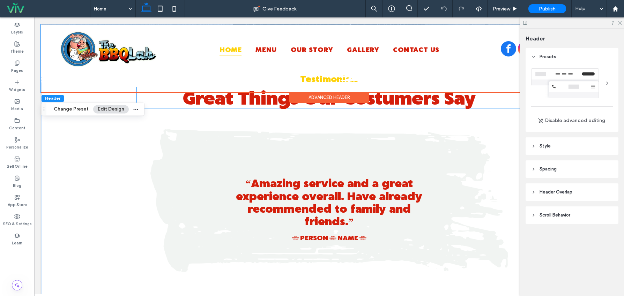
click at [374, 97] on span "Great Things Our Costumers Say" at bounding box center [329, 97] width 293 height 21
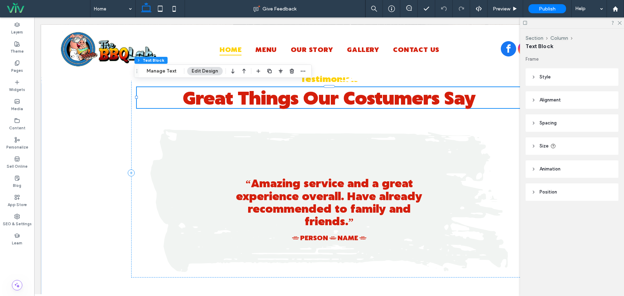
click at [380, 99] on span "Great Things Our Costumers Say" at bounding box center [329, 97] width 293 height 21
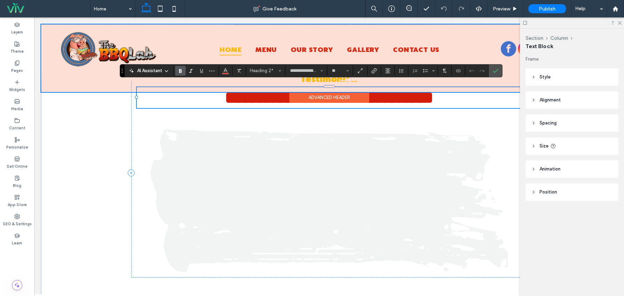
click at [366, 95] on div "Advanced Header" at bounding box center [329, 97] width 80 height 11
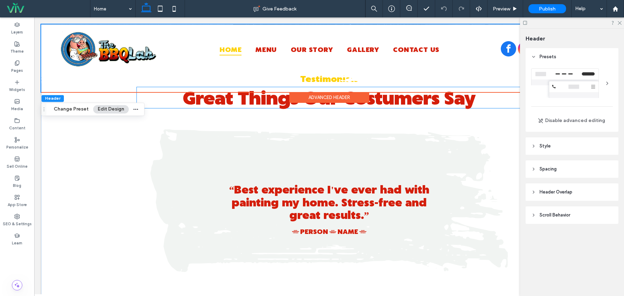
click at [378, 95] on span "Great Things Our Costumers Say" at bounding box center [329, 97] width 293 height 21
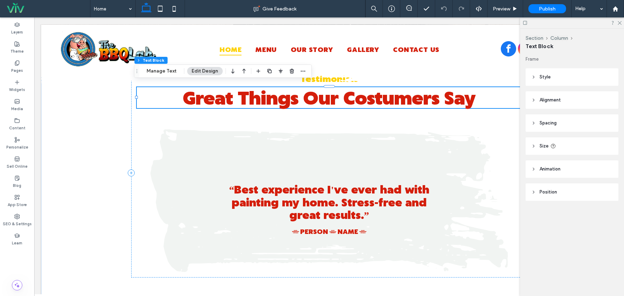
click at [378, 95] on span "Great Things Our Costumers Say" at bounding box center [329, 97] width 293 height 21
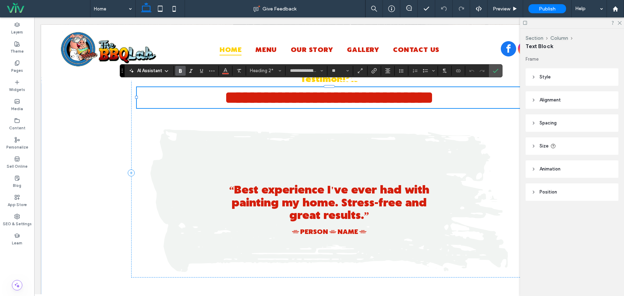
click at [378, 95] on span "**********" at bounding box center [329, 97] width 209 height 17
click at [379, 95] on span "**********" at bounding box center [329, 97] width 209 height 17
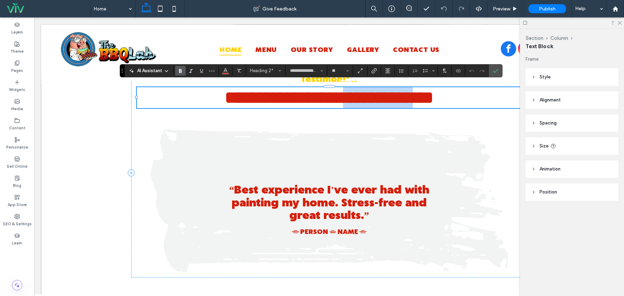
click at [380, 95] on span "**********" at bounding box center [329, 97] width 209 height 17
click at [398, 97] on span "**********" at bounding box center [329, 97] width 209 height 17
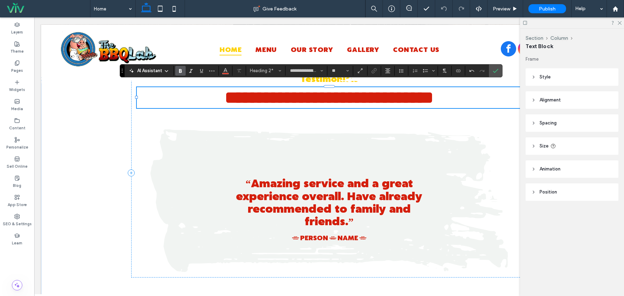
click at [393, 96] on span "**********" at bounding box center [329, 97] width 209 height 17
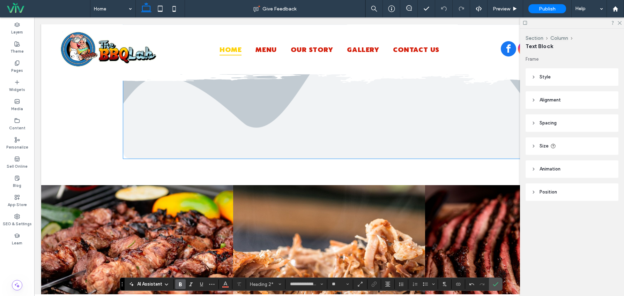
scroll to position [733, 0]
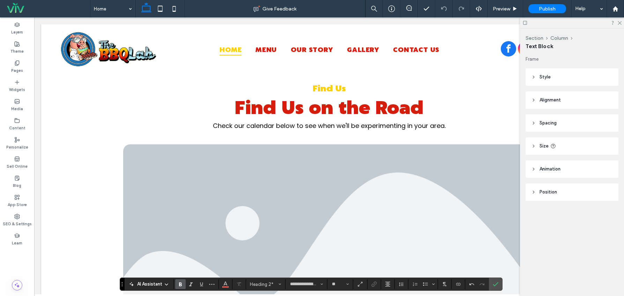
click at [622, 22] on div at bounding box center [572, 22] width 104 height 11
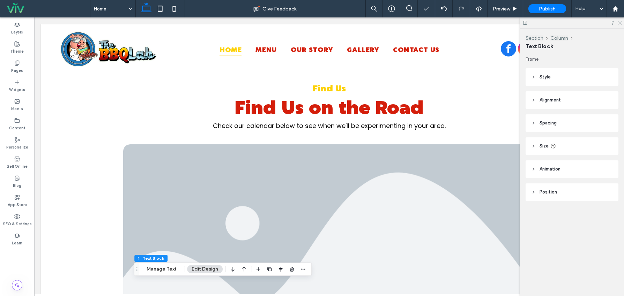
click at [621, 22] on icon at bounding box center [619, 22] width 5 height 5
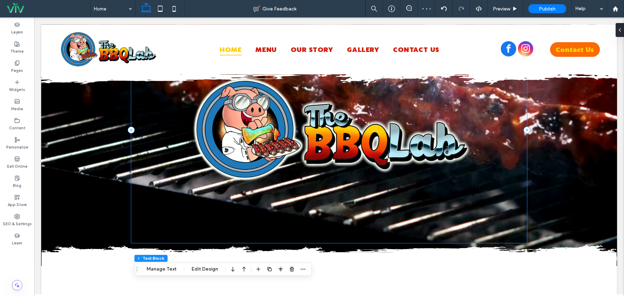
scroll to position [0, 0]
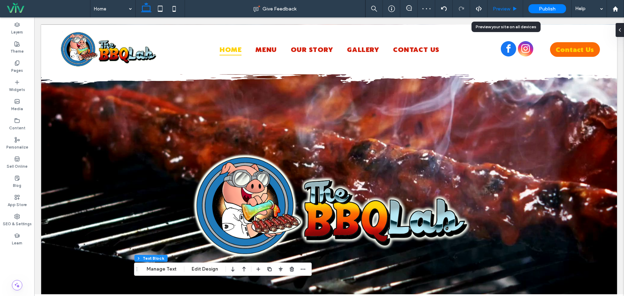
click at [505, 9] on span "Preview" at bounding box center [501, 9] width 17 height 6
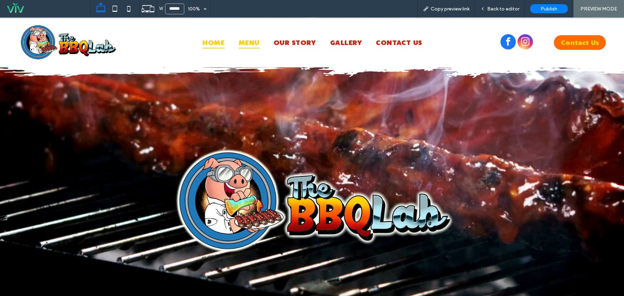
click at [249, 41] on span "Menu" at bounding box center [249, 43] width 21 height 12
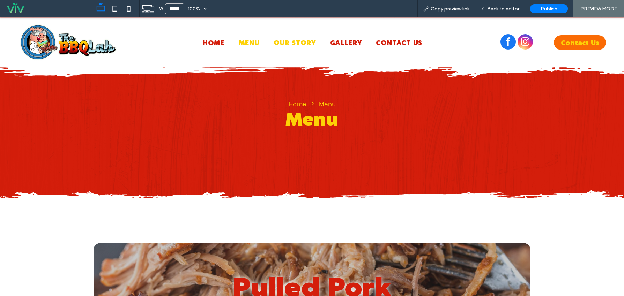
click at [296, 45] on span "Our Story" at bounding box center [295, 43] width 43 height 12
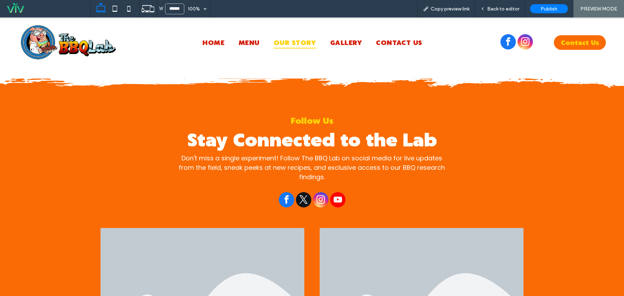
scroll to position [559, 0]
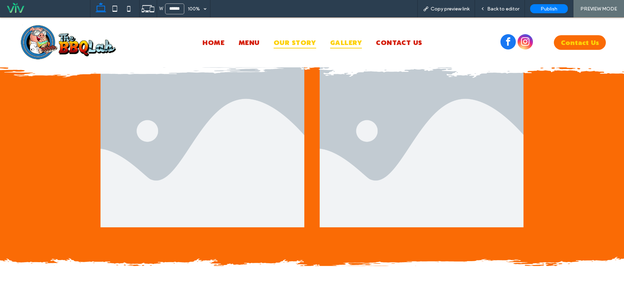
click at [344, 45] on span "Gallery" at bounding box center [346, 43] width 32 height 12
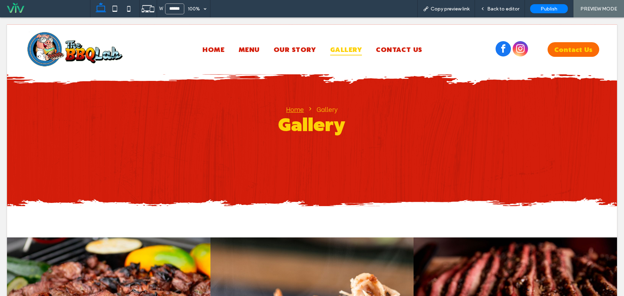
scroll to position [0, 0]
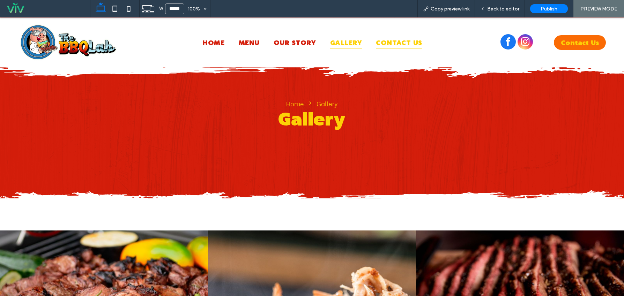
click at [405, 41] on span "Contact Us" at bounding box center [399, 43] width 46 height 12
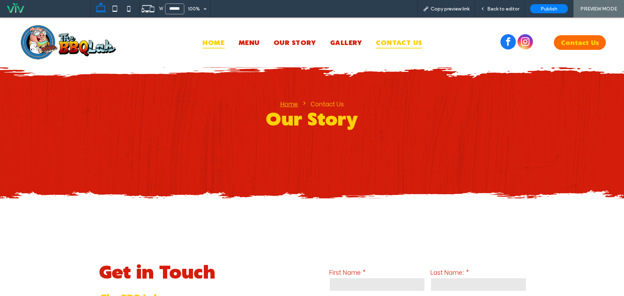
click at [216, 45] on span "Home" at bounding box center [213, 43] width 22 height 12
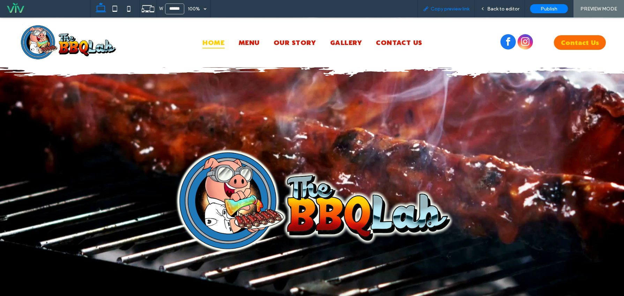
click at [456, 10] on span "Copy preview link" at bounding box center [450, 9] width 39 height 6
